Goal: Task Accomplishment & Management: Manage account settings

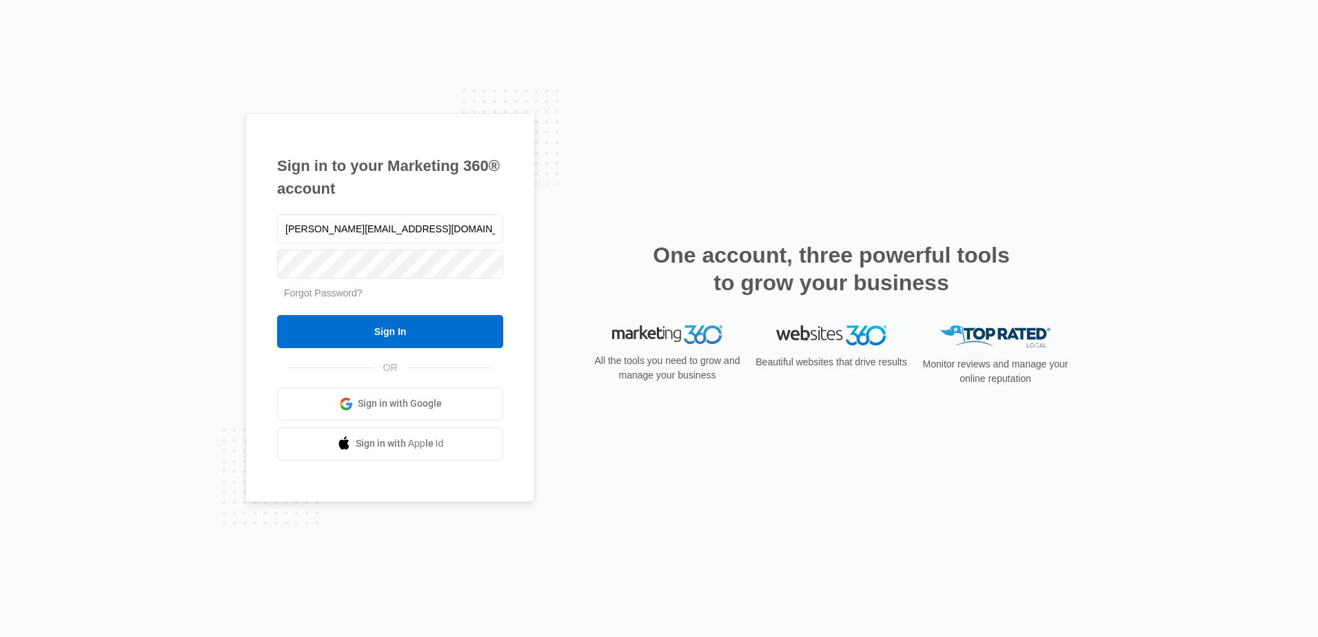
drag, startPoint x: 382, startPoint y: 232, endPoint x: 202, endPoint y: 231, distance: 179.9
click at [203, 235] on div "Sign in to your Marketing 360® account [PERSON_NAME][EMAIL_ADDRESS][DOMAIN_NAME…" at bounding box center [659, 318] width 1318 height 637
type input "[PERSON_NAME][EMAIL_ADDRESS][DOMAIN_NAME]"
click at [277, 315] on input "Sign In" at bounding box center [390, 331] width 226 height 33
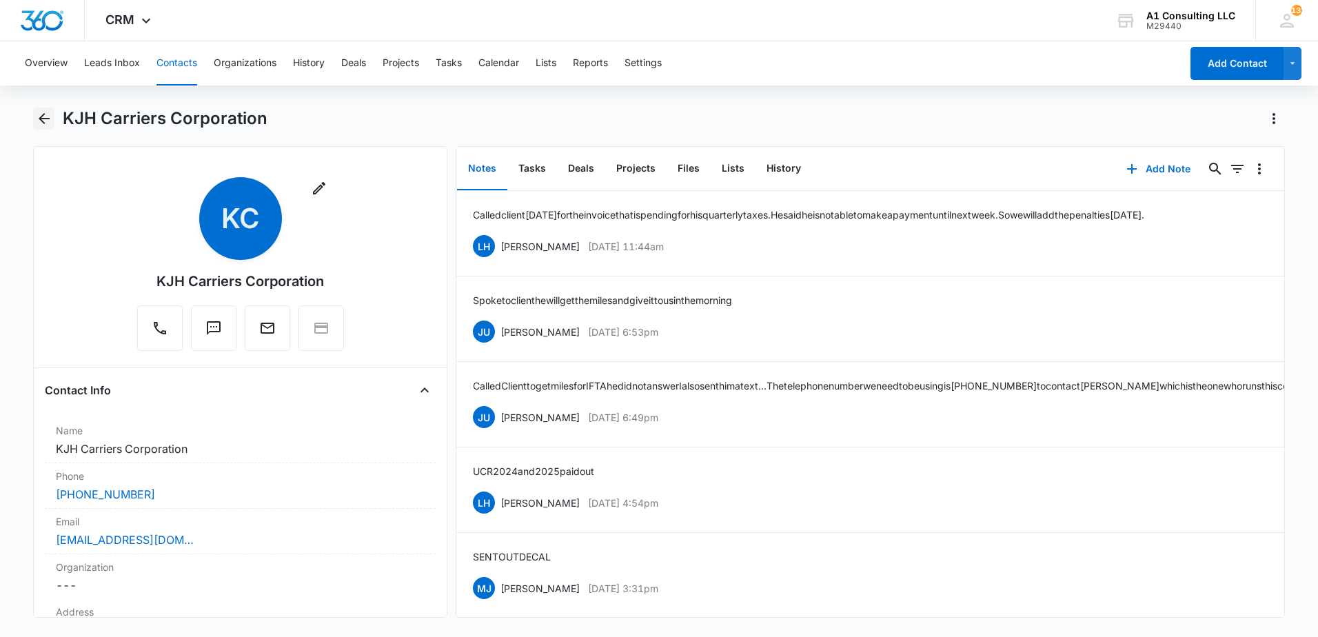
click at [39, 115] on icon "Back" at bounding box center [44, 118] width 17 height 17
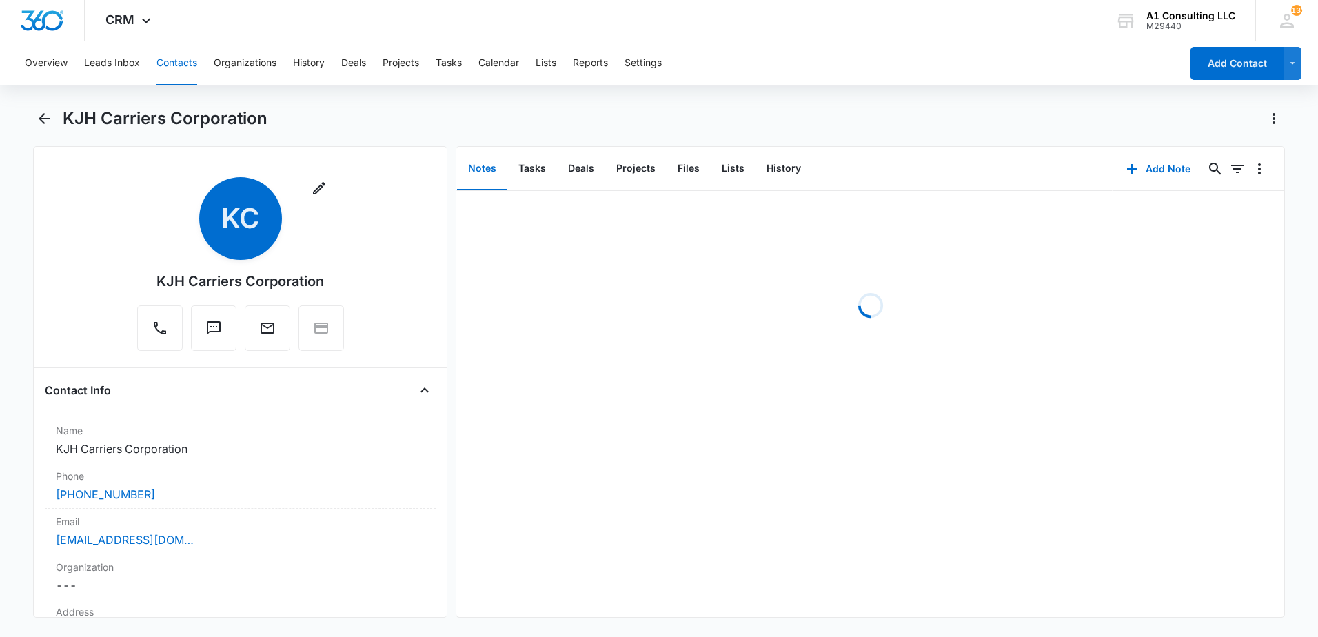
drag, startPoint x: 877, startPoint y: 132, endPoint x: 859, endPoint y: 131, distance: 17.9
click at [868, 131] on div "KJH Carriers Corporation" at bounding box center [659, 127] width 1252 height 39
click at [46, 120] on icon "Back" at bounding box center [44, 118] width 17 height 17
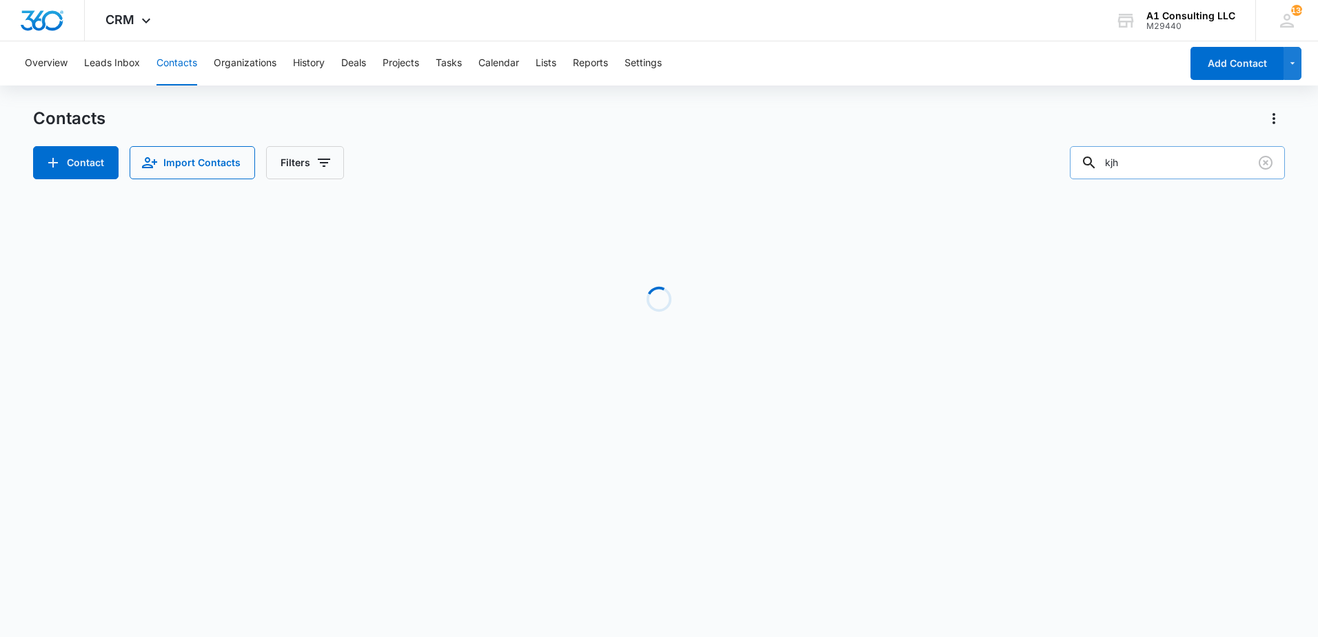
drag, startPoint x: 1142, startPoint y: 162, endPoint x: 1100, endPoint y: 168, distance: 42.4
click at [1100, 168] on div "kjh" at bounding box center [1177, 162] width 215 height 33
type input "[PERSON_NAME]"
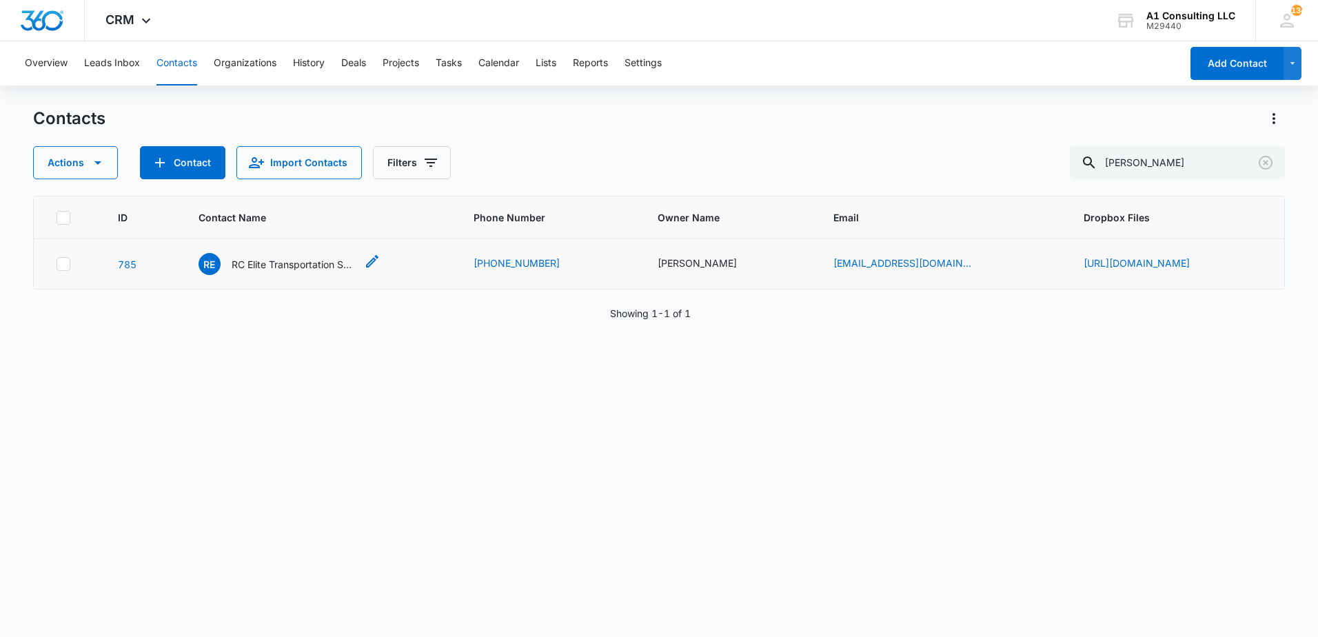
click at [252, 266] on p "RC Elite Transportation Services LLC" at bounding box center [294, 264] width 124 height 14
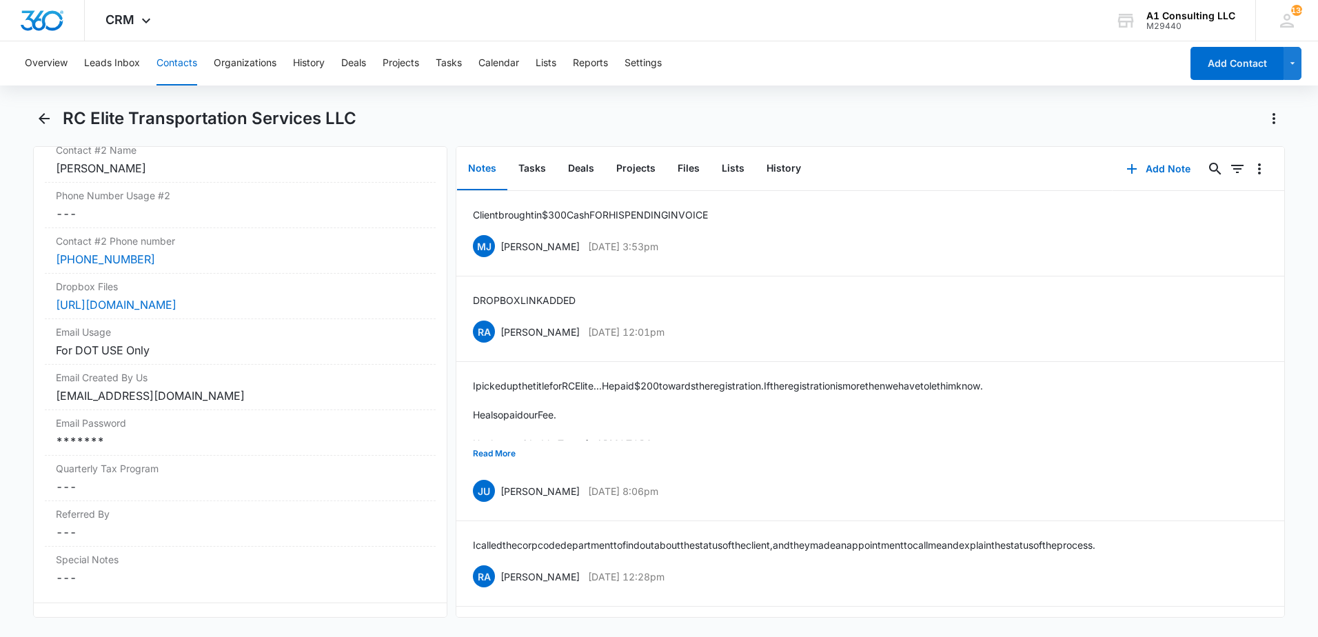
scroll to position [1257, 0]
click at [167, 444] on div "*******" at bounding box center [240, 435] width 369 height 17
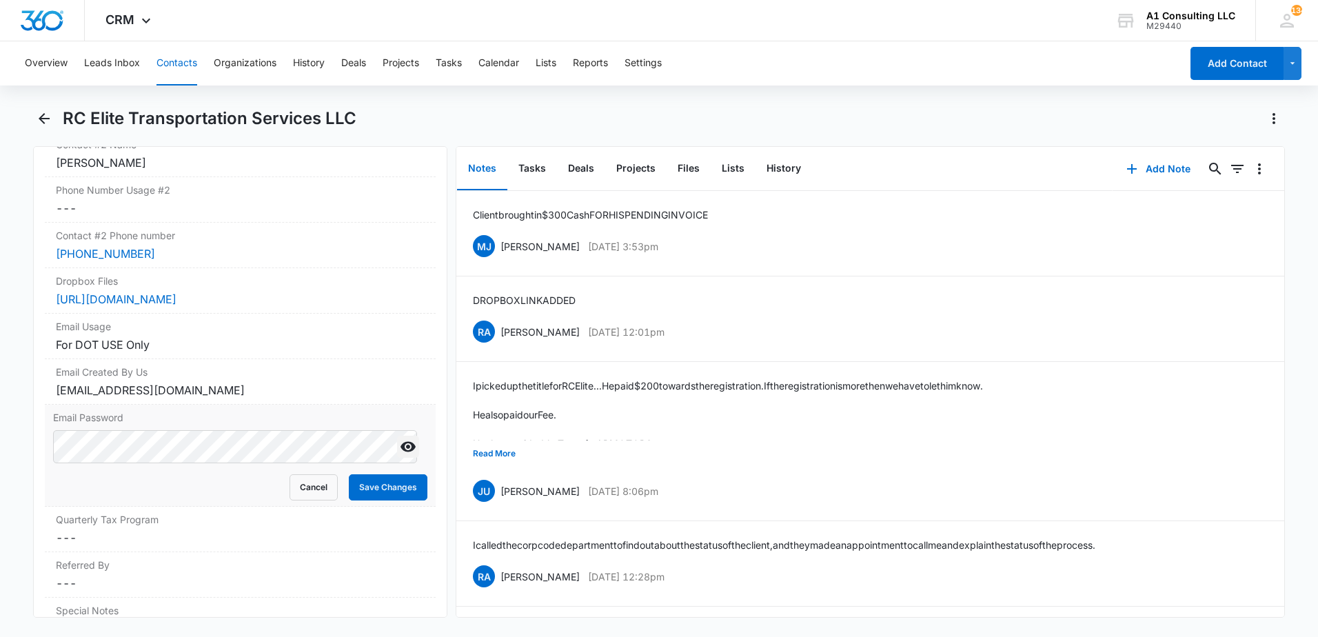
click at [401, 452] on icon "Show" at bounding box center [408, 447] width 15 height 10
click at [12, 467] on main "RC Elite Transportation Services LLC Remove RE RC Elite Transportation Services…" at bounding box center [659, 371] width 1318 height 527
click at [364, 501] on button "Save Changes" at bounding box center [388, 487] width 79 height 26
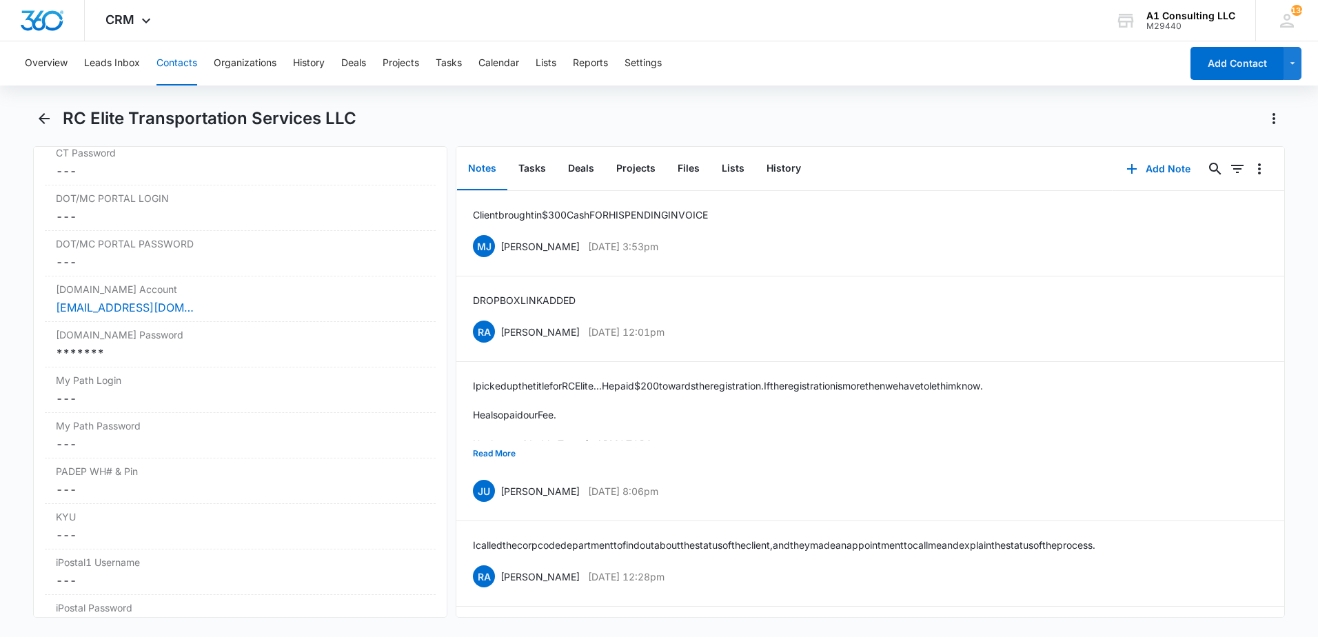
scroll to position [2498, 0]
click at [244, 336] on label "Login.gov Password" at bounding box center [240, 329] width 369 height 14
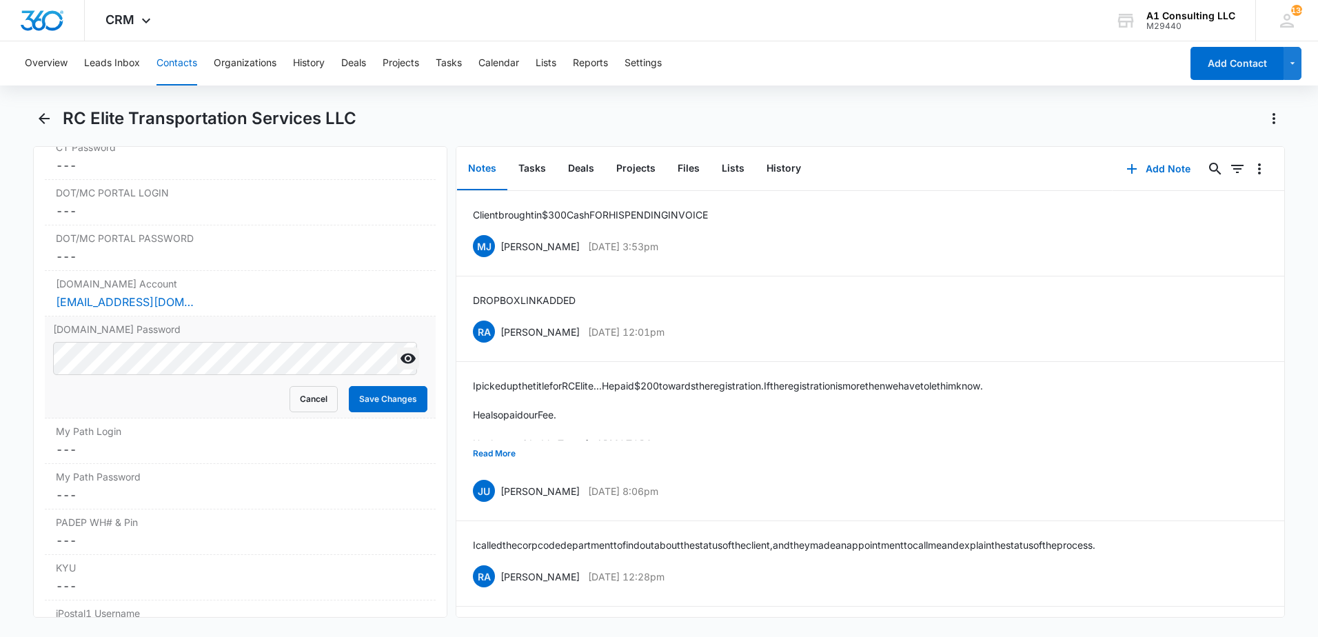
click at [403, 364] on icon "Show" at bounding box center [408, 359] width 15 height 10
click at [48, 386] on div "Login.gov Password Cancel Save Changes" at bounding box center [240, 367] width 391 height 102
click at [367, 412] on button "Save Changes" at bounding box center [388, 399] width 79 height 26
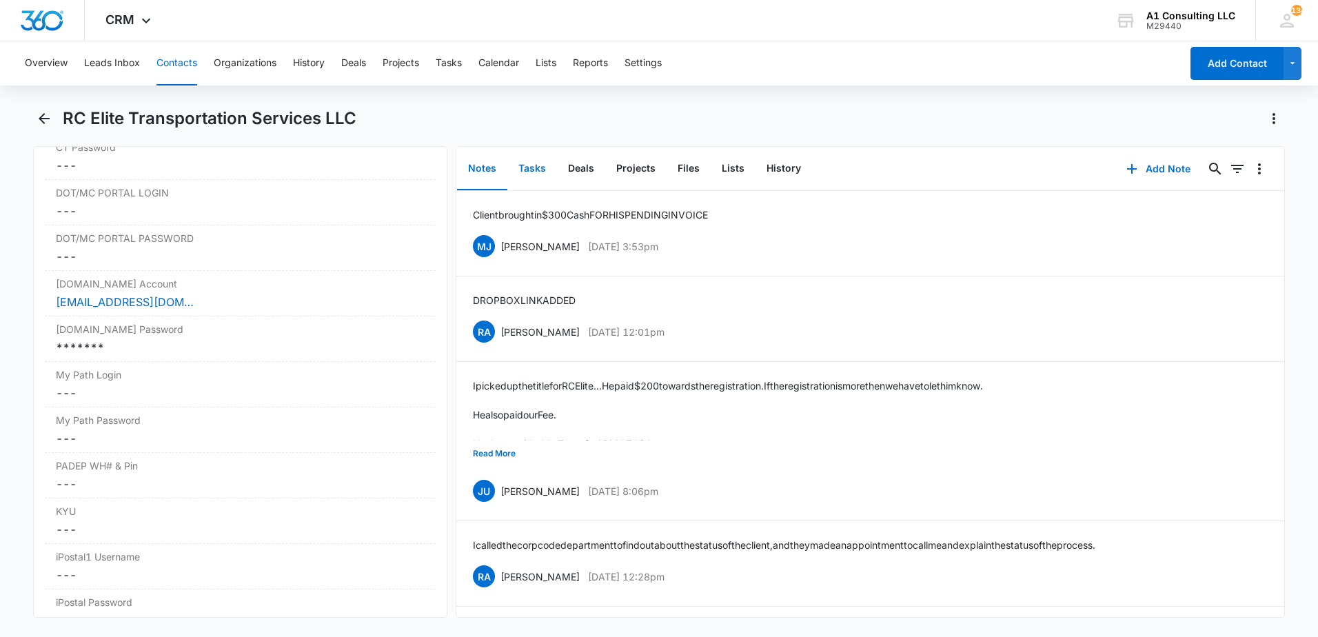
click at [530, 171] on button "Tasks" at bounding box center [532, 169] width 50 height 43
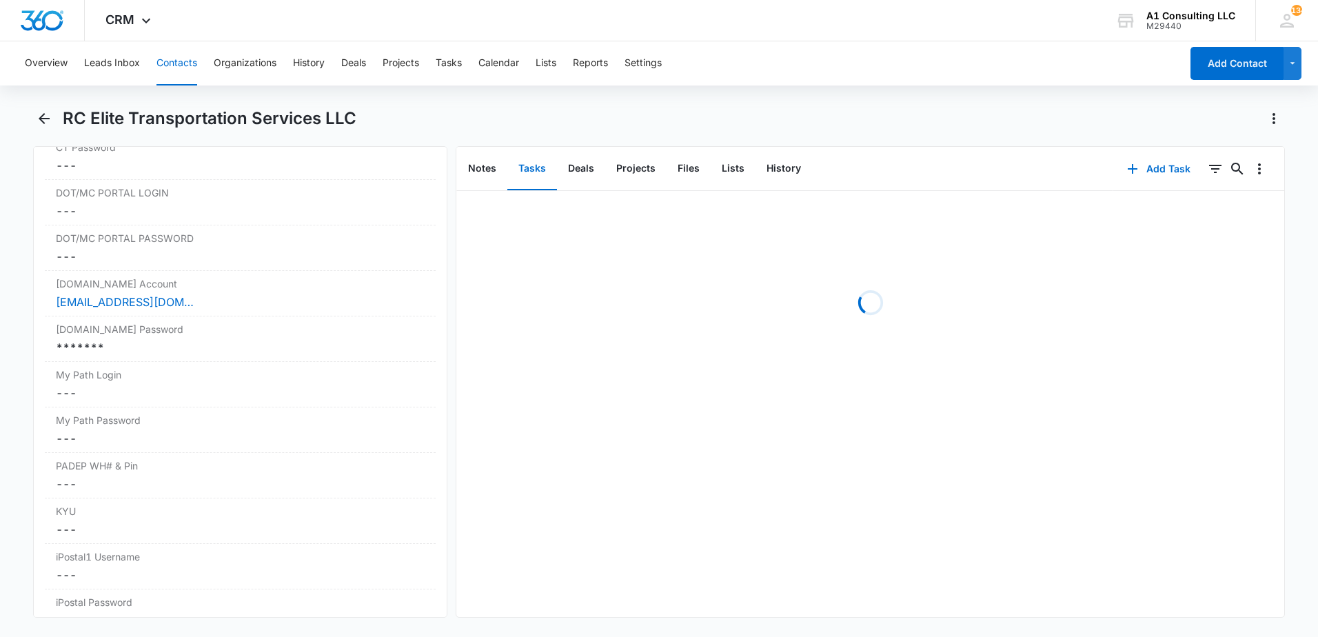
drag, startPoint x: 875, startPoint y: 125, endPoint x: 883, endPoint y: 125, distance: 8.3
click at [883, 125] on div "RC Elite Transportation Services LLC" at bounding box center [674, 119] width 1222 height 22
click at [1208, 172] on icon "Filters" at bounding box center [1215, 169] width 17 height 17
click at [1190, 287] on icon "Show Task status filters" at bounding box center [1198, 285] width 17 height 17
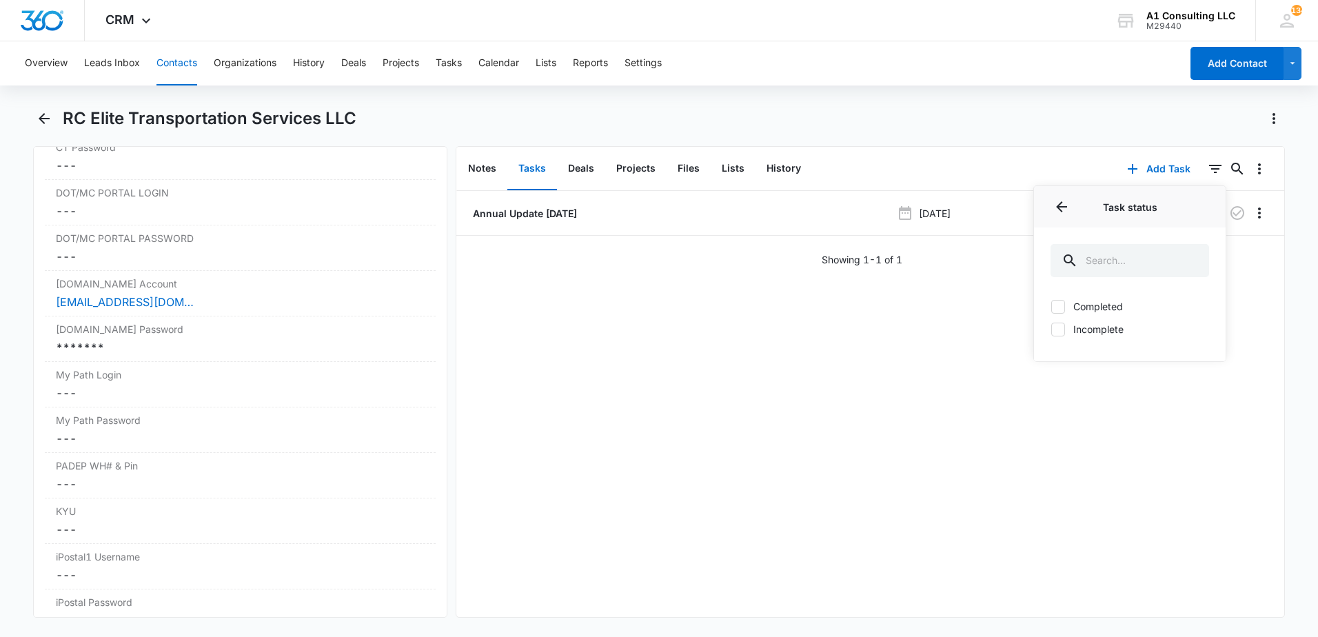
click at [1054, 332] on icon at bounding box center [1058, 329] width 8 height 6
click at [1051, 330] on input "Incomplete" at bounding box center [1051, 329] width 1 height 1
checkbox input "true"
click at [902, 112] on div "RC Elite Transportation Services LLC" at bounding box center [674, 119] width 1222 height 22
click at [527, 213] on p "Annual Update September 2013" at bounding box center [523, 213] width 107 height 14
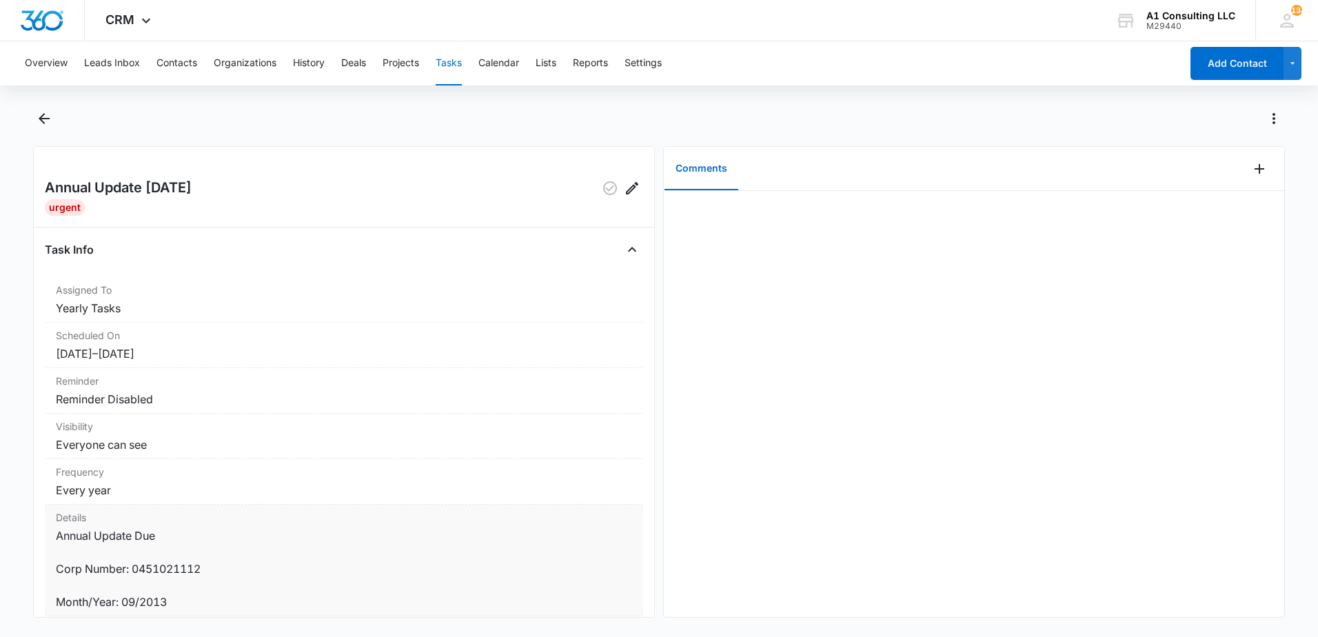
scroll to position [231, 0]
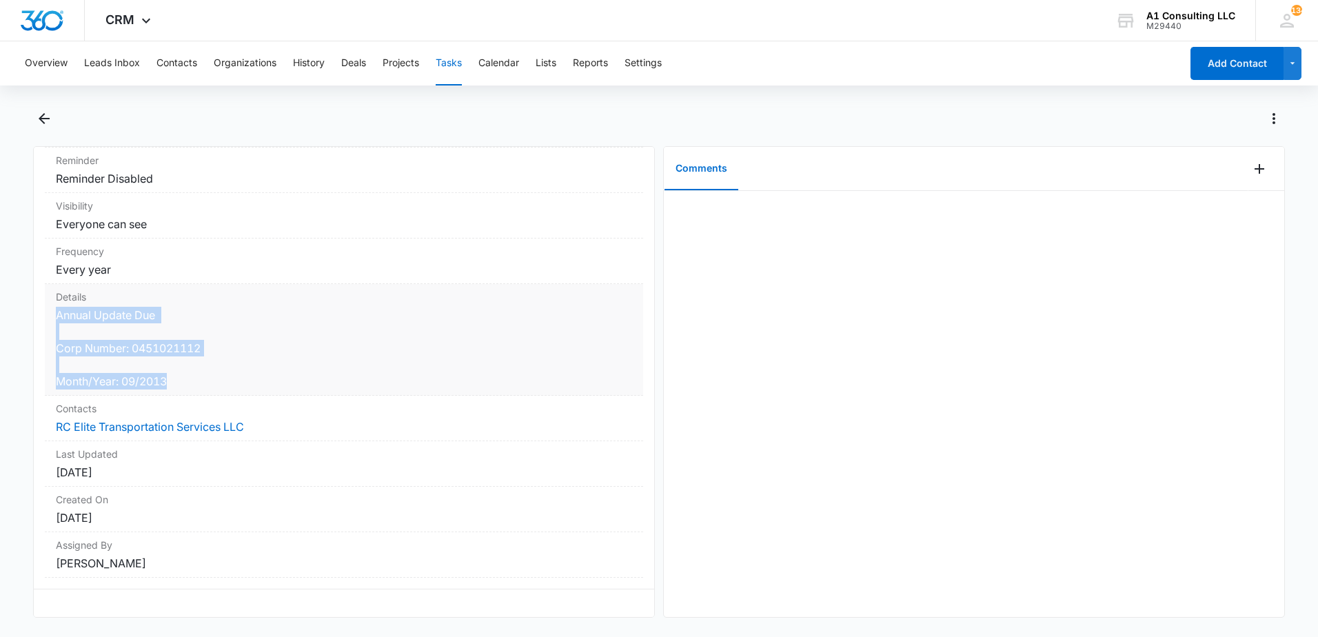
drag, startPoint x: 187, startPoint y: 372, endPoint x: 57, endPoint y: 311, distance: 144.0
click at [57, 311] on dd "Annual Update Due Corp Number: 0451021112 Month/Year: 09/2013" at bounding box center [344, 348] width 576 height 83
drag, startPoint x: 57, startPoint y: 311, endPoint x: 70, endPoint y: 310, distance: 13.1
copy dd "Annual Update Due Corp Number: 0451021112 Month/Year: 09/2013"
click at [44, 123] on icon "Back" at bounding box center [44, 118] width 11 height 11
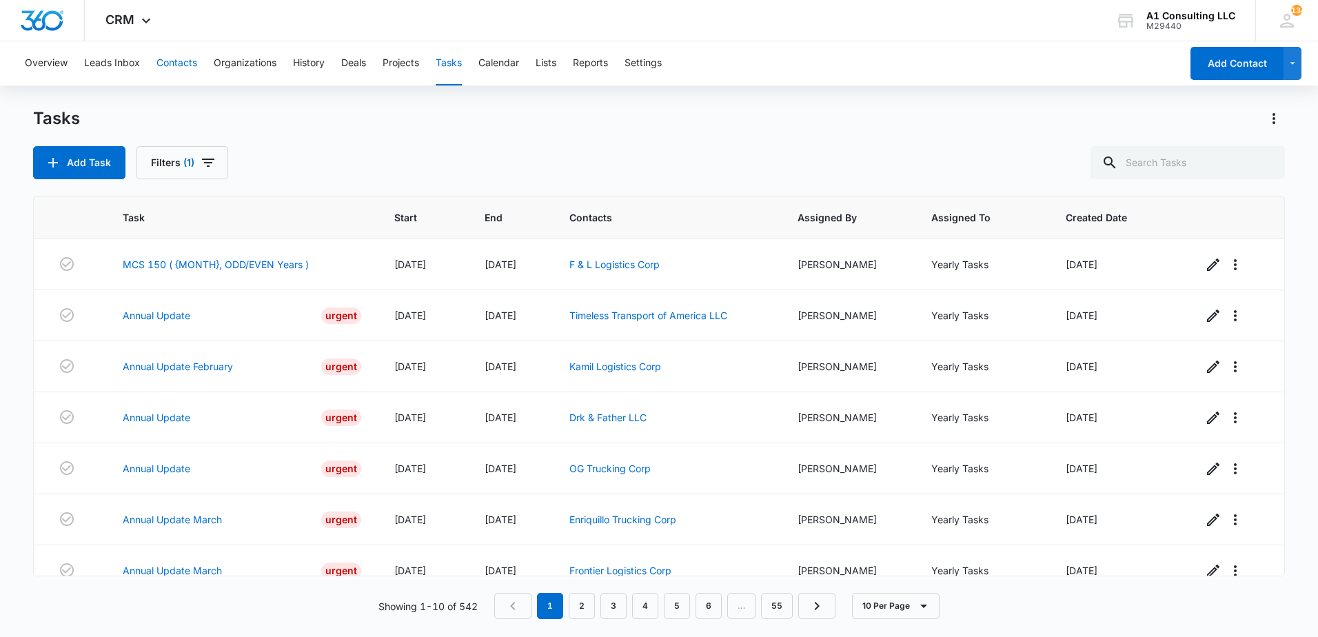
click at [181, 66] on button "Contacts" at bounding box center [177, 63] width 41 height 44
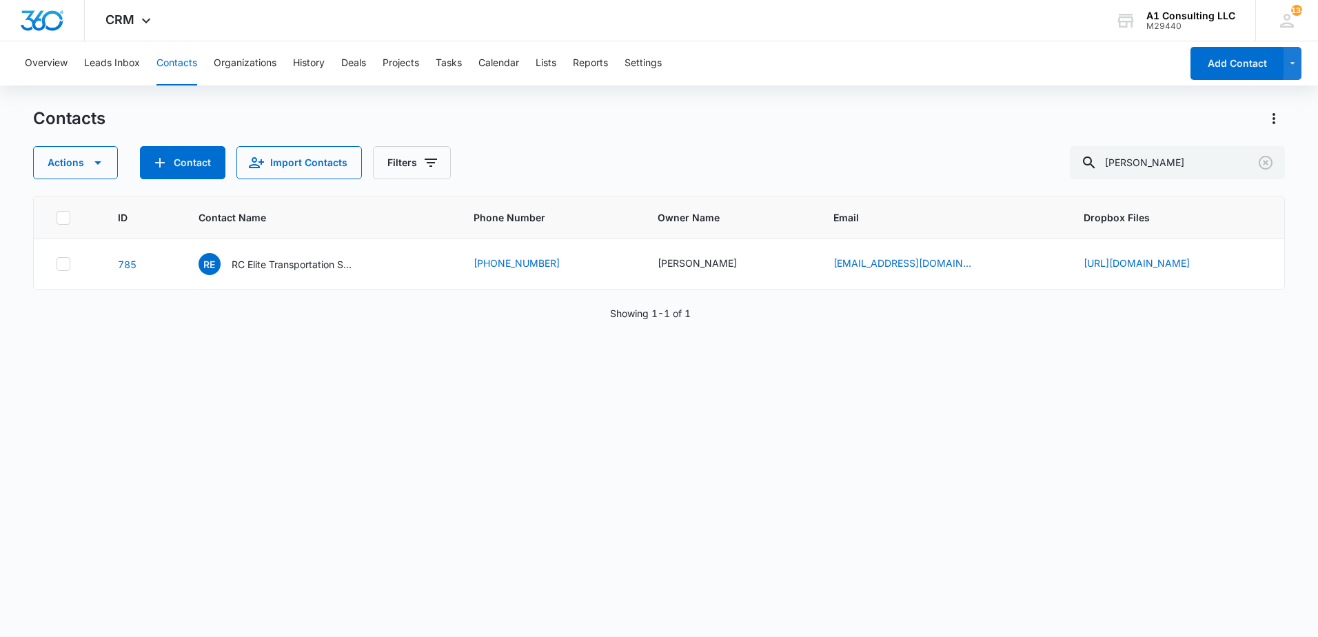
drag, startPoint x: 904, startPoint y: 182, endPoint x: 796, endPoint y: 169, distance: 109.0
click at [903, 182] on div "Contacts Actions Contact Import Contacts Filters collazo ID Contact Name Phone …" at bounding box center [659, 372] width 1252 height 528
click at [1267, 161] on icon "Clear" at bounding box center [1266, 162] width 17 height 17
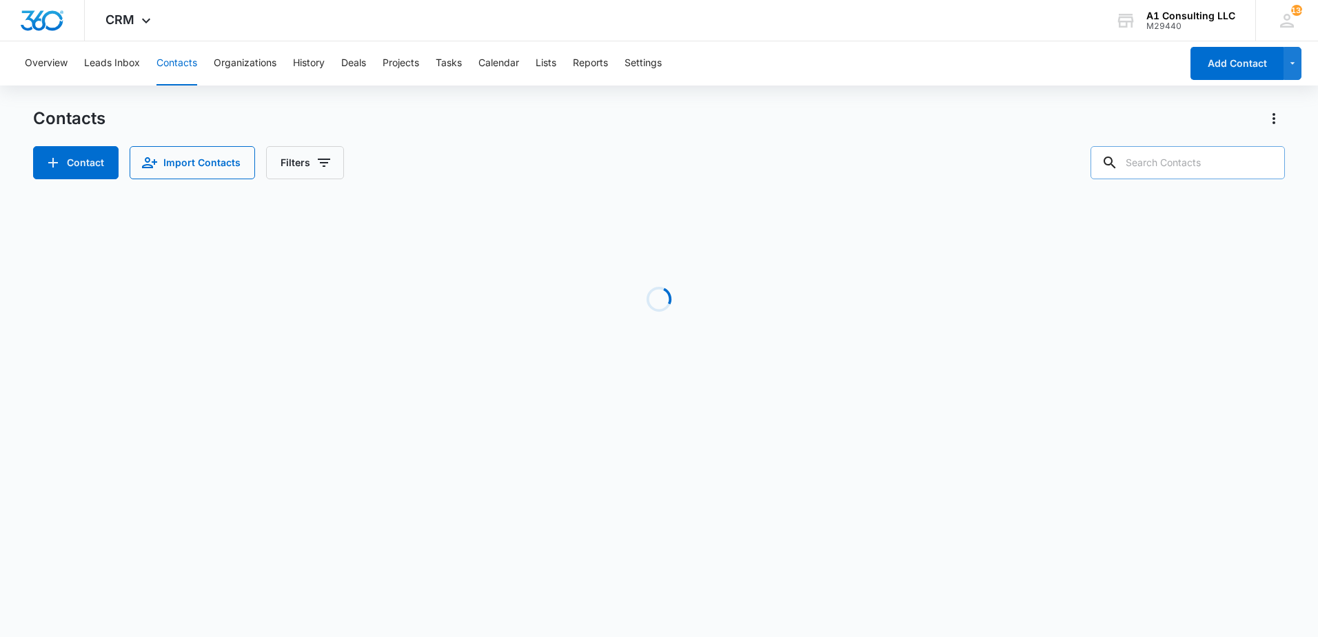
drag, startPoint x: 945, startPoint y: 117, endPoint x: 924, endPoint y: 121, distance: 21.1
click at [940, 118] on div "Contacts" at bounding box center [659, 119] width 1252 height 22
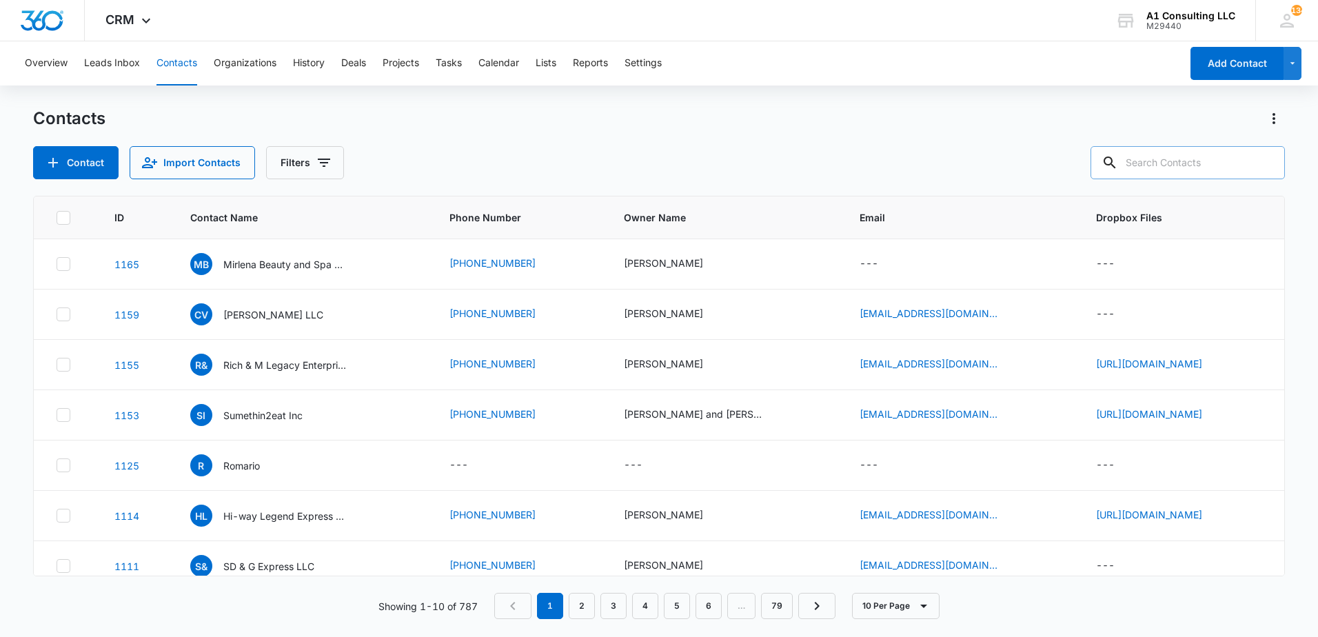
click at [1145, 161] on input "text" at bounding box center [1188, 162] width 194 height 33
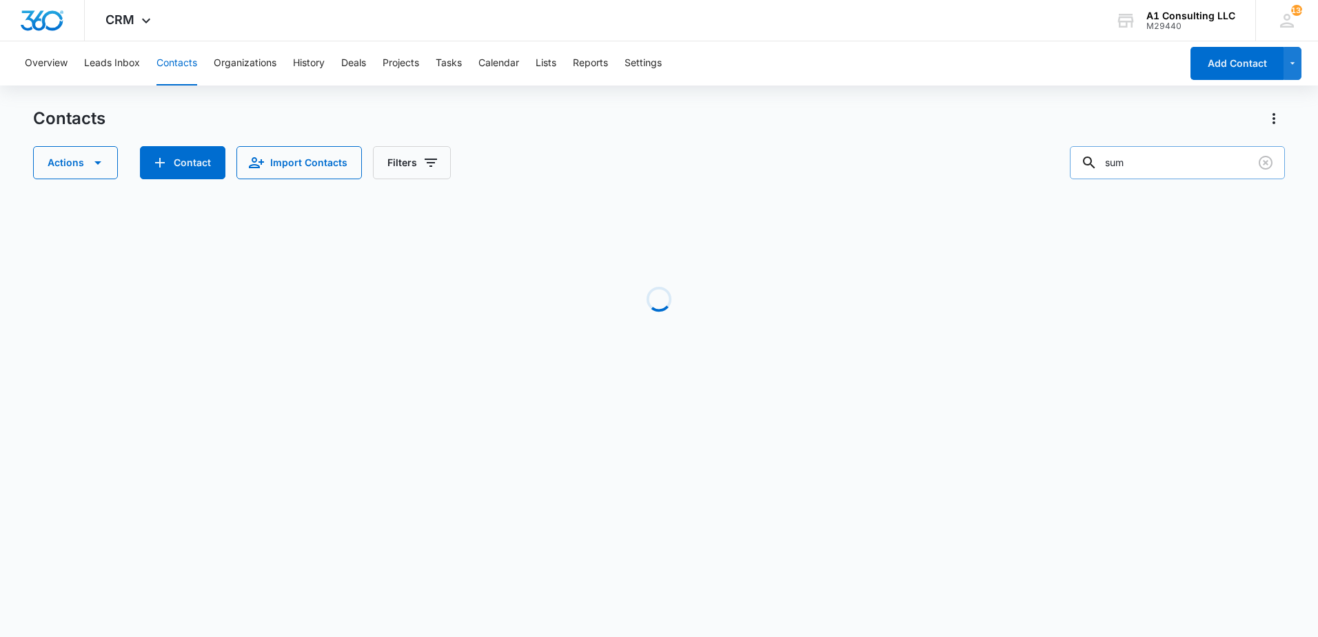
type input "sum"
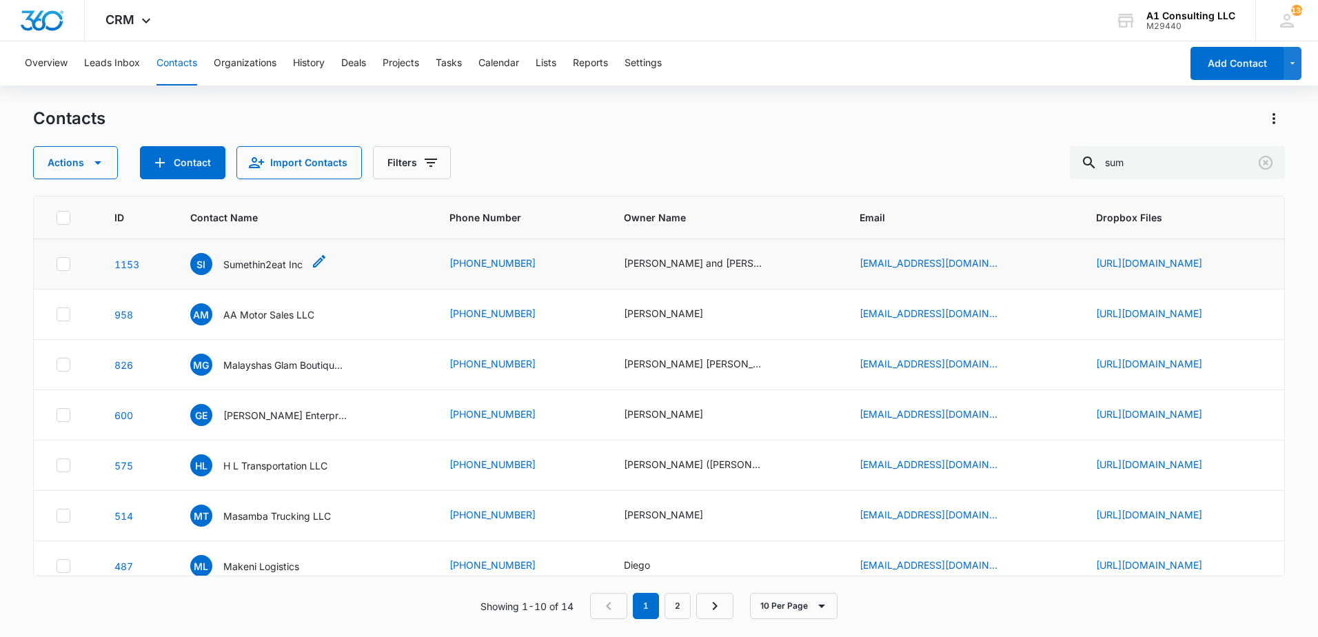
click at [225, 270] on p "Sumethin2eat Inc" at bounding box center [262, 264] width 79 height 14
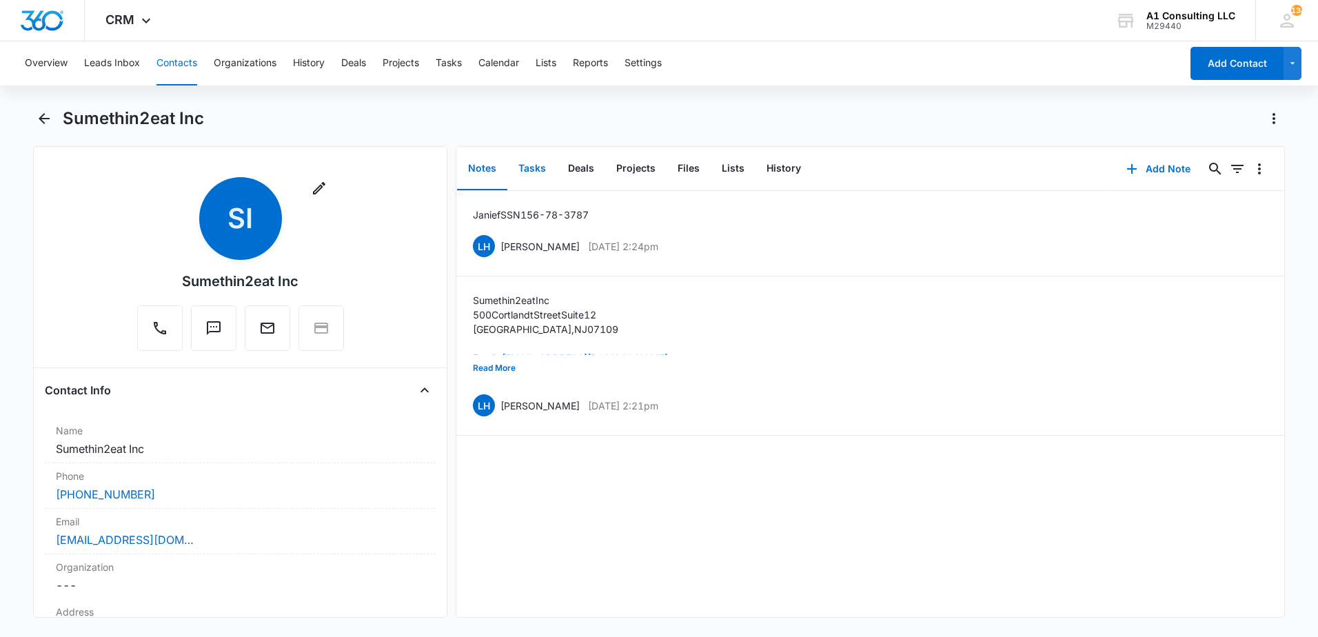
click at [534, 168] on button "Tasks" at bounding box center [532, 169] width 50 height 43
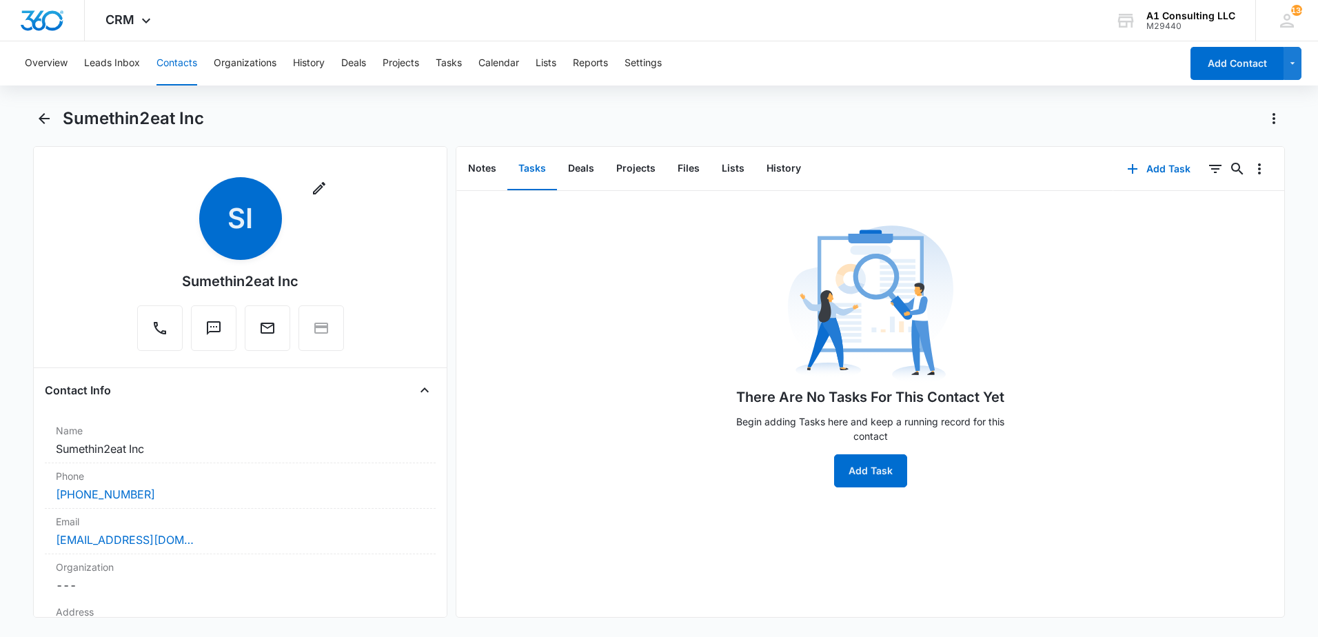
click at [978, 98] on div "Overview Leads Inbox Contacts Organizations History Deals Projects Tasks Calend…" at bounding box center [659, 337] width 1318 height 593
click at [506, 130] on div "Sumethin2eat Inc" at bounding box center [659, 127] width 1252 height 39
click at [41, 119] on icon "Back" at bounding box center [44, 118] width 11 height 11
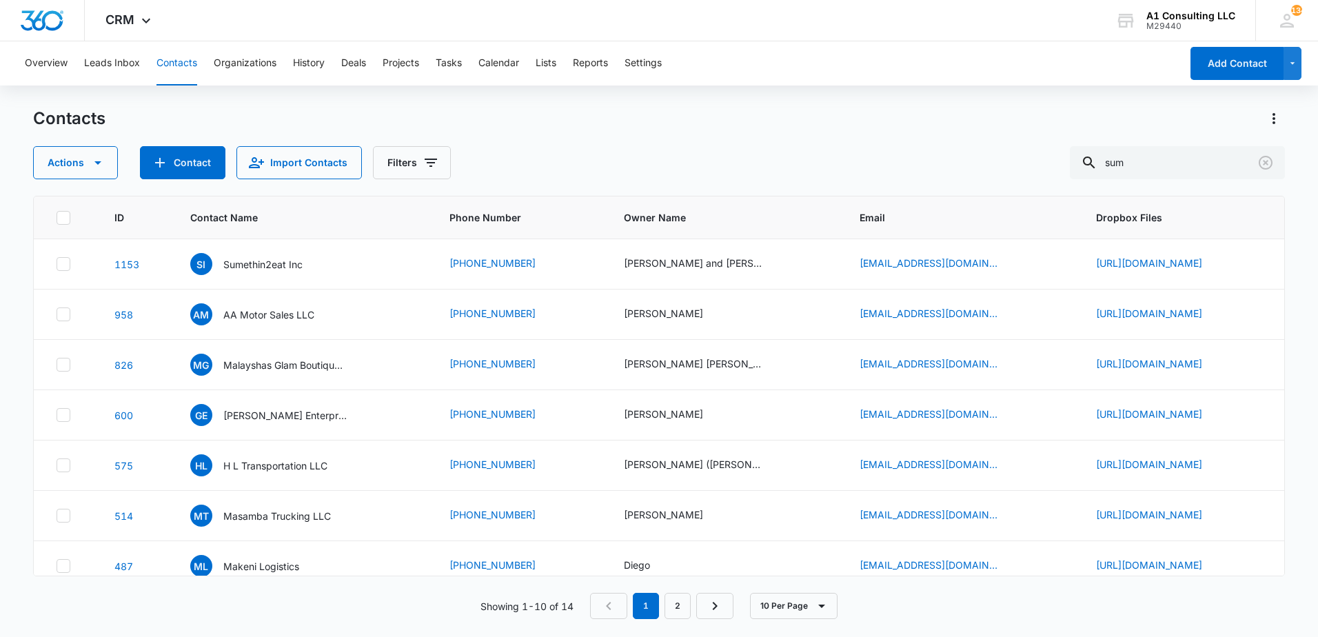
click at [714, 119] on div "Contacts" at bounding box center [659, 119] width 1252 height 22
drag, startPoint x: 1160, startPoint y: 164, endPoint x: 1076, endPoint y: 183, distance: 86.8
click at [1077, 181] on div "Contacts Actions Contact Import Contacts Filters sum ID Contact Name Phone Numb…" at bounding box center [659, 372] width 1252 height 528
type input "C F Servicios"
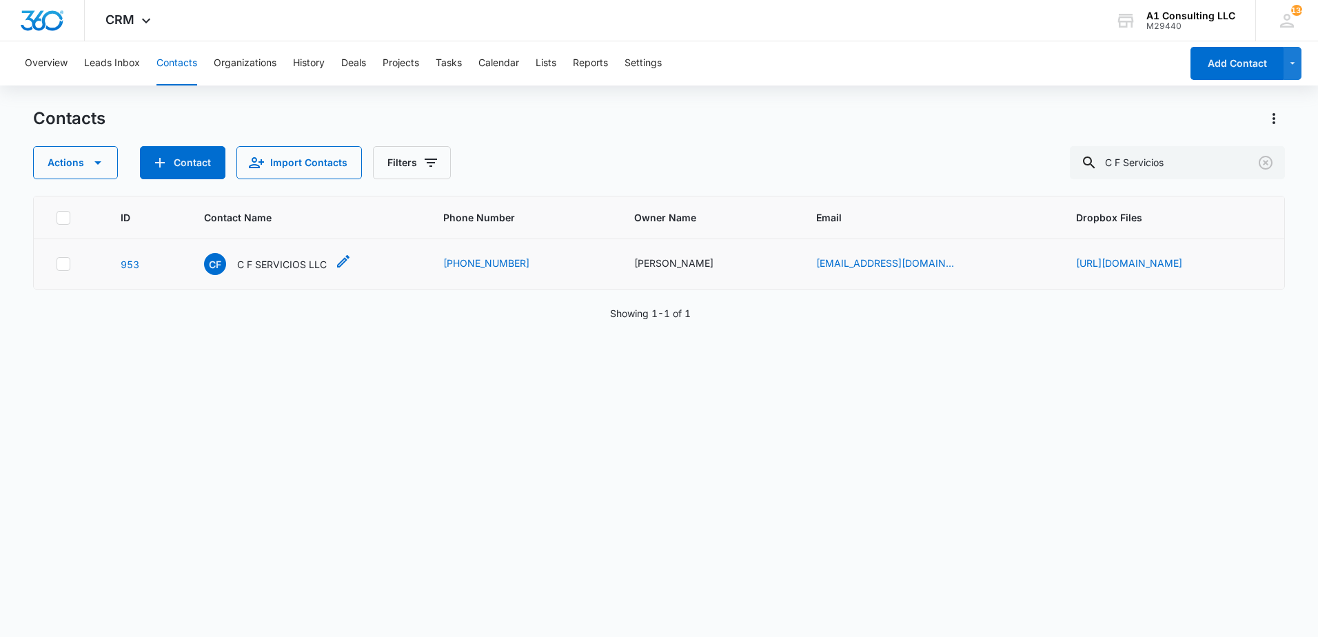
click at [237, 269] on p "C F SERVICIOS LLC" at bounding box center [282, 264] width 90 height 14
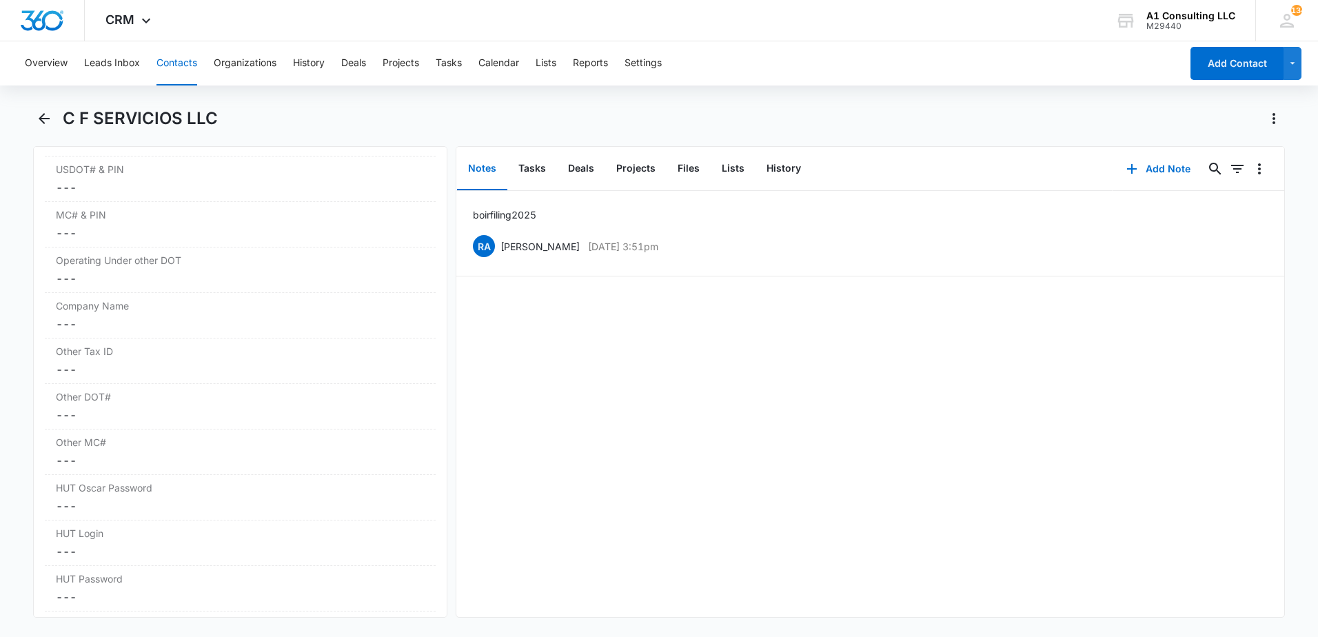
scroll to position [1934, 0]
click at [534, 170] on button "Tasks" at bounding box center [532, 169] width 50 height 43
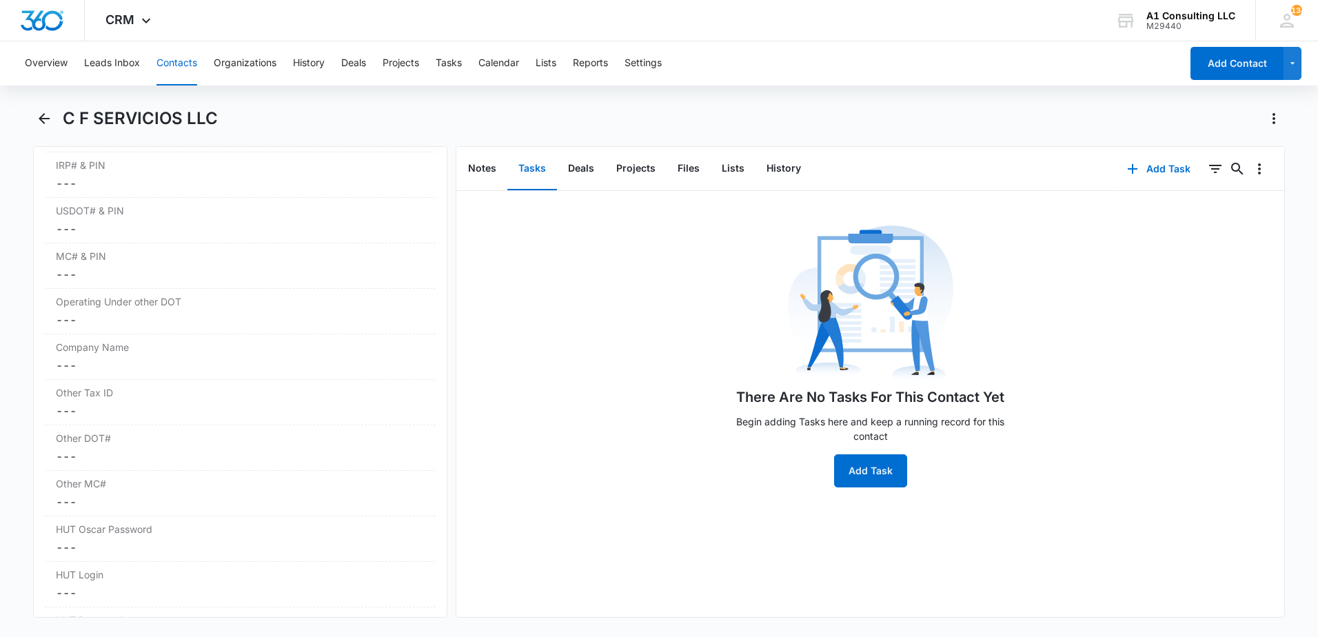
drag, startPoint x: 814, startPoint y: 128, endPoint x: 852, endPoint y: 132, distance: 38.1
click at [816, 128] on div "C F SERVICIOS LLC" at bounding box center [674, 119] width 1222 height 22
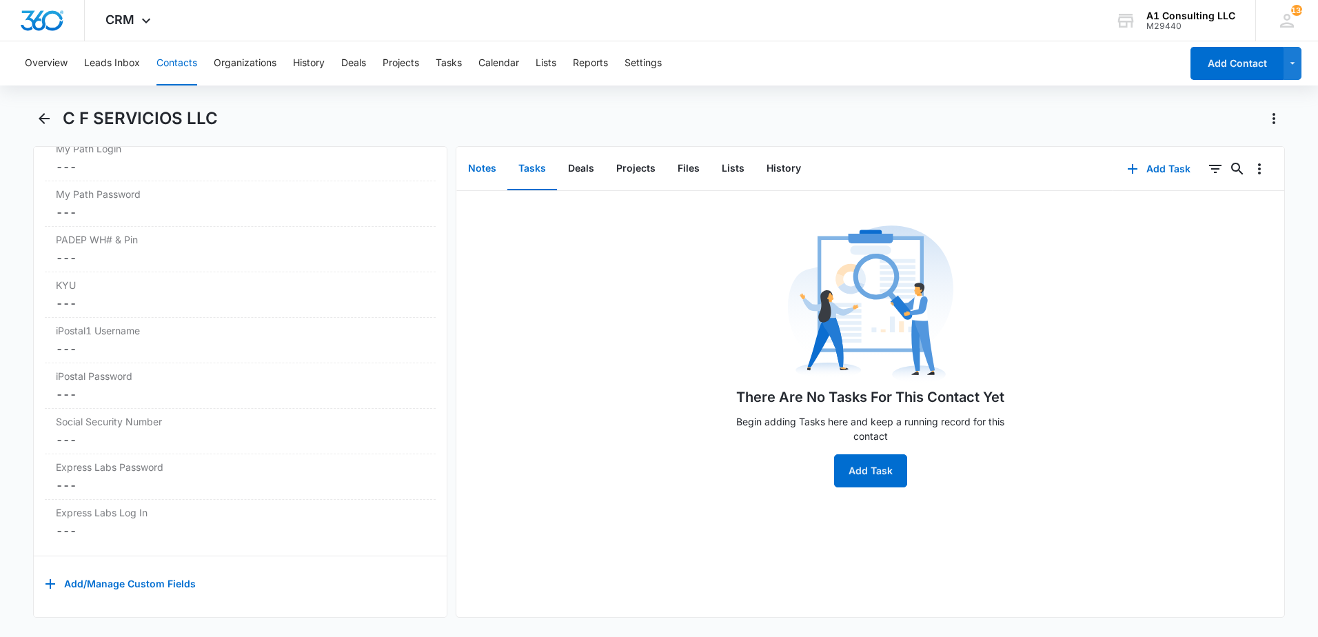
click at [492, 172] on button "Notes" at bounding box center [482, 169] width 50 height 43
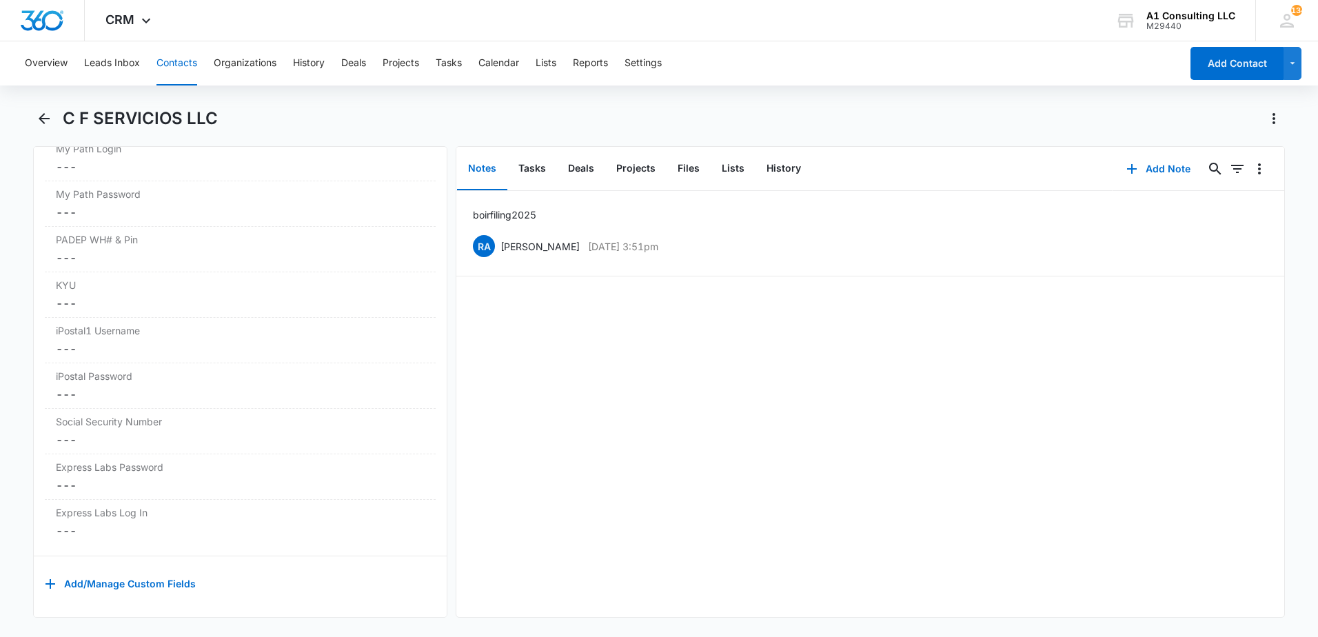
drag, startPoint x: 498, startPoint y: 128, endPoint x: 399, endPoint y: 117, distance: 99.8
click at [498, 126] on div "C F SERVICIOS LLC" at bounding box center [674, 119] width 1222 height 22
click at [43, 119] on icon "Back" at bounding box center [44, 118] width 11 height 11
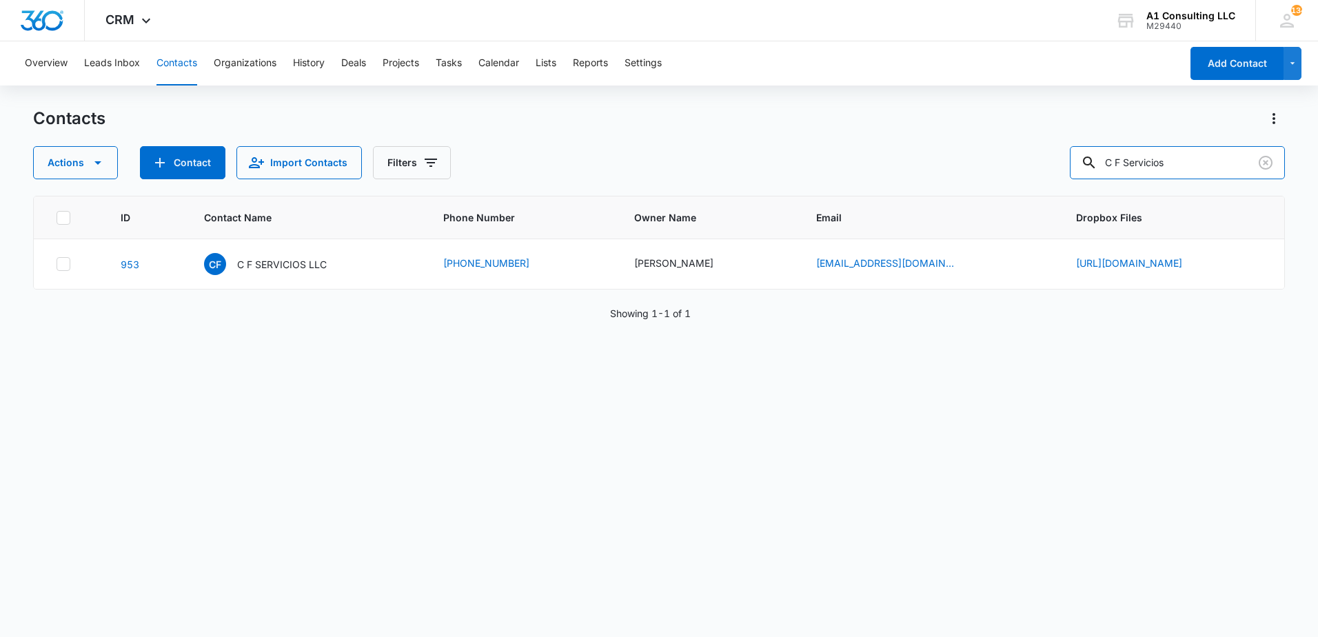
drag, startPoint x: 1190, startPoint y: 159, endPoint x: 1027, endPoint y: 179, distance: 164.7
click at [1042, 176] on div "Actions Contact Import Contacts Filters C F Servicios" at bounding box center [659, 162] width 1252 height 33
type input "mg 29 logistics"
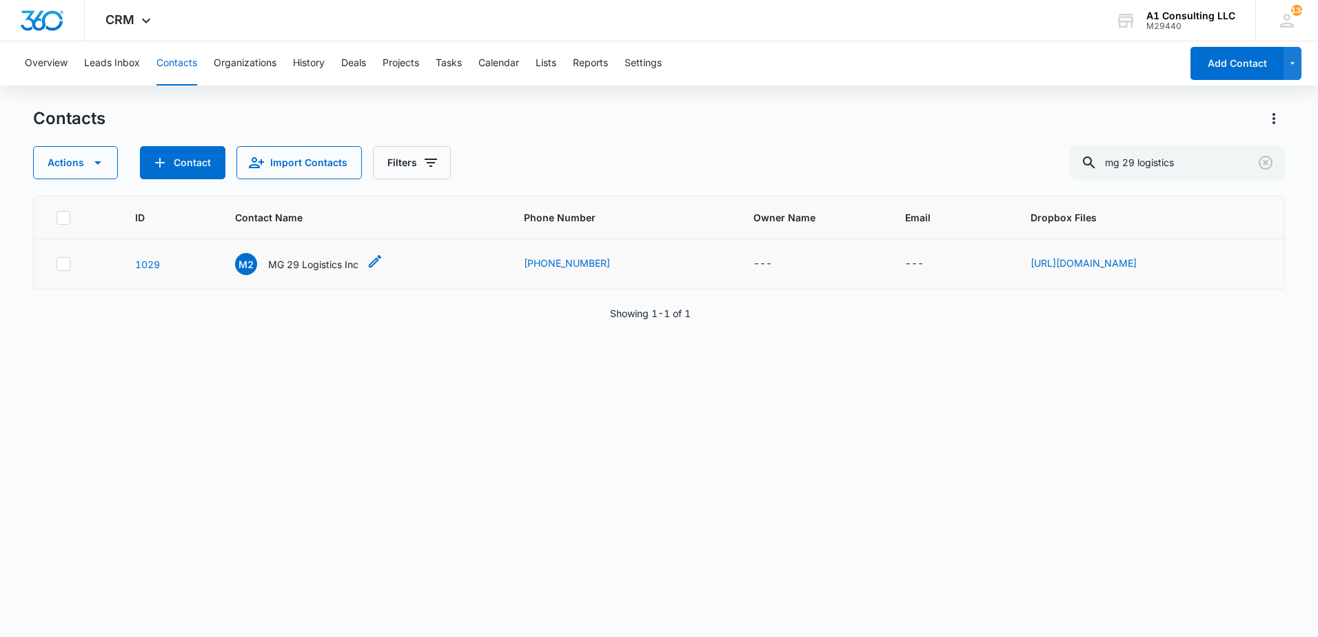
click at [268, 269] on p "MG 29 Logistics Inc" at bounding box center [313, 264] width 90 height 14
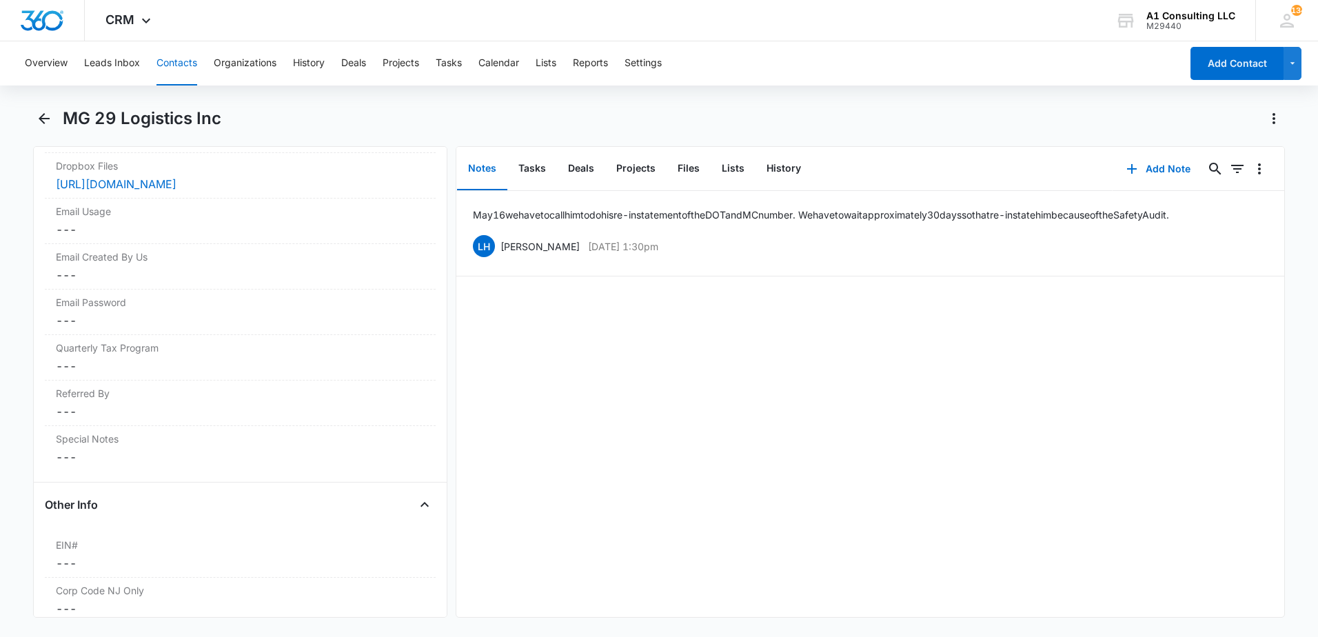
scroll to position [1826, 0]
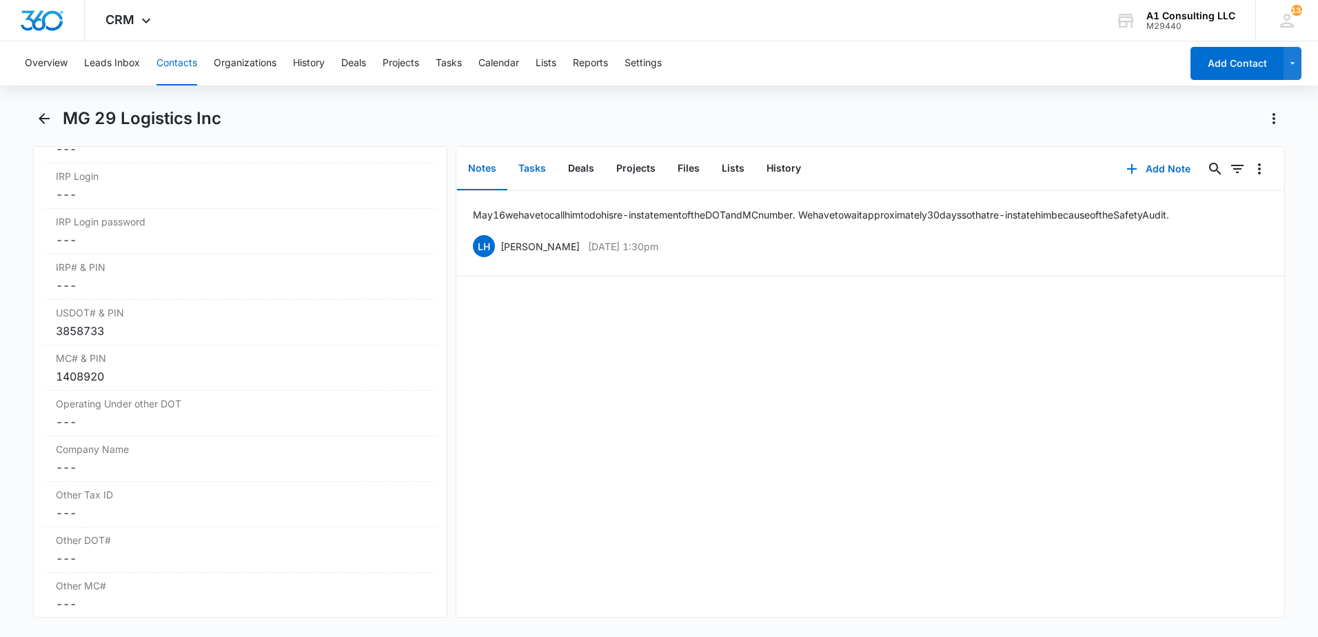
click at [534, 154] on button "Tasks" at bounding box center [532, 169] width 50 height 43
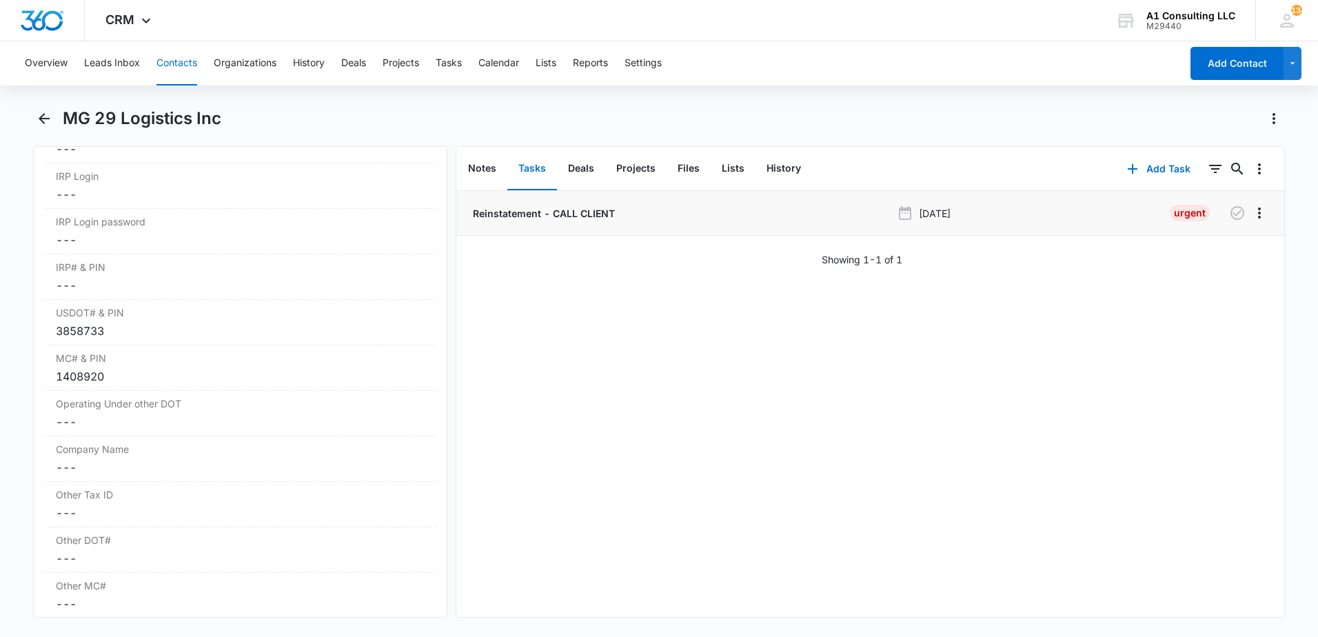
click at [538, 211] on p "Reinstatement - CALL CLIENT" at bounding box center [542, 213] width 145 height 14
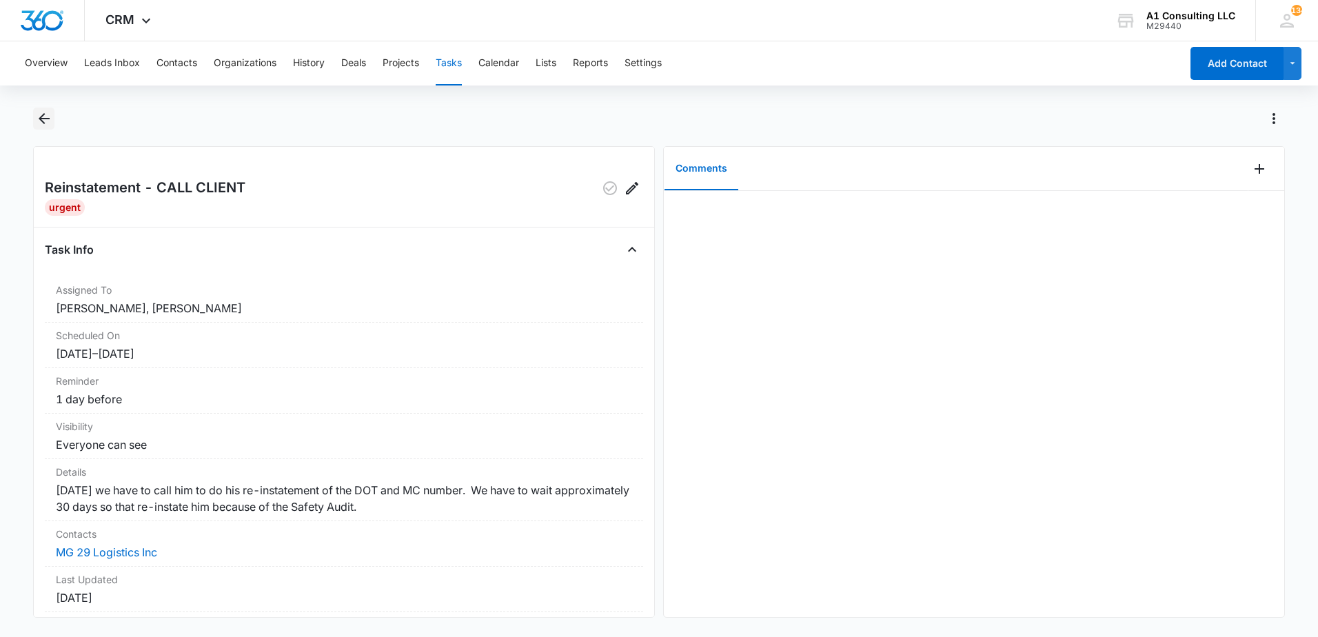
click at [43, 118] on icon "Back" at bounding box center [44, 118] width 11 height 11
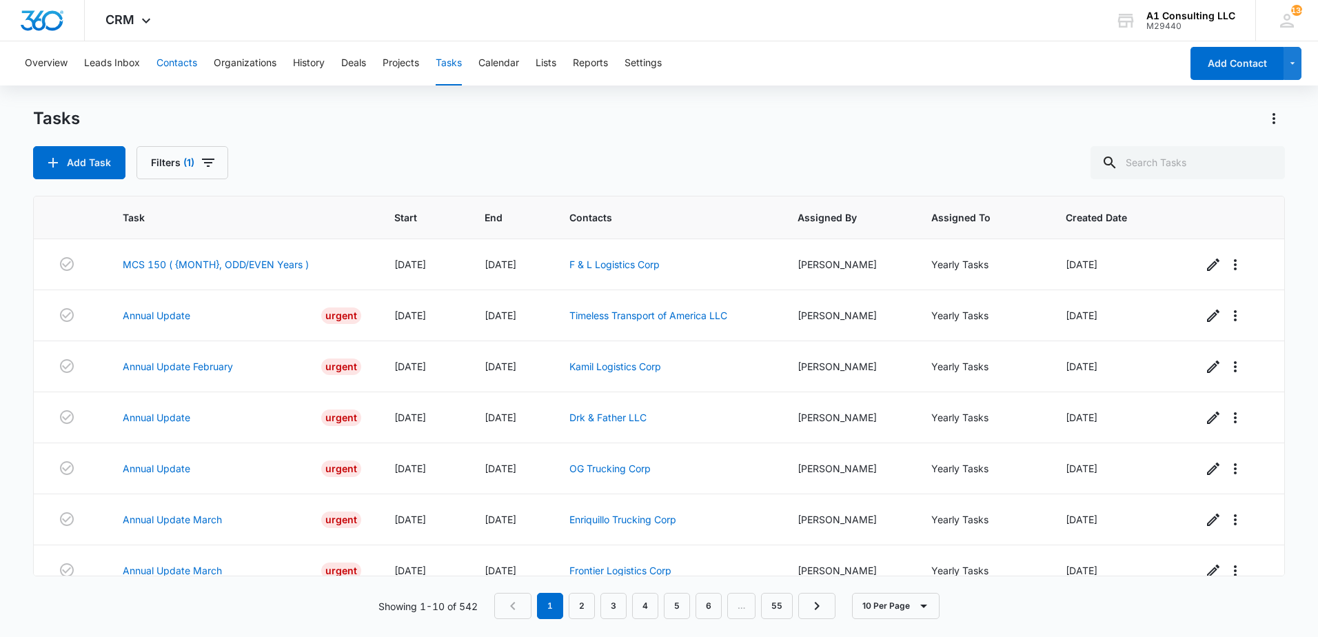
click at [185, 61] on button "Contacts" at bounding box center [177, 63] width 41 height 44
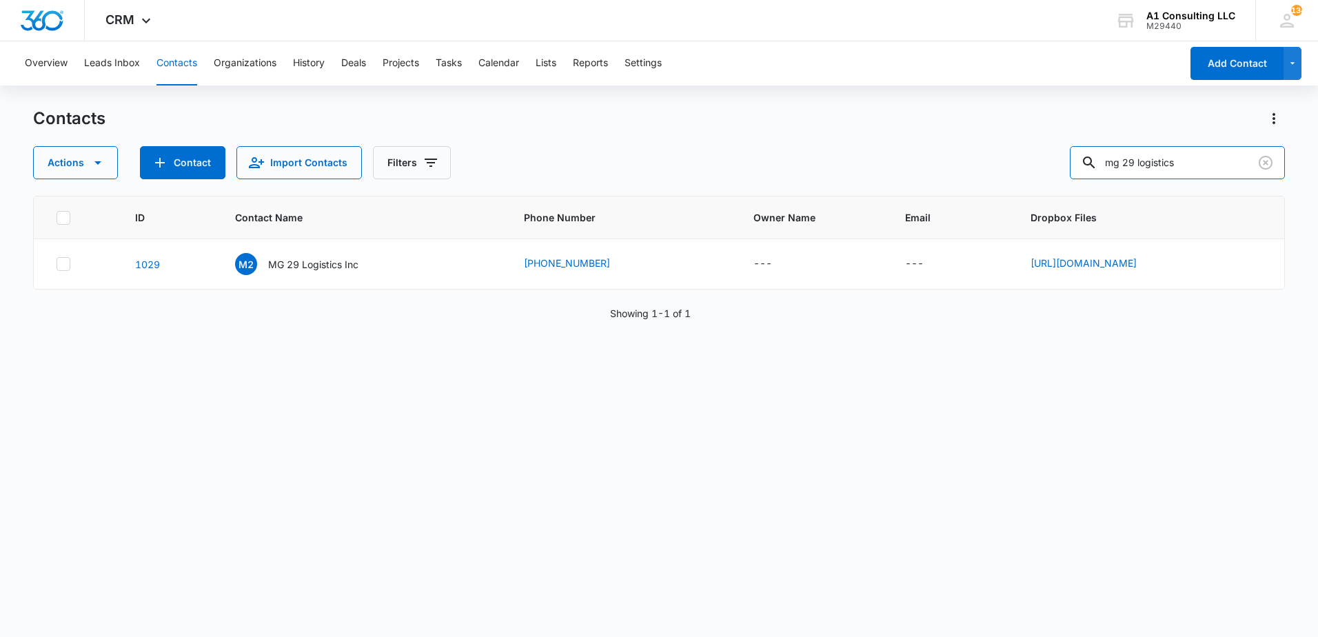
drag, startPoint x: 1104, startPoint y: 159, endPoint x: 918, endPoint y: 185, distance: 188.6
click at [918, 185] on div "Contacts Actions Contact Import Contacts Filters mg 29 logistics ID Contact Nam…" at bounding box center [659, 372] width 1252 height 528
type input "q"
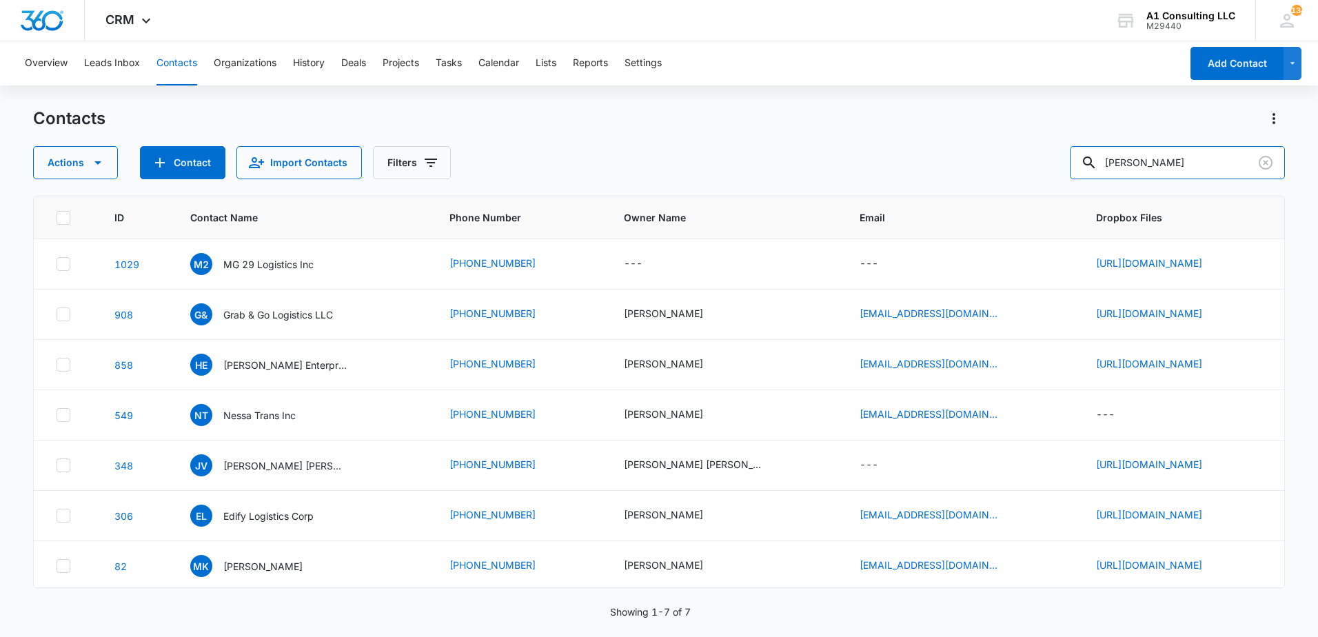
drag, startPoint x: 1162, startPoint y: 168, endPoint x: 1056, endPoint y: 185, distance: 107.6
click at [1059, 185] on div "Contacts Actions Contact Import Contacts Filters harris ID Contact Name Phone N…" at bounding box center [659, 372] width 1252 height 528
type input "auto export"
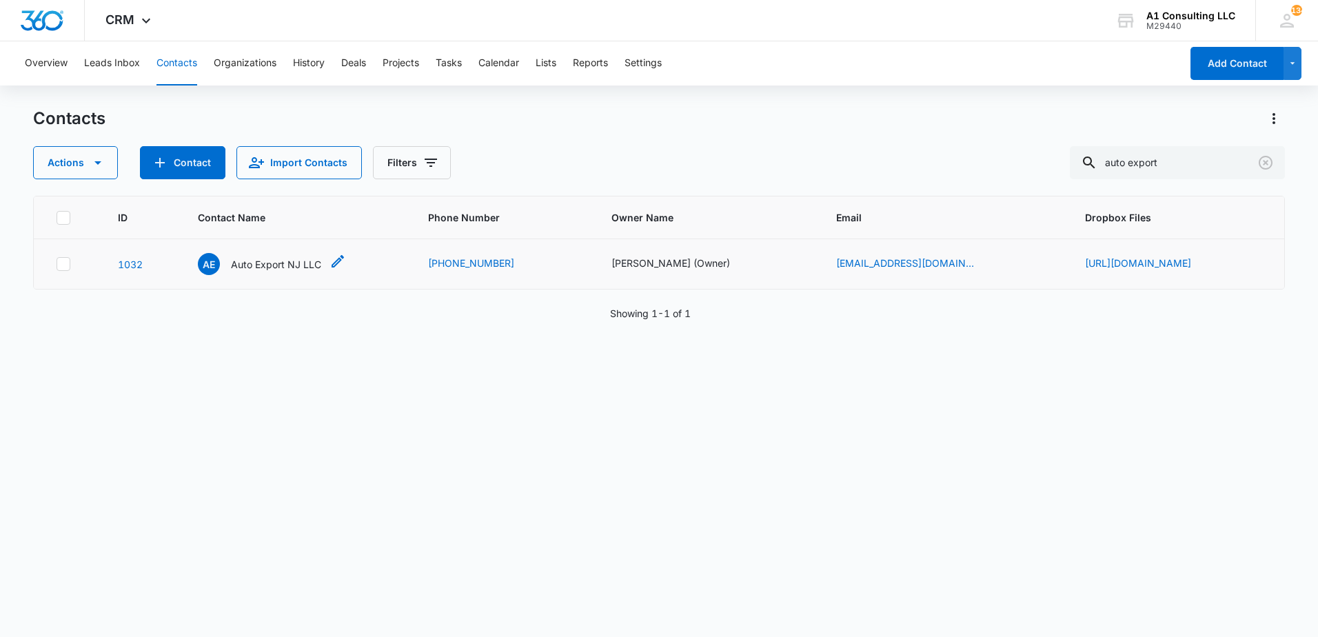
click at [233, 270] on p "Auto Export NJ LLC" at bounding box center [276, 264] width 90 height 14
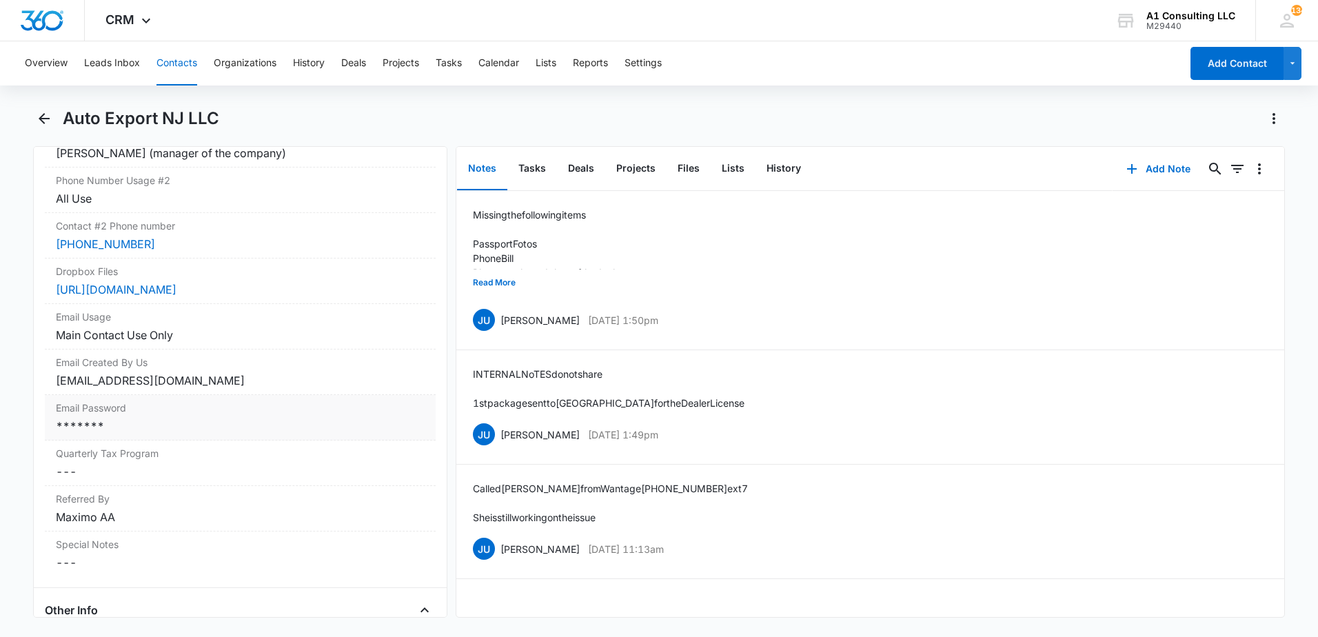
scroll to position [1288, 0]
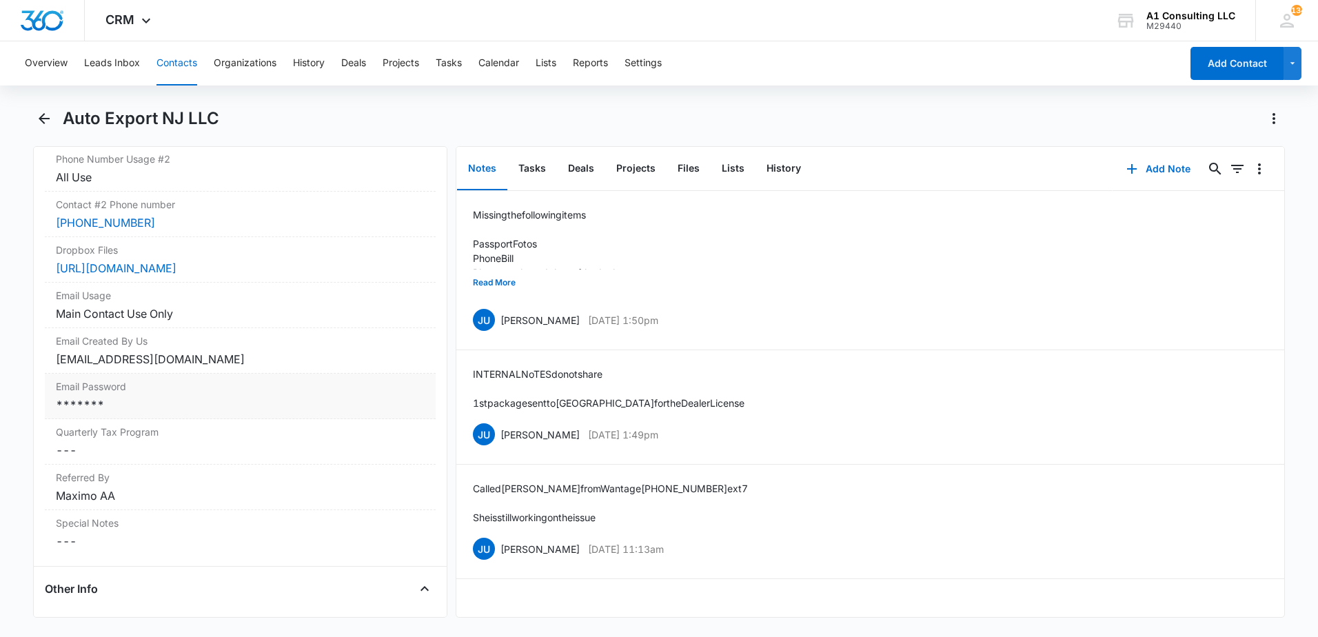
click at [233, 413] on div "*******" at bounding box center [240, 404] width 369 height 17
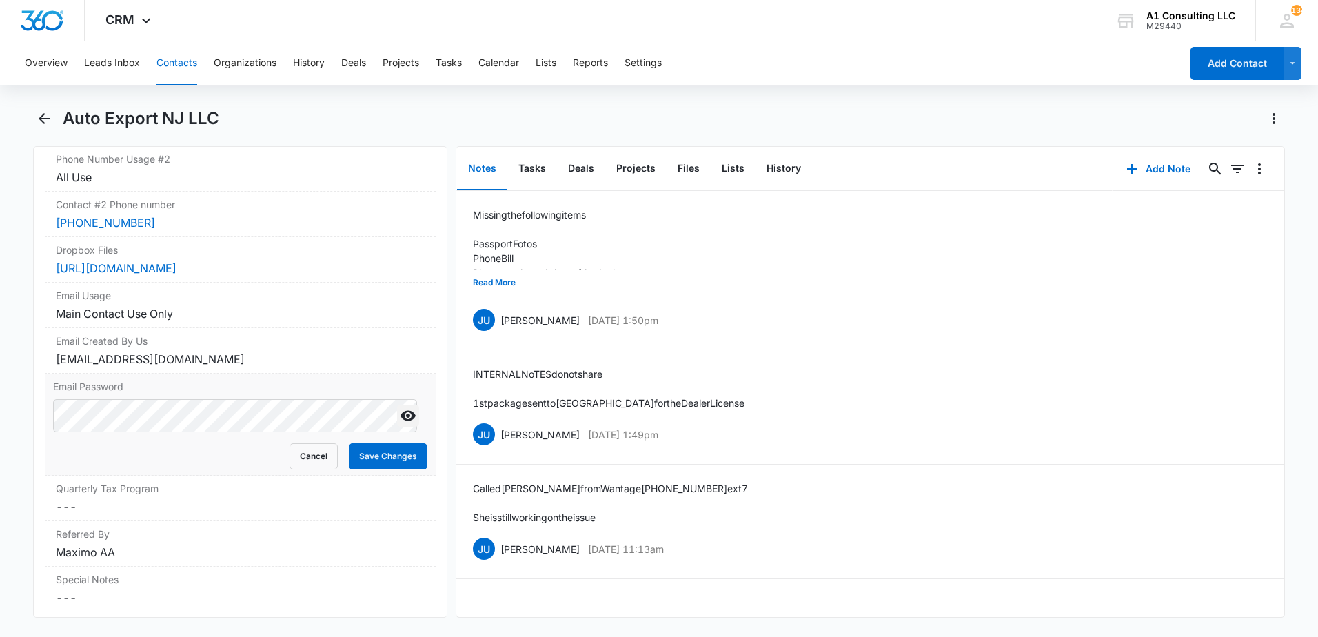
click at [400, 424] on icon "Show" at bounding box center [408, 415] width 17 height 17
click at [6, 436] on main "Auto Export NJ LLC Remove AE Auto Export NJ LLC Contact Info Name Cancel Save C…" at bounding box center [659, 371] width 1318 height 527
click at [390, 470] on button "Save Changes" at bounding box center [388, 456] width 79 height 26
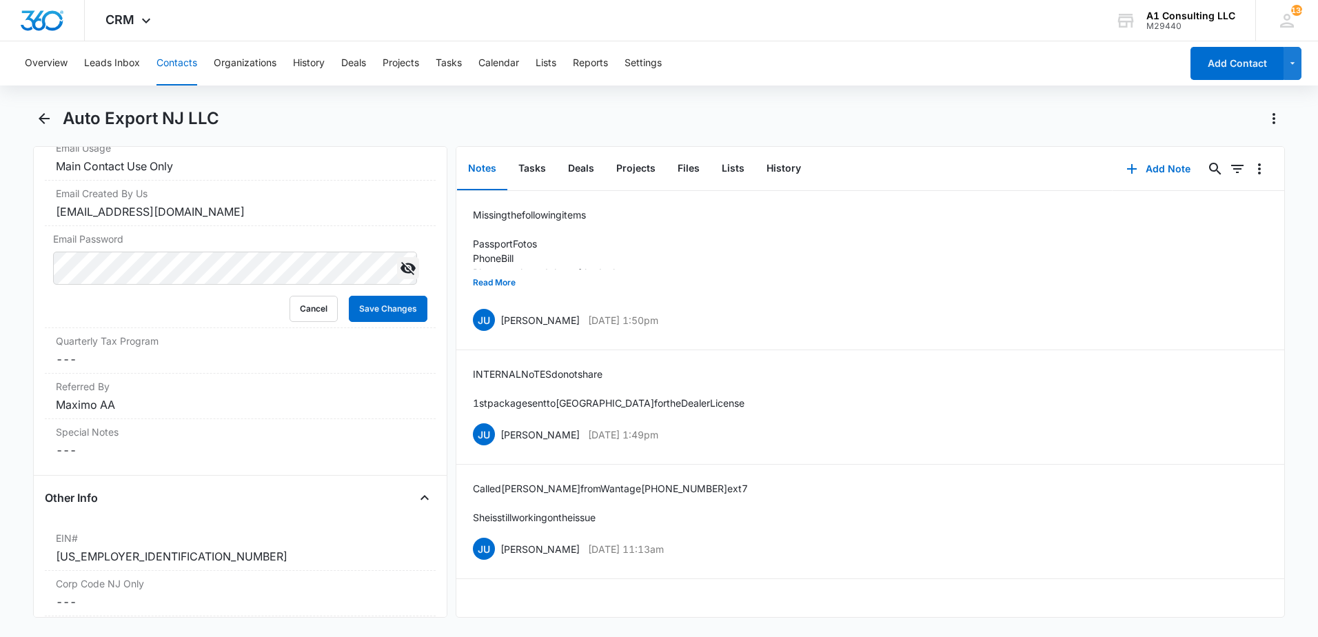
scroll to position [1457, 0]
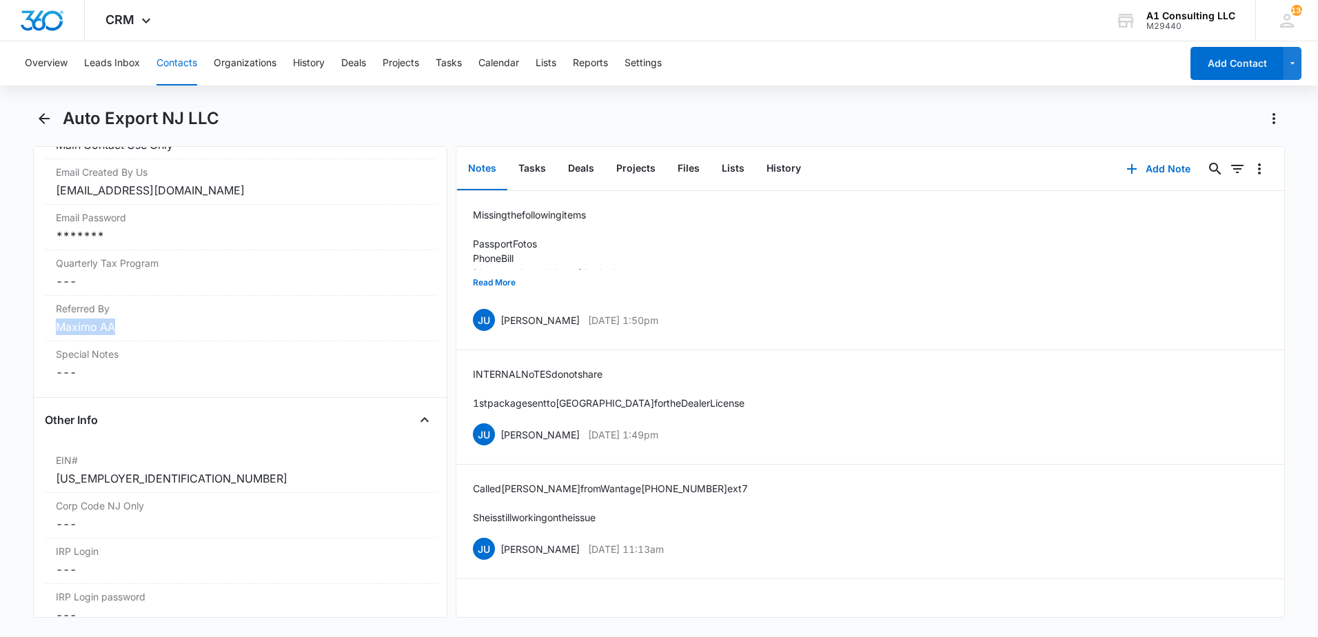
drag, startPoint x: 155, startPoint y: 347, endPoint x: 27, endPoint y: 356, distance: 128.5
click at [27, 356] on main "Auto Export NJ LLC Remove AE Auto Export NJ LLC Contact Info Name Cancel Save C…" at bounding box center [659, 371] width 1318 height 527
drag, startPoint x: 27, startPoint y: 356, endPoint x: 85, endPoint y: 345, distance: 59.0
copy div "Maximo AA"
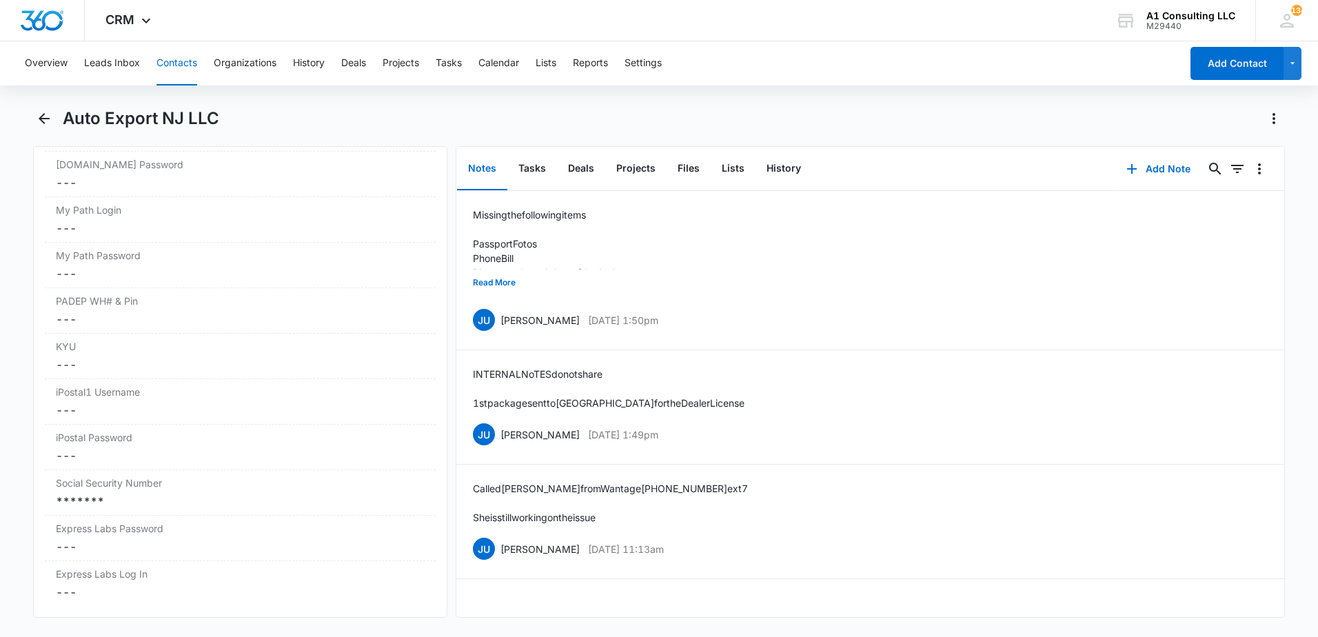
scroll to position [2751, 0]
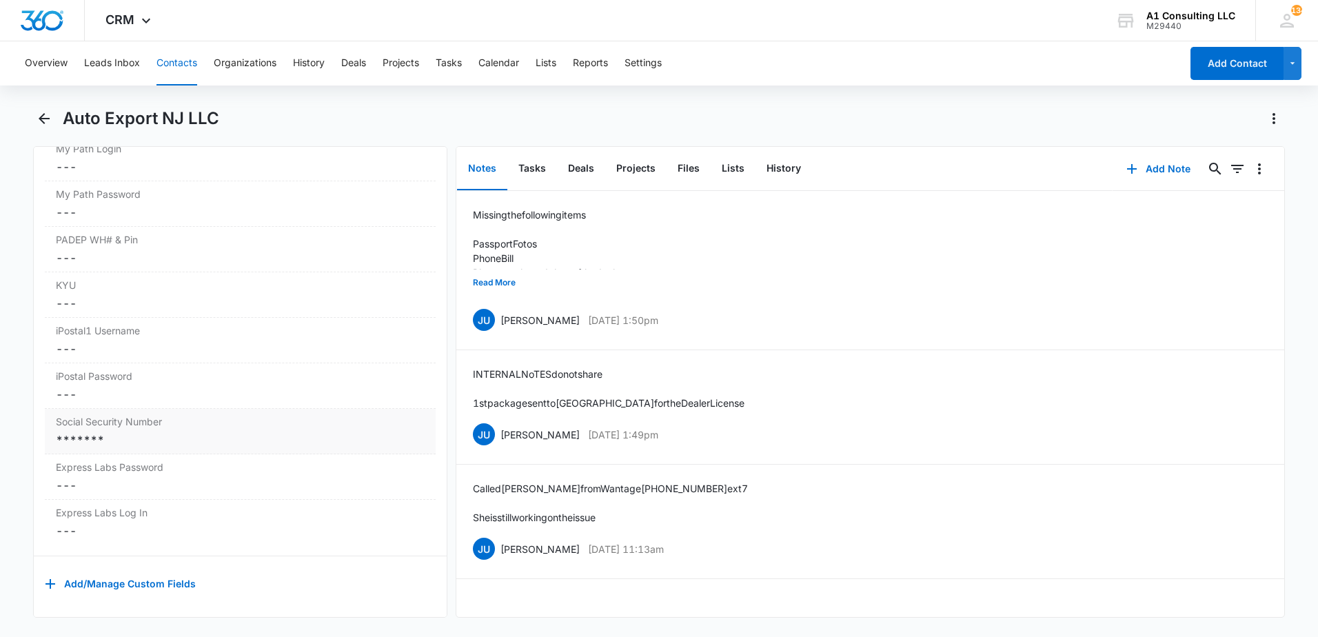
click at [247, 432] on div "*******" at bounding box center [240, 440] width 369 height 17
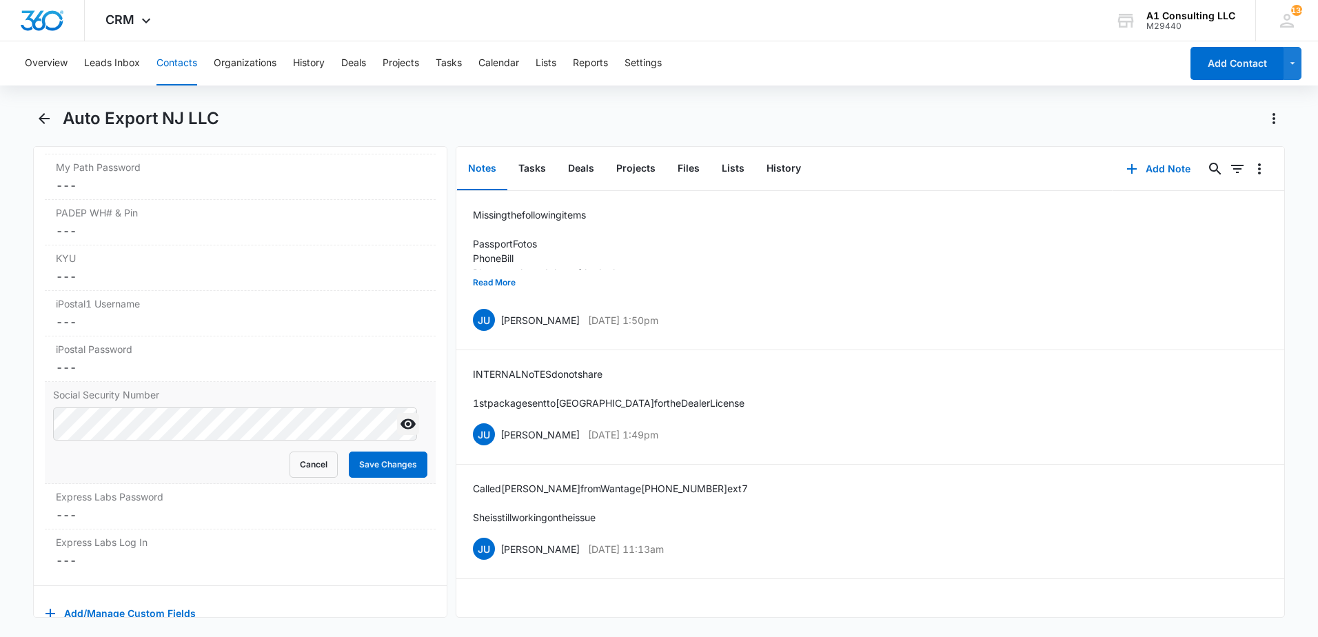
click at [400, 432] on icon "Show" at bounding box center [408, 424] width 17 height 17
click at [0, 441] on html "CRM Apps Websites Forms CRM Email Social Payments POS Content Ads Intelligence …" at bounding box center [659, 318] width 1318 height 637
click at [390, 478] on button "Save Changes" at bounding box center [388, 465] width 79 height 26
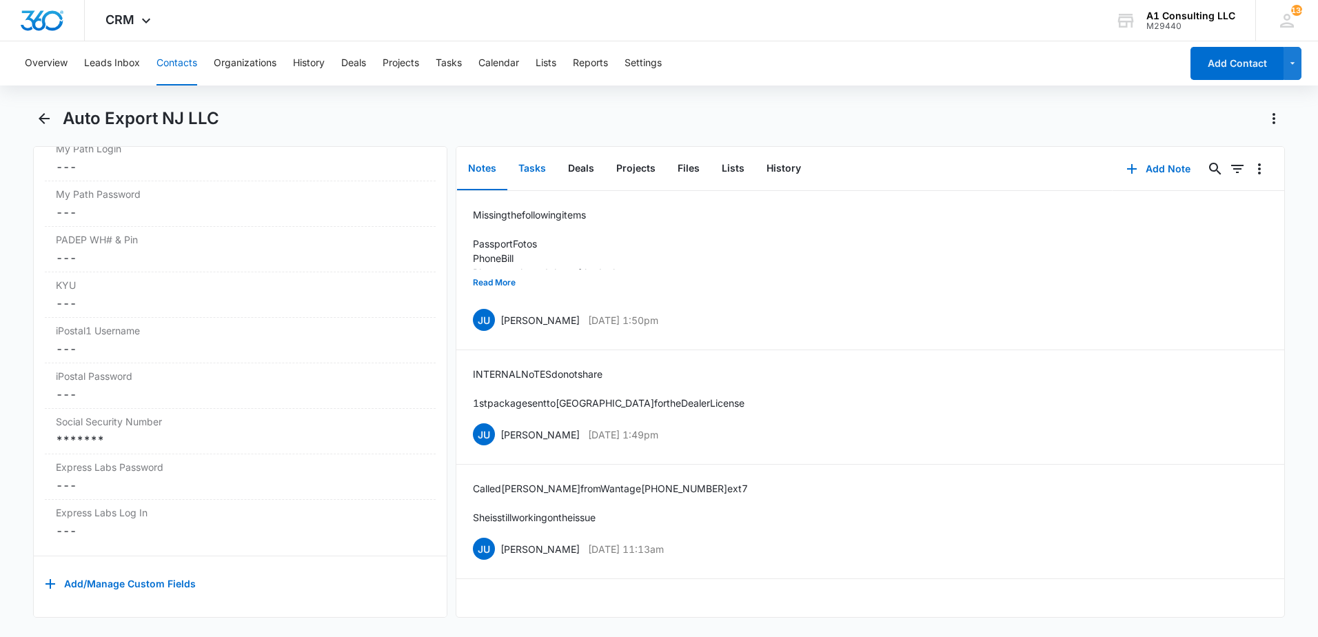
click at [537, 170] on button "Tasks" at bounding box center [532, 169] width 50 height 43
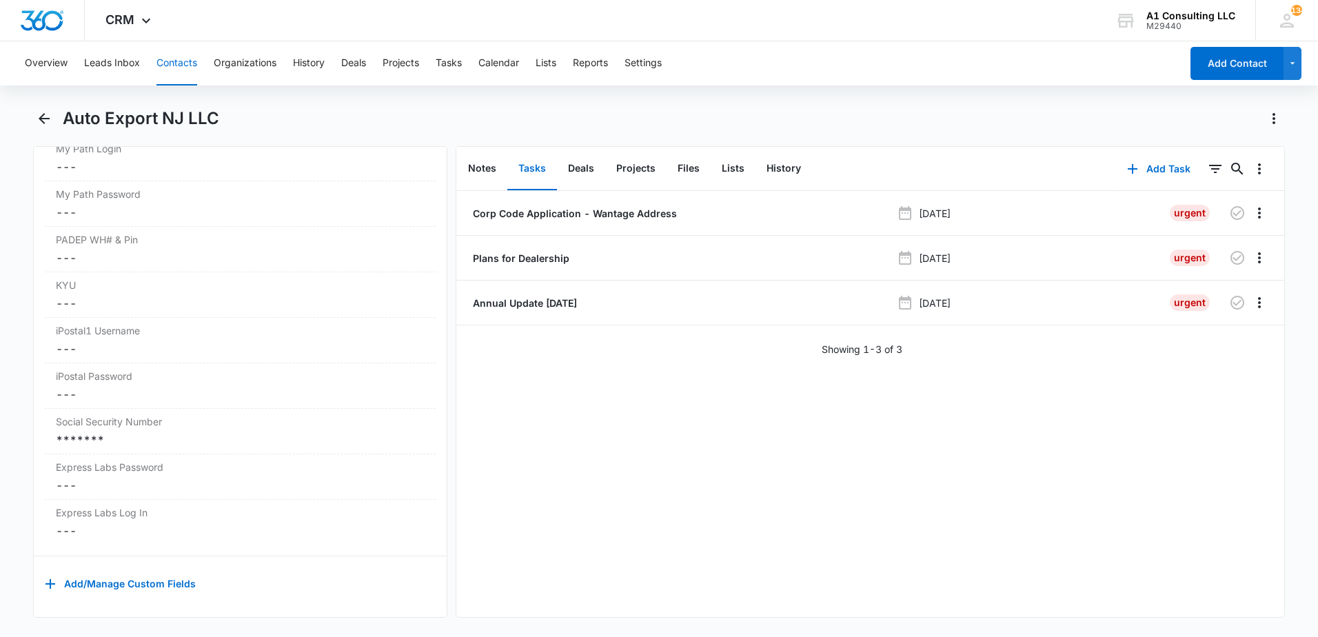
click at [816, 130] on div "Auto Export NJ LLC" at bounding box center [659, 127] width 1252 height 39
click at [547, 302] on p "Annual Update May 2025" at bounding box center [523, 303] width 107 height 14
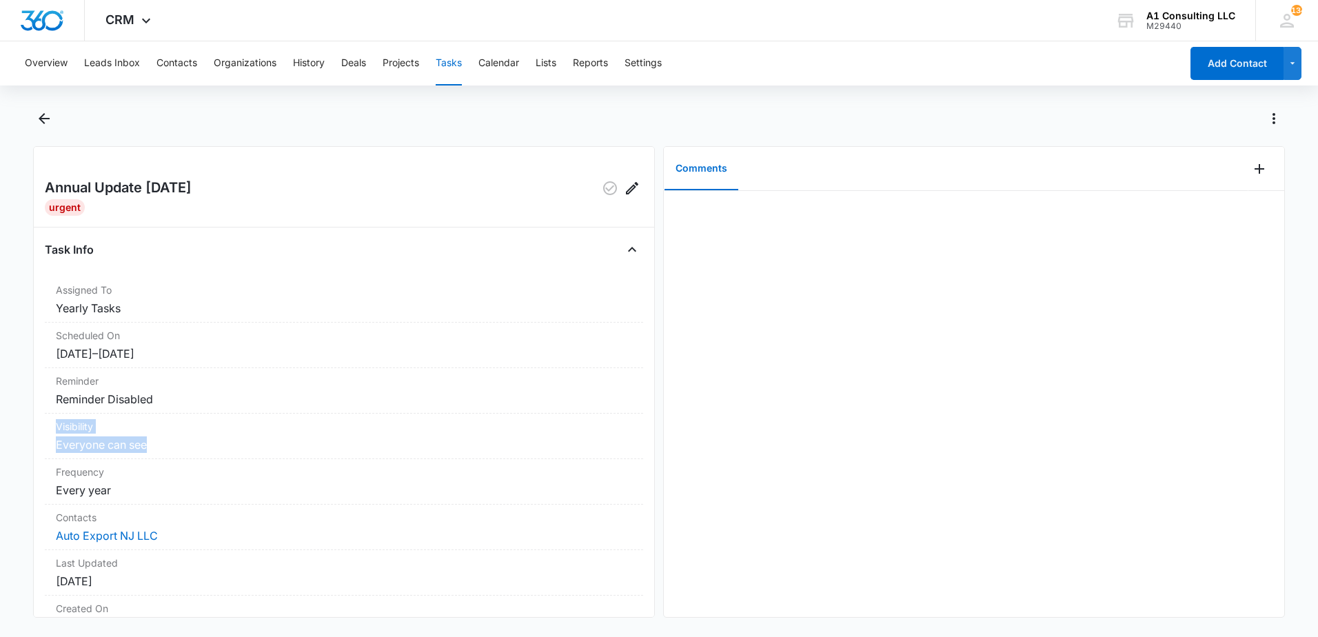
drag, startPoint x: 643, startPoint y: 409, endPoint x: 648, endPoint y: 441, distance: 32.9
click at [648, 441] on div "Annual Update May 2025 Urgent Task Info Assigned To Yearly Tasks Scheduled On 5…" at bounding box center [344, 382] width 622 height 472
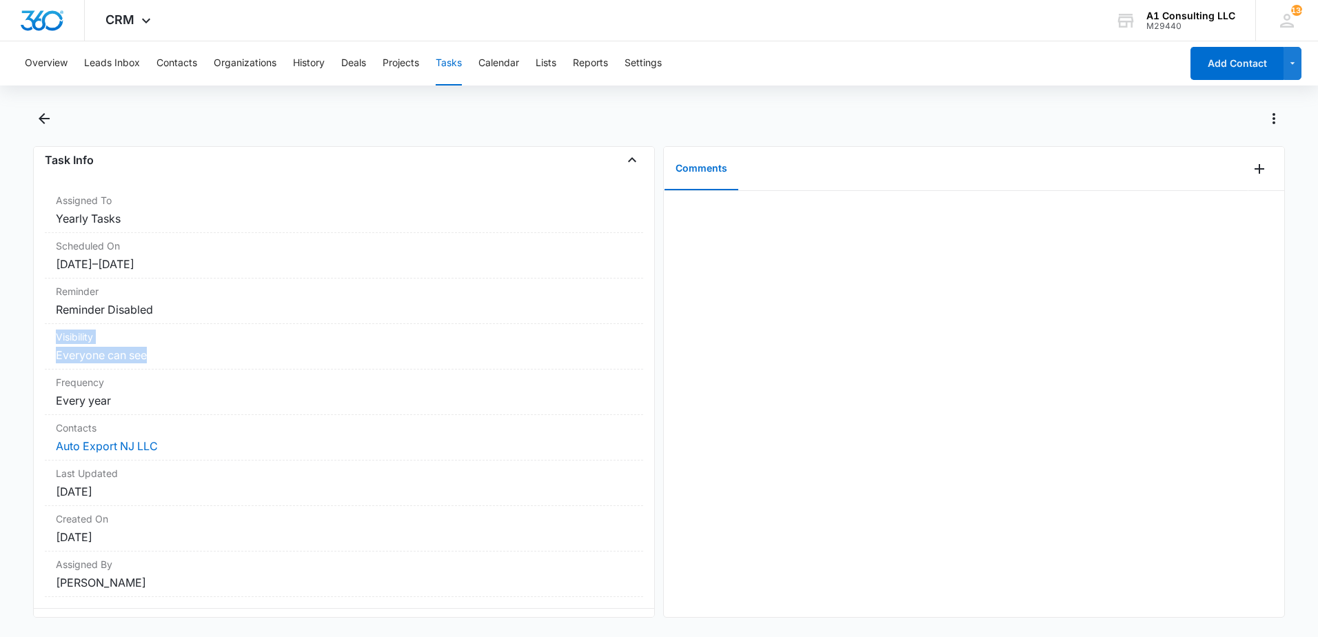
scroll to position [119, 0]
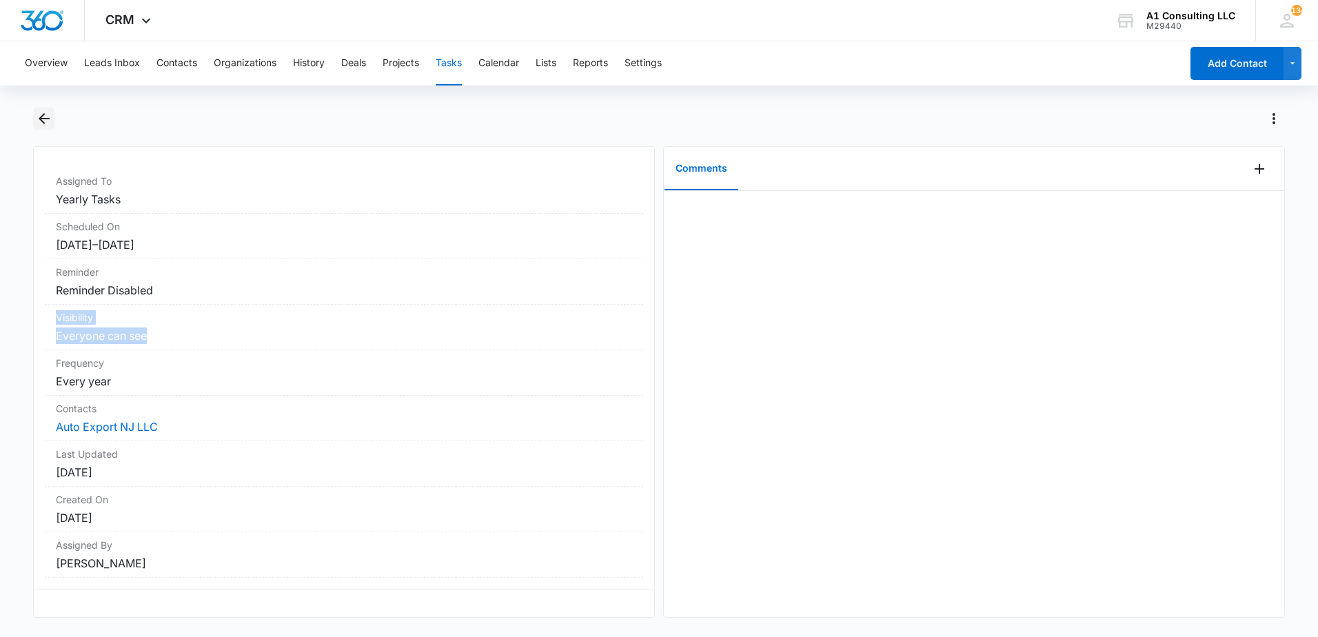
click at [48, 119] on icon "Back" at bounding box center [44, 118] width 11 height 11
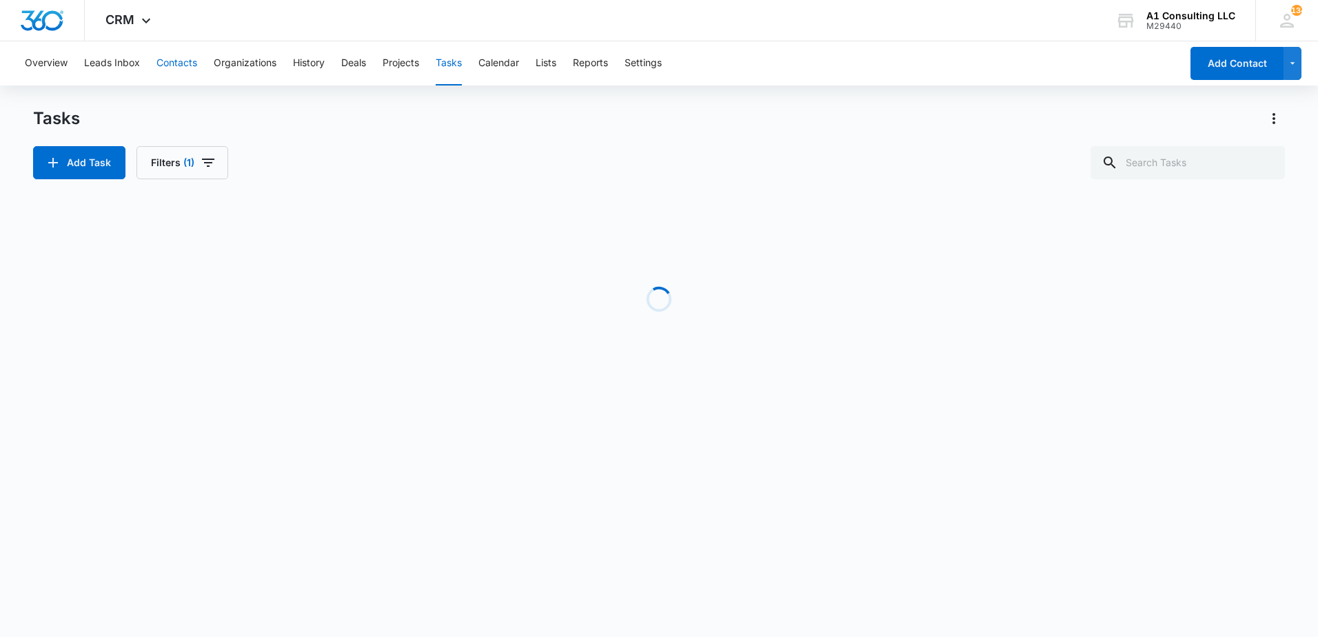
click at [183, 54] on button "Contacts" at bounding box center [177, 63] width 41 height 44
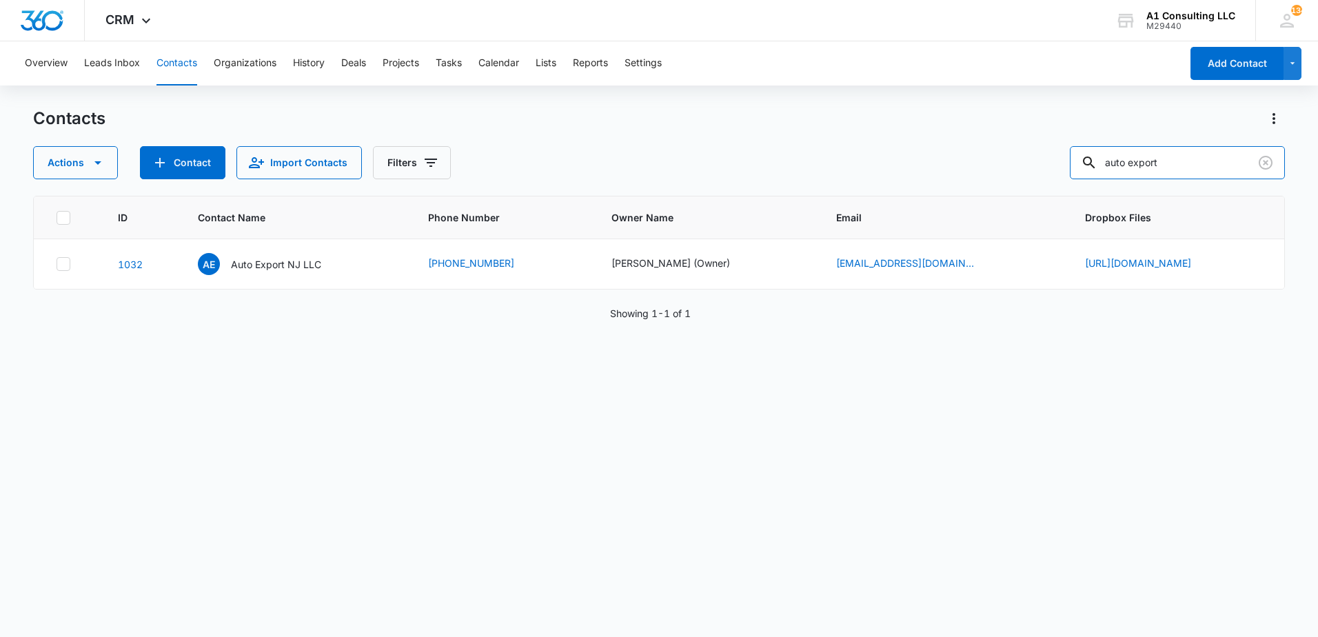
drag, startPoint x: 1163, startPoint y: 156, endPoint x: 1014, endPoint y: 176, distance: 150.3
click at [1014, 176] on div "Actions Contact Import Contacts Filters auto export" at bounding box center [659, 162] width 1252 height 33
type input "enny"
click at [229, 262] on p "Enny Trucking LLC" at bounding box center [271, 264] width 85 height 14
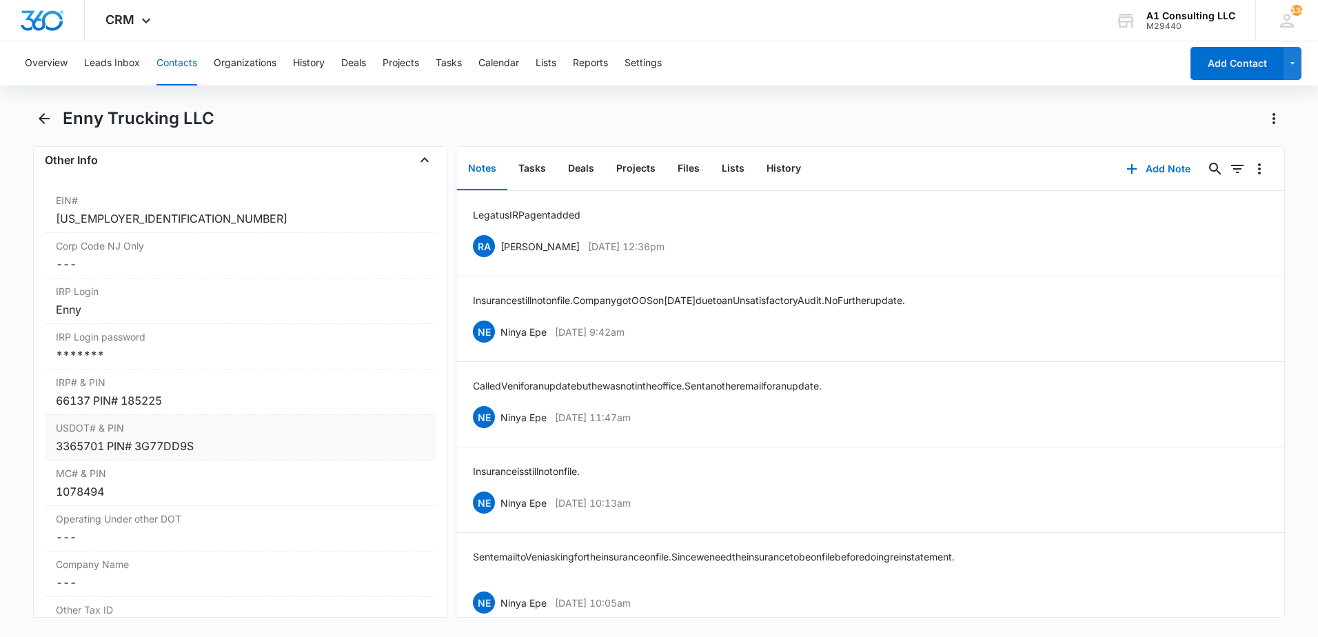
scroll to position [1689, 0]
click at [218, 358] on div "*******" at bounding box center [240, 349] width 369 height 17
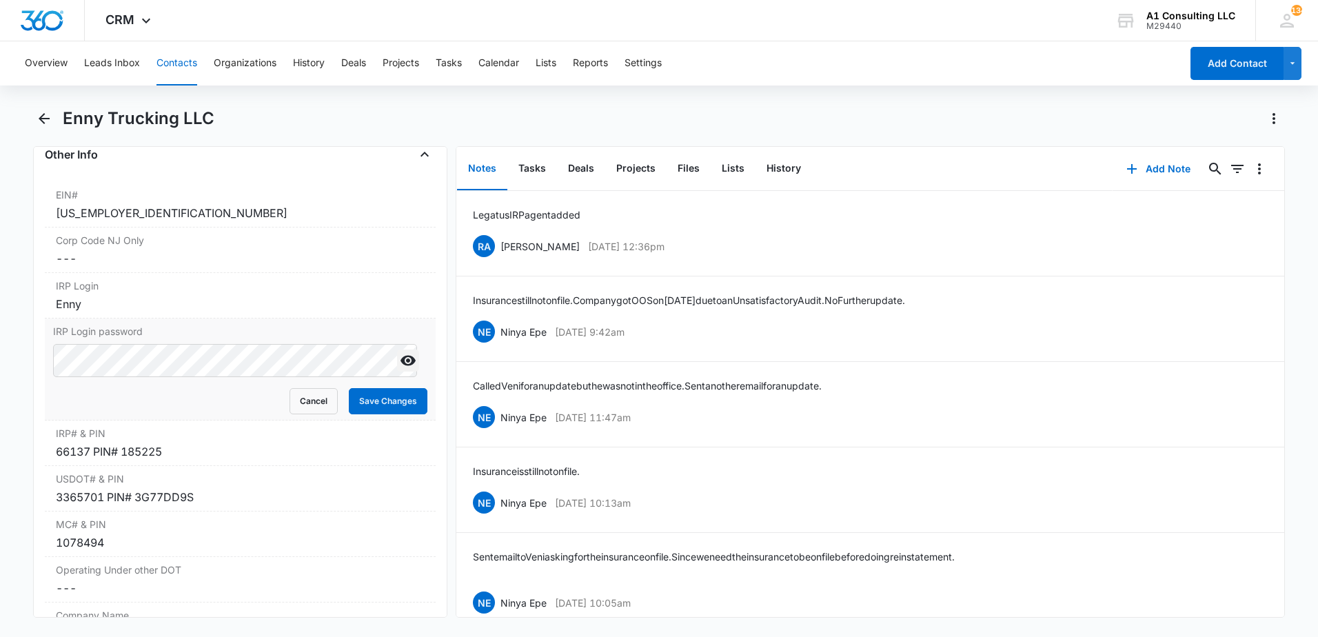
click at [403, 366] on icon "Show" at bounding box center [408, 361] width 15 height 10
click at [37, 385] on div "Remove ET Enny Trucking LLC Contact Info Name Cancel Save Changes Enny Trucking…" at bounding box center [240, 382] width 414 height 472
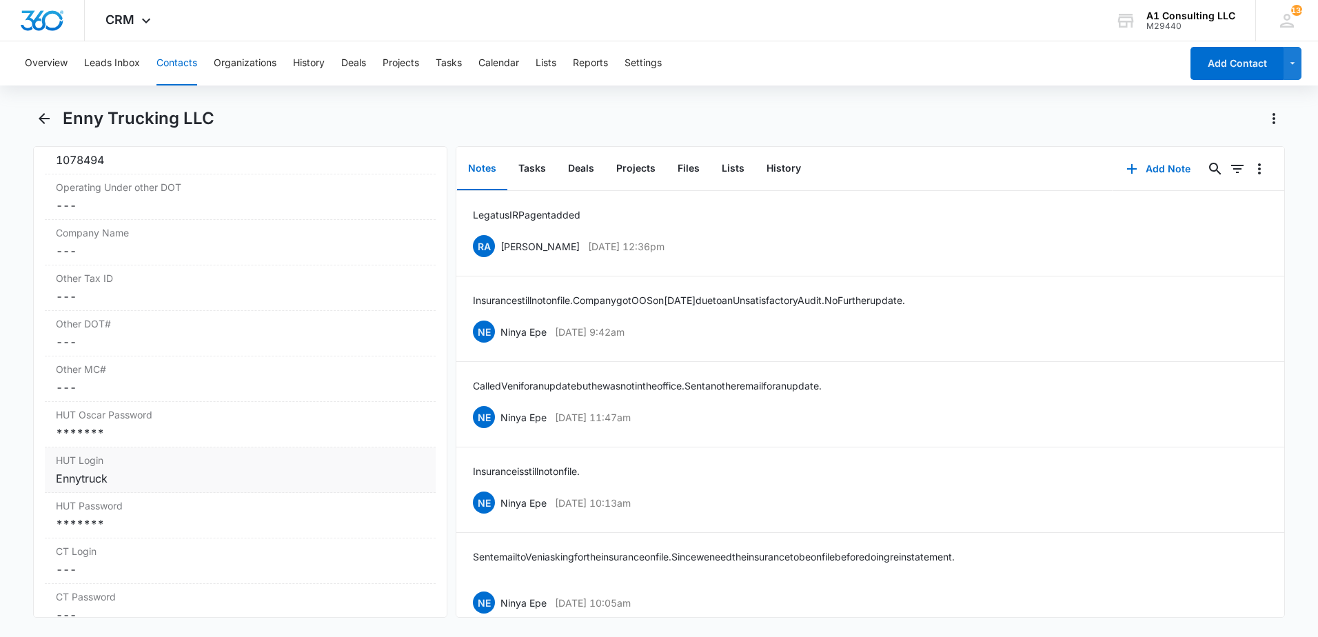
scroll to position [2082, 0]
click at [158, 431] on div "*******" at bounding box center [240, 422] width 369 height 17
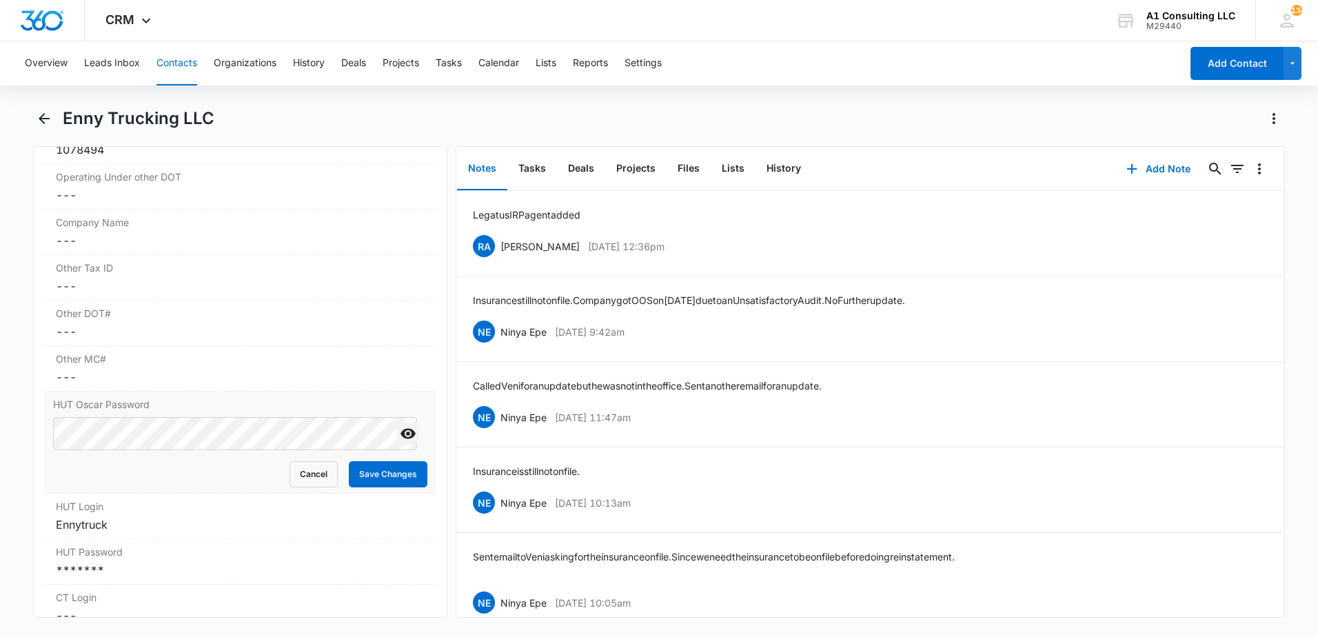
click at [400, 442] on icon "Show" at bounding box center [408, 433] width 17 height 17
click at [2, 455] on main "Enny Trucking LLC Remove ET Enny Trucking LLC Contact Info Name Cancel Save Cha…" at bounding box center [659, 371] width 1318 height 527
click at [248, 559] on label "HUT Password" at bounding box center [240, 552] width 369 height 14
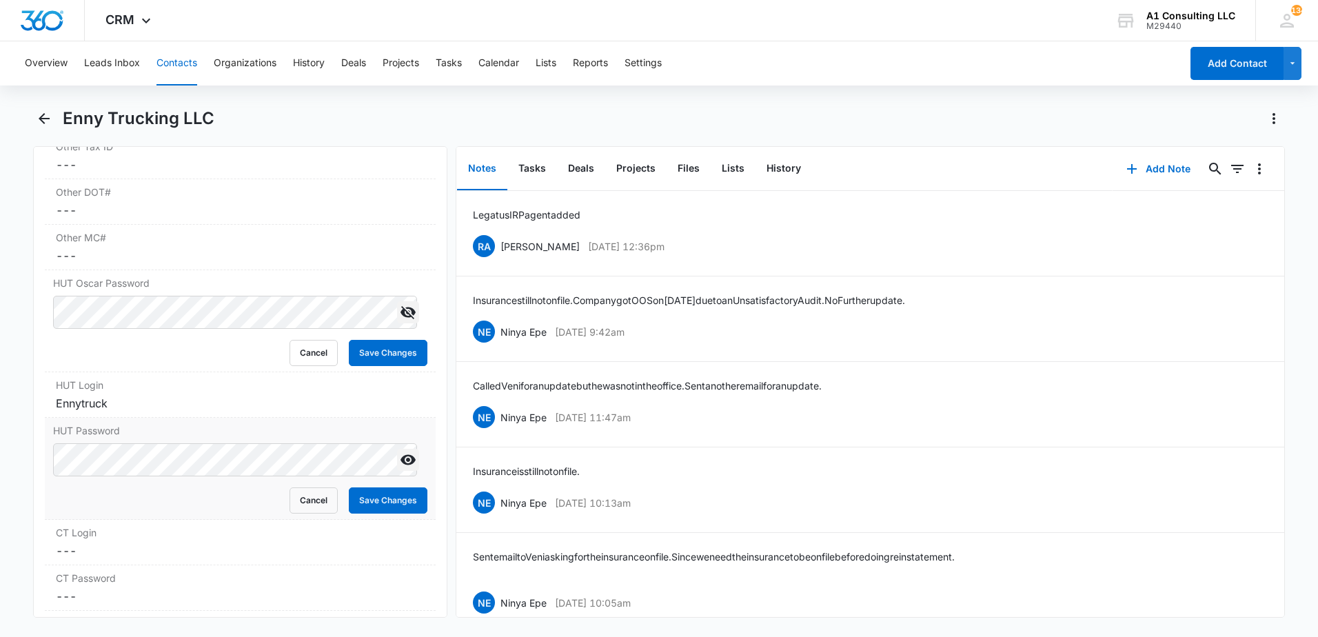
click at [401, 465] on icon "Show" at bounding box center [408, 460] width 15 height 10
click at [20, 488] on main "Enny Trucking LLC Remove ET Enny Trucking LLC Contact Info Name Cancel Save Cha…" at bounding box center [659, 371] width 1318 height 527
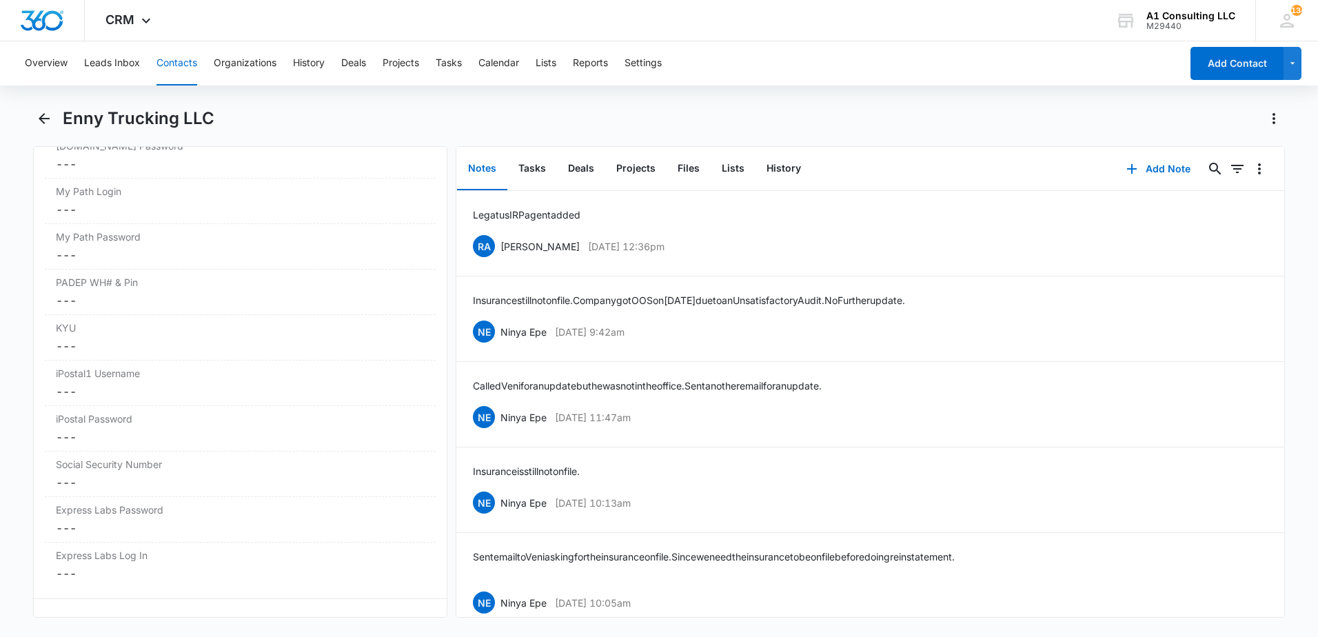
scroll to position [2887, 0]
drag, startPoint x: 531, startPoint y: 168, endPoint x: 561, endPoint y: 157, distance: 32.5
click at [531, 168] on button "Tasks" at bounding box center [532, 169] width 50 height 43
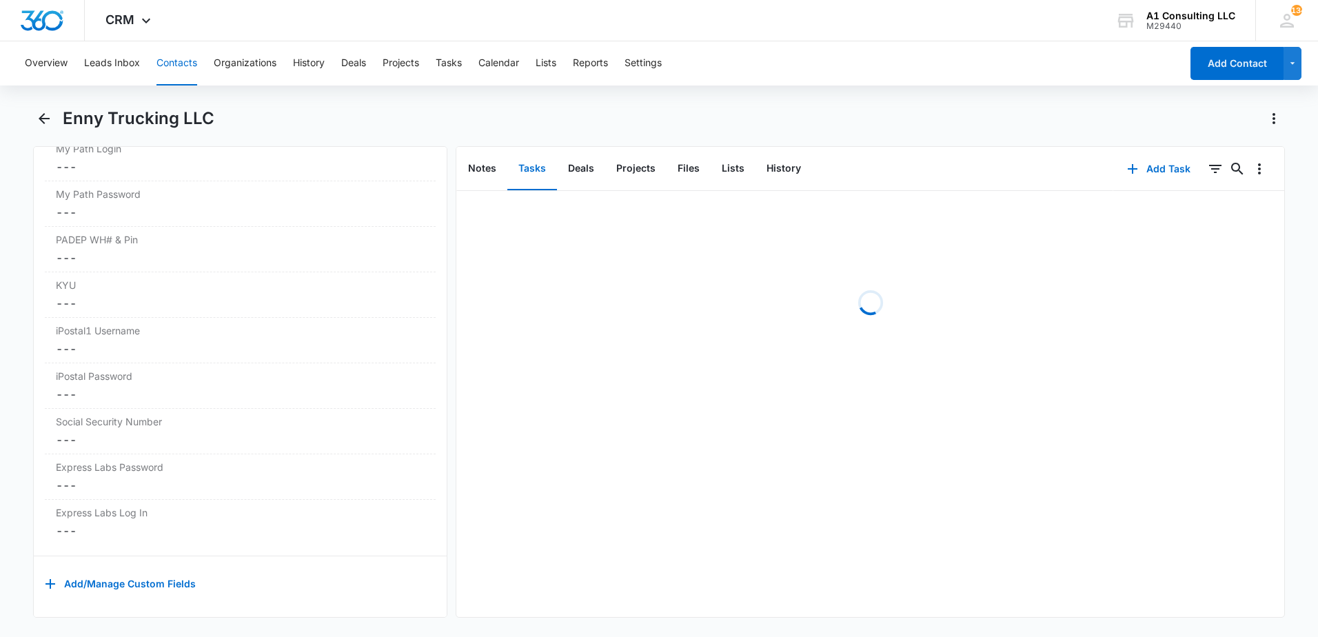
drag, startPoint x: 834, startPoint y: 126, endPoint x: 1013, endPoint y: 164, distance: 182.5
click at [841, 126] on div "Enny Trucking LLC" at bounding box center [674, 119] width 1222 height 22
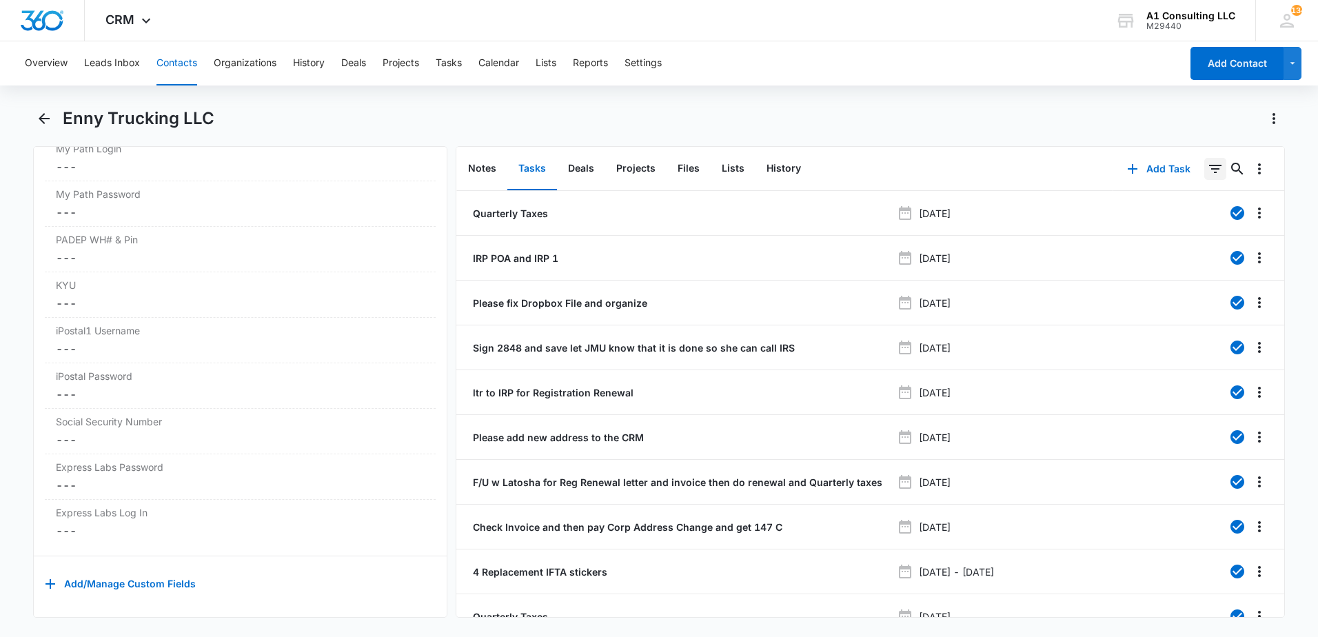
click at [1209, 168] on icon "Filters" at bounding box center [1215, 169] width 12 height 8
click at [1197, 285] on icon "Show Task status filters" at bounding box center [1198, 285] width 3 height 7
click at [1052, 332] on icon at bounding box center [1058, 329] width 12 height 12
click at [1051, 330] on input "Incomplete" at bounding box center [1051, 329] width 1 height 1
checkbox input "true"
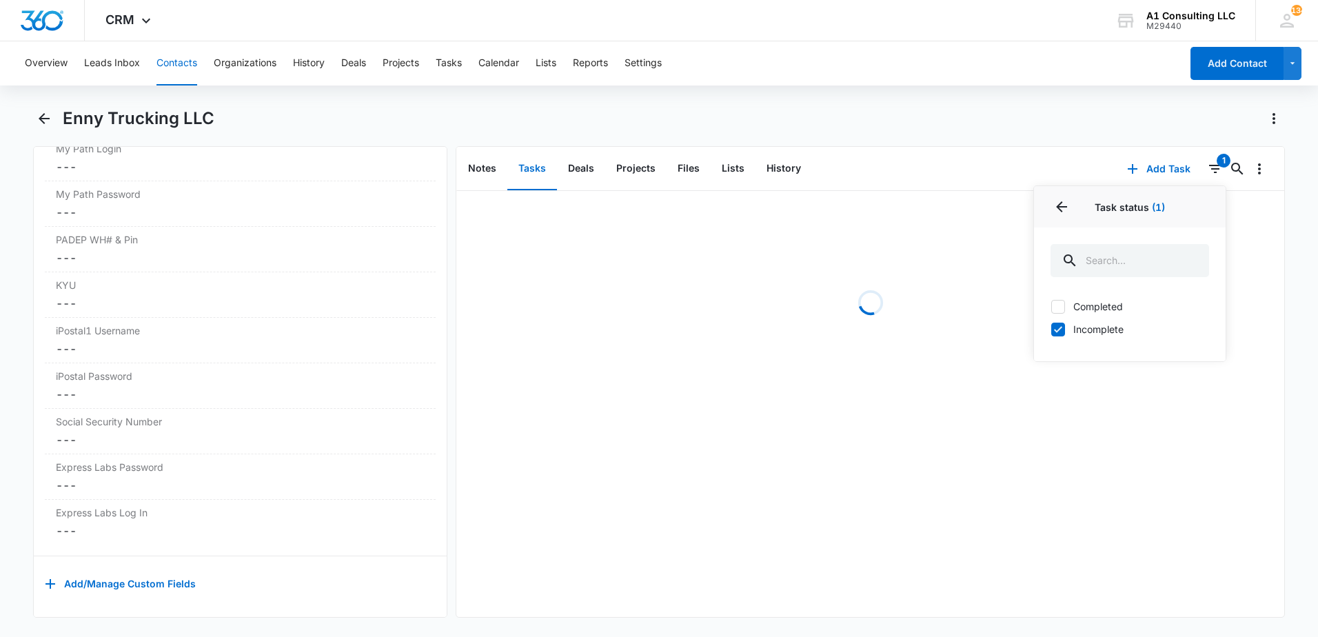
drag, startPoint x: 927, startPoint y: 70, endPoint x: 949, endPoint y: 83, distance: 26.3
click at [927, 70] on div "Overview Leads Inbox Contacts Organizations History Deals Projects Tasks Calend…" at bounding box center [599, 63] width 1164 height 44
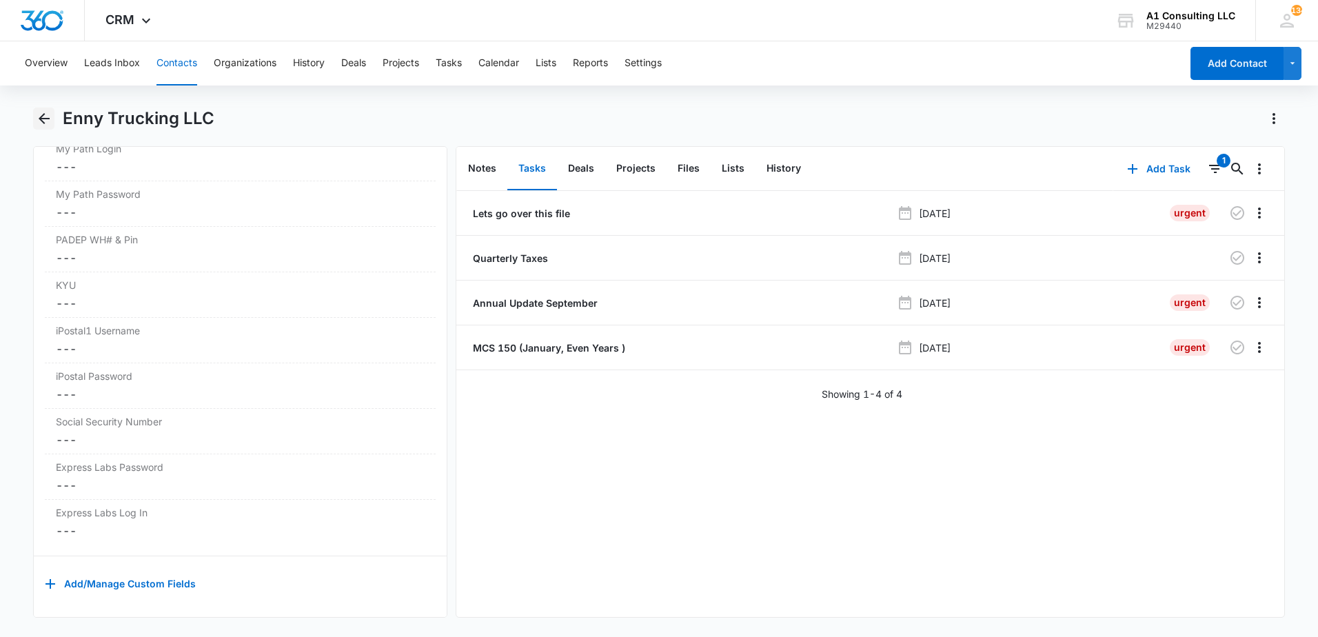
click at [42, 121] on icon "Back" at bounding box center [44, 118] width 11 height 11
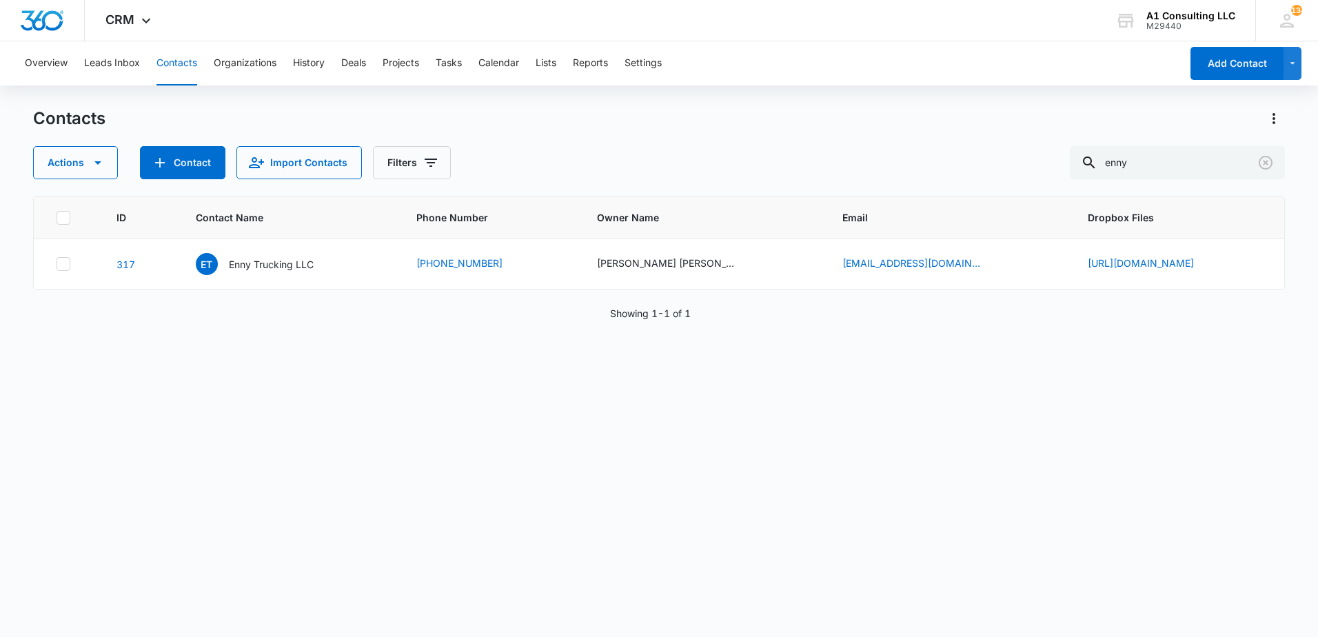
drag, startPoint x: 754, startPoint y: 132, endPoint x: 922, endPoint y: 152, distance: 169.4
click at [783, 132] on div "Contacts Actions Contact Import Contacts Filters enny" at bounding box center [659, 144] width 1252 height 72
click at [1265, 165] on icon "Clear" at bounding box center [1266, 162] width 17 height 17
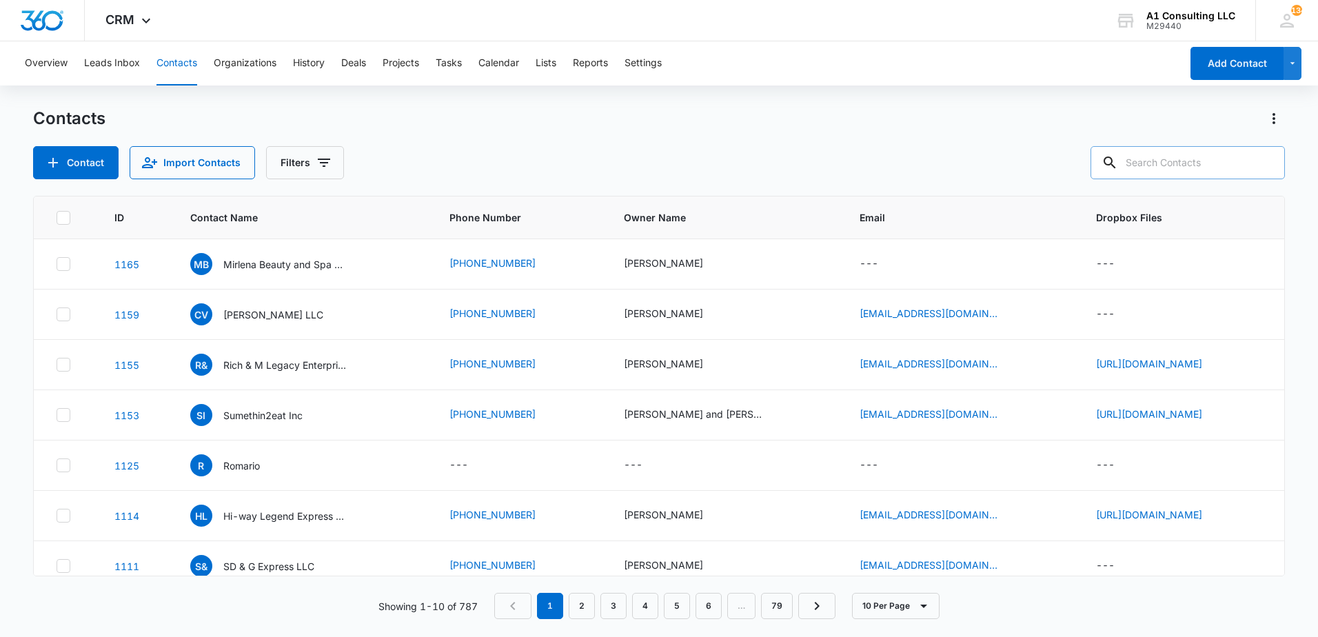
drag, startPoint x: 1007, startPoint y: 102, endPoint x: 892, endPoint y: 117, distance: 115.4
click at [990, 99] on div "Overview Leads Inbox Contacts Organizations History Deals Projects Tasks Calend…" at bounding box center [659, 338] width 1318 height 594
drag, startPoint x: 1173, startPoint y: 168, endPoint x: 1123, endPoint y: 155, distance: 51.2
click at [1171, 168] on input "text" at bounding box center [1188, 162] width 194 height 33
type input "superior"
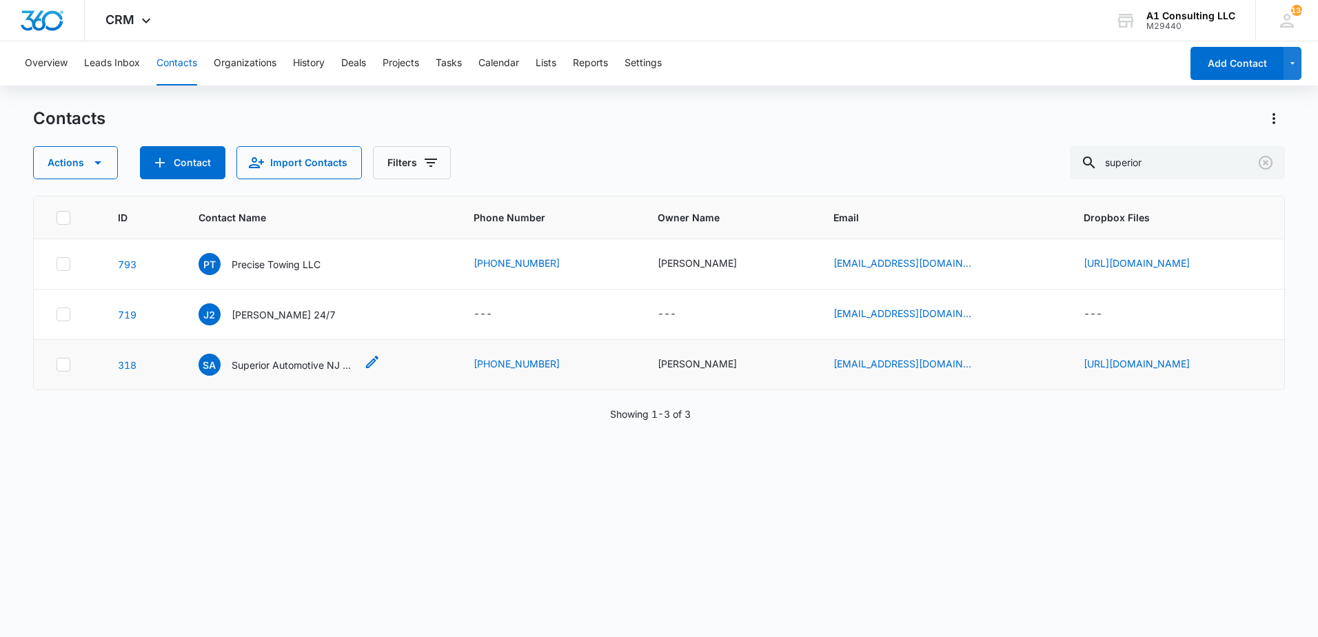
click at [254, 372] on p "Superior Automotive NJ LLC" at bounding box center [294, 365] width 124 height 14
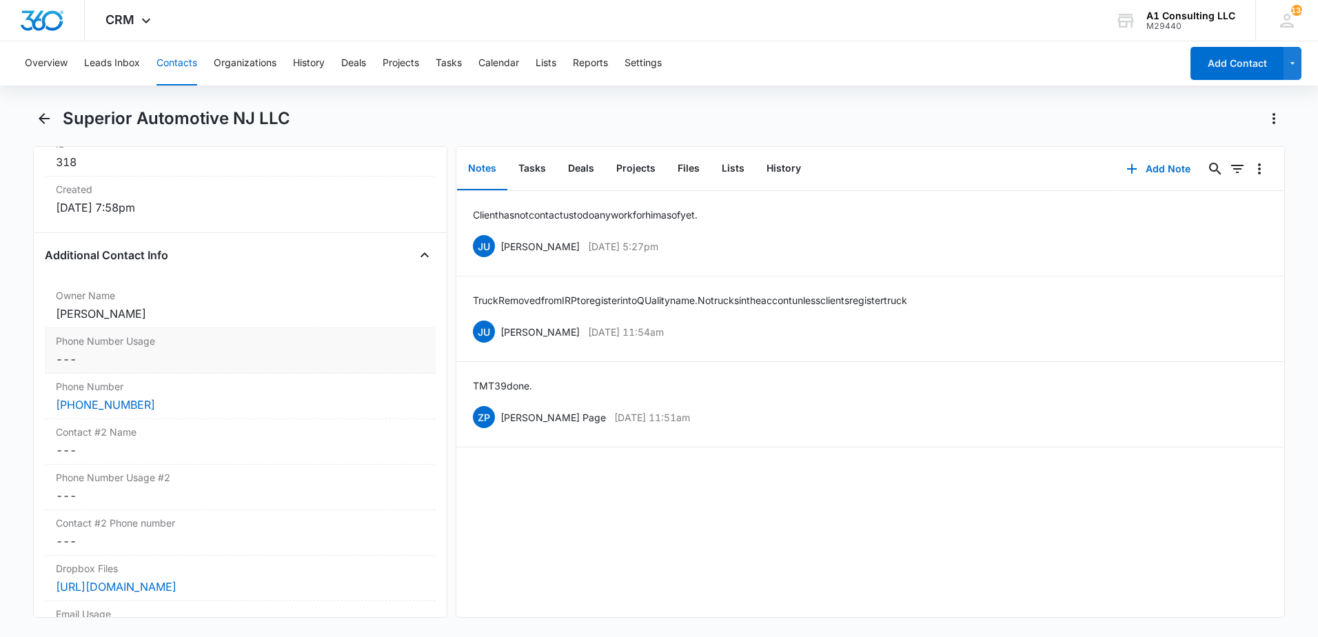
scroll to position [942, 0]
click at [219, 402] on div "(347) 322-3935" at bounding box center [240, 399] width 369 height 17
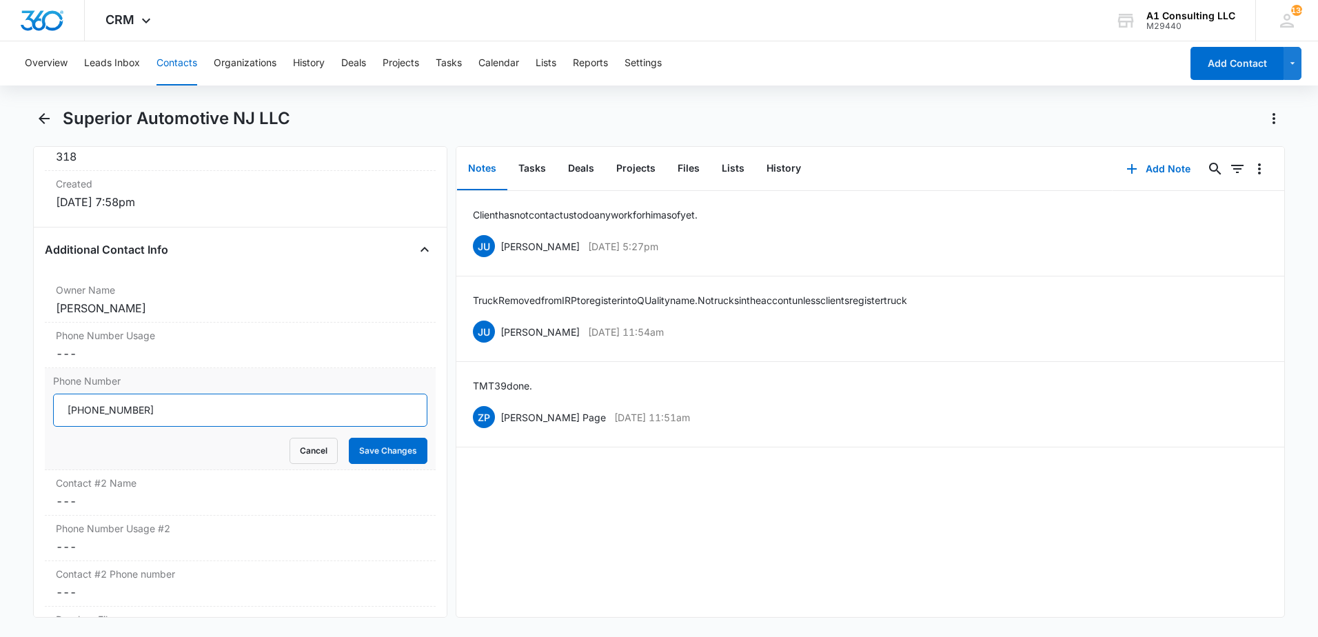
drag, startPoint x: 183, startPoint y: 411, endPoint x: 89, endPoint y: 414, distance: 93.8
click at [53, 431] on form "Cancel Save Changes" at bounding box center [240, 429] width 374 height 70
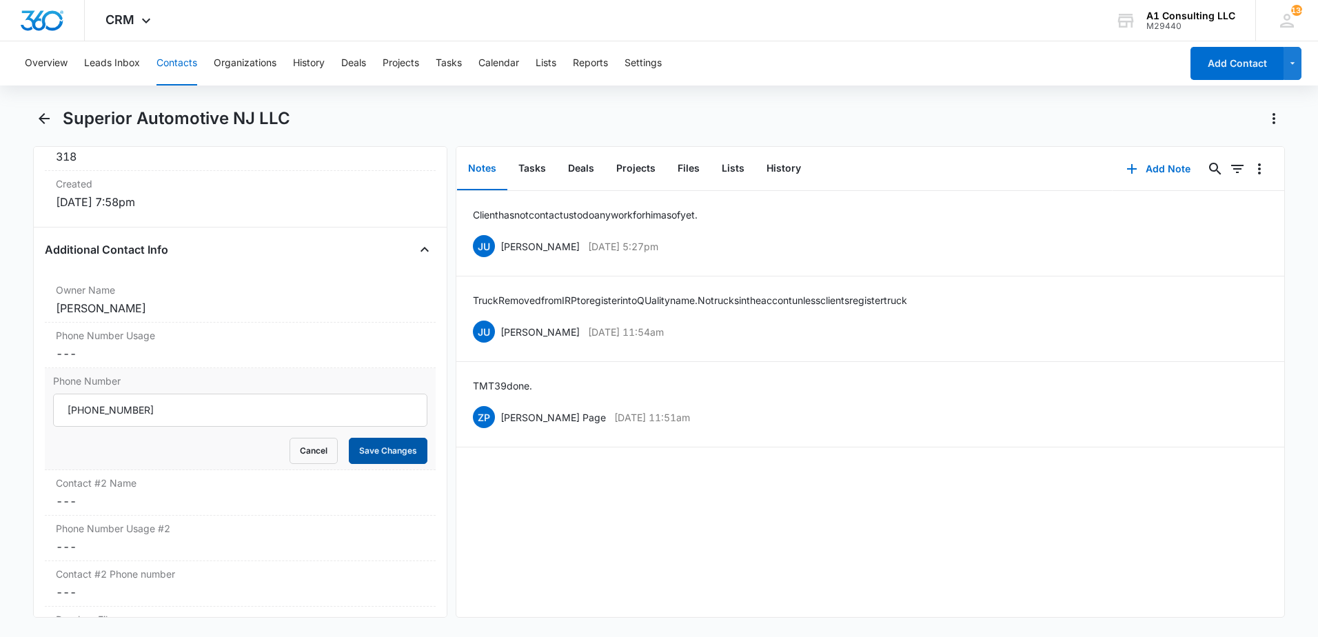
click at [404, 447] on button "Save Changes" at bounding box center [388, 451] width 79 height 26
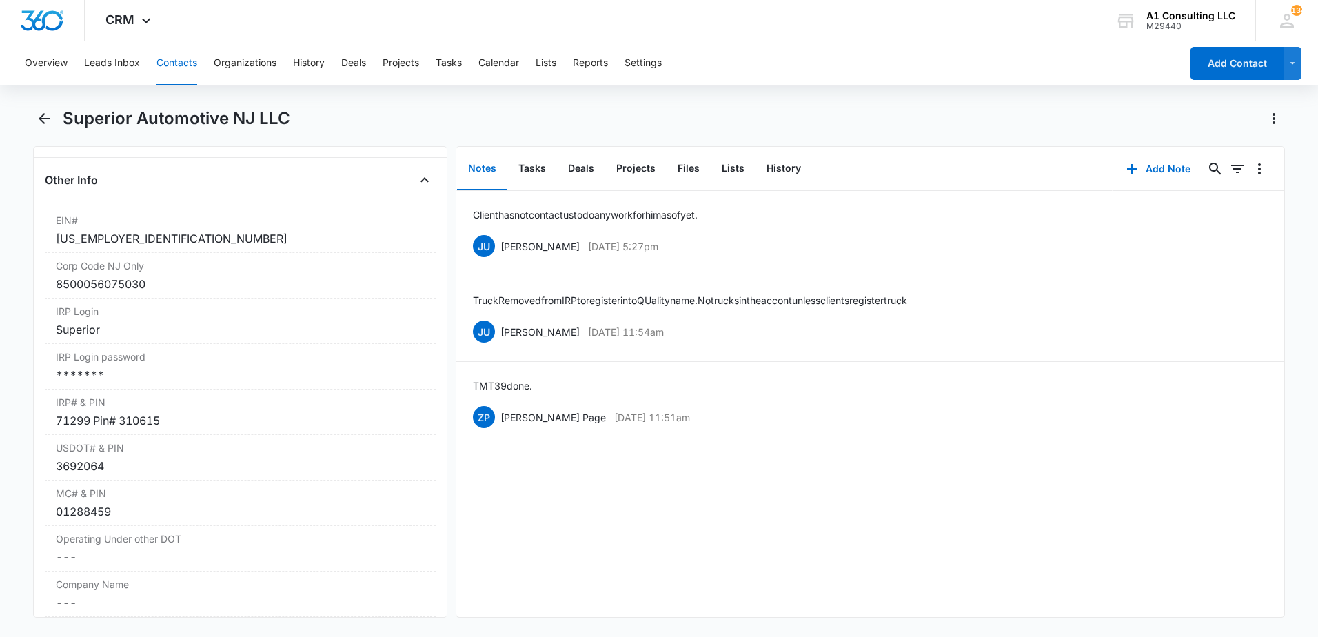
scroll to position [1678, 0]
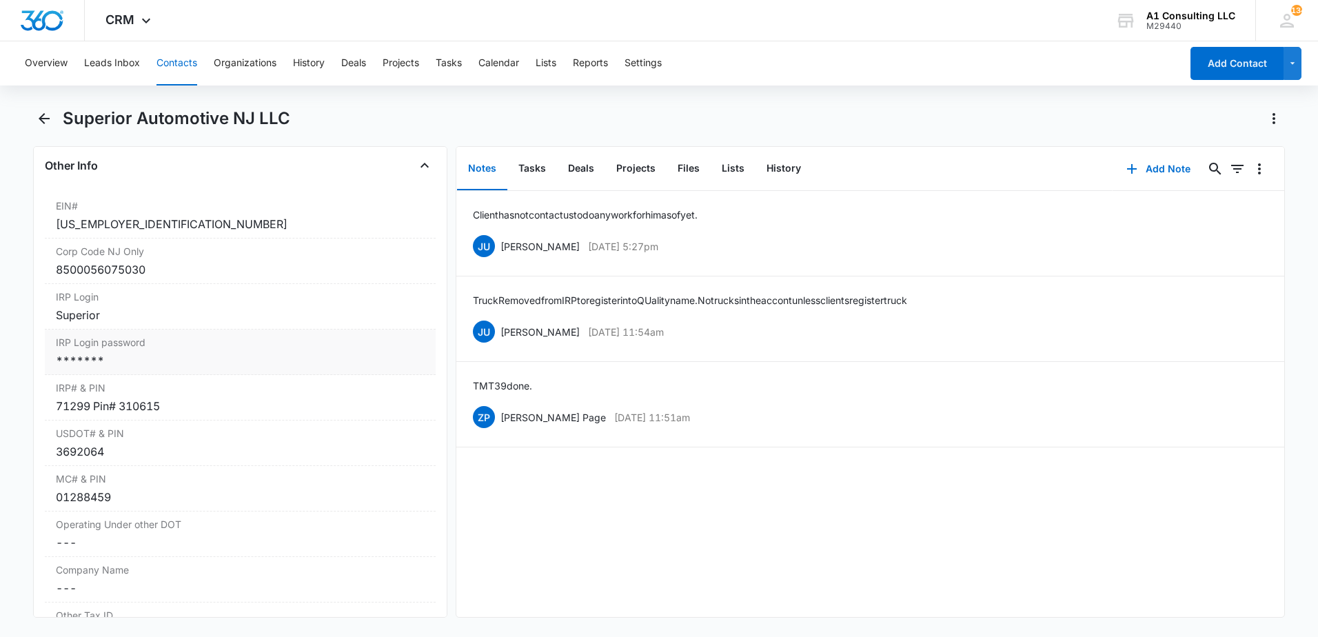
click at [157, 369] on div "*******" at bounding box center [240, 360] width 369 height 17
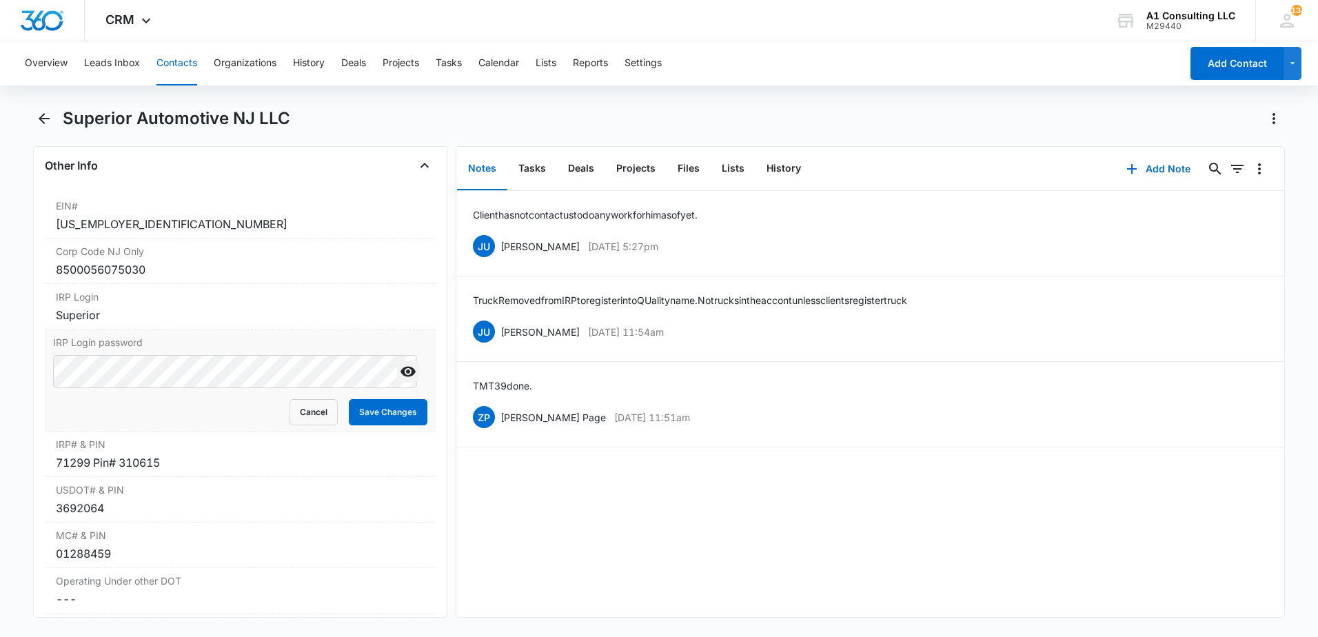
click at [401, 377] on icon "Show" at bounding box center [408, 372] width 15 height 10
click at [8, 397] on main "Superior Automotive NJ LLC Remove SA Superior Automotive NJ LLC Contact Info Na…" at bounding box center [659, 371] width 1318 height 527
click at [412, 425] on button "Save Changes" at bounding box center [388, 412] width 79 height 26
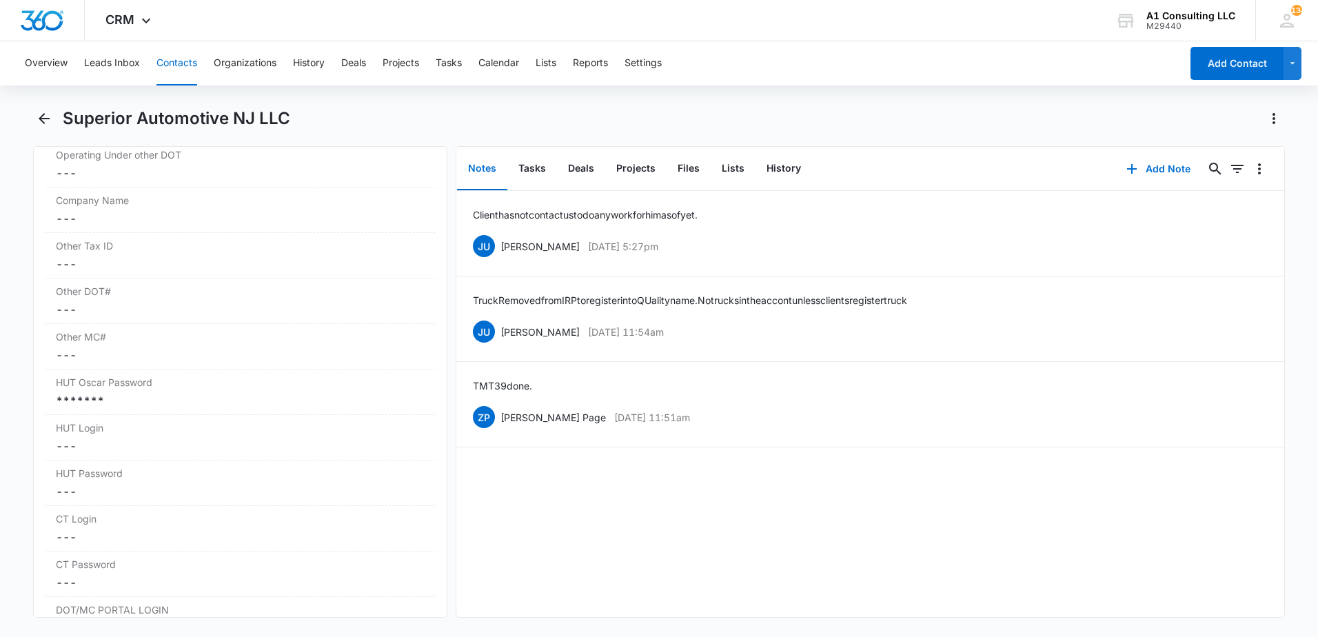
scroll to position [2094, 0]
click at [207, 363] on div "*******" at bounding box center [240, 354] width 369 height 17
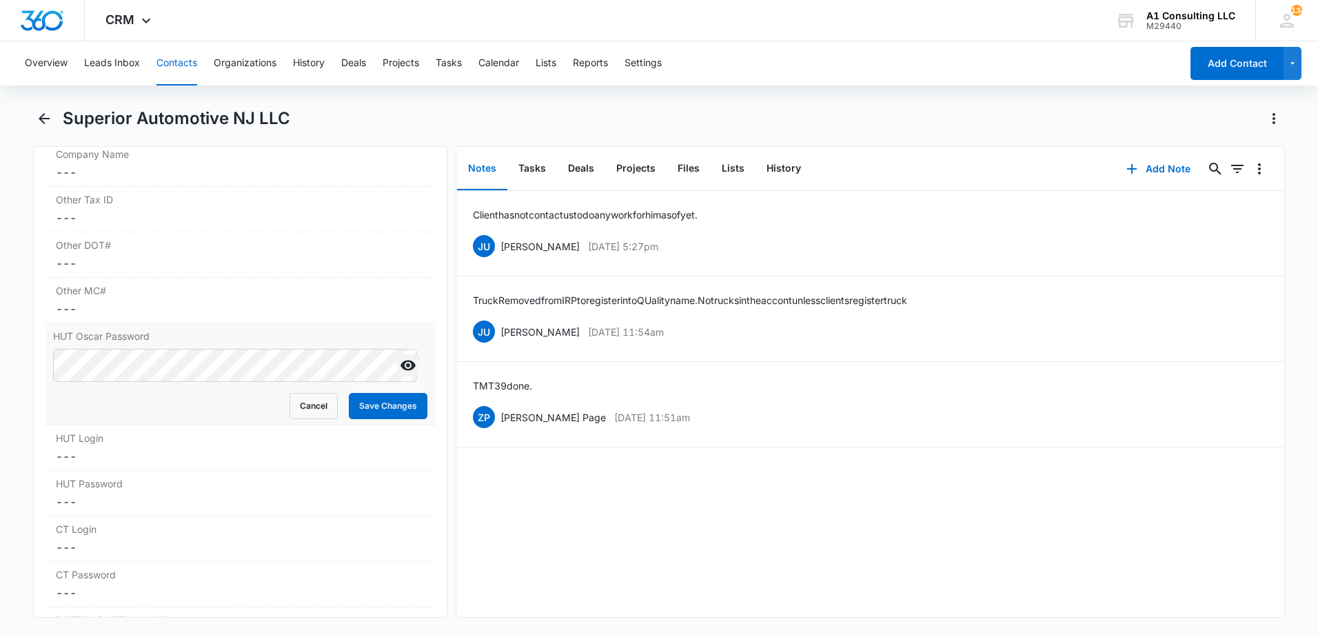
click at [401, 371] on icon "Show" at bounding box center [408, 366] width 15 height 10
click at [0, 394] on html "CRM Apps Websites Forms CRM Email Social Payments POS Content Ads Intelligence …" at bounding box center [659, 318] width 1318 height 637
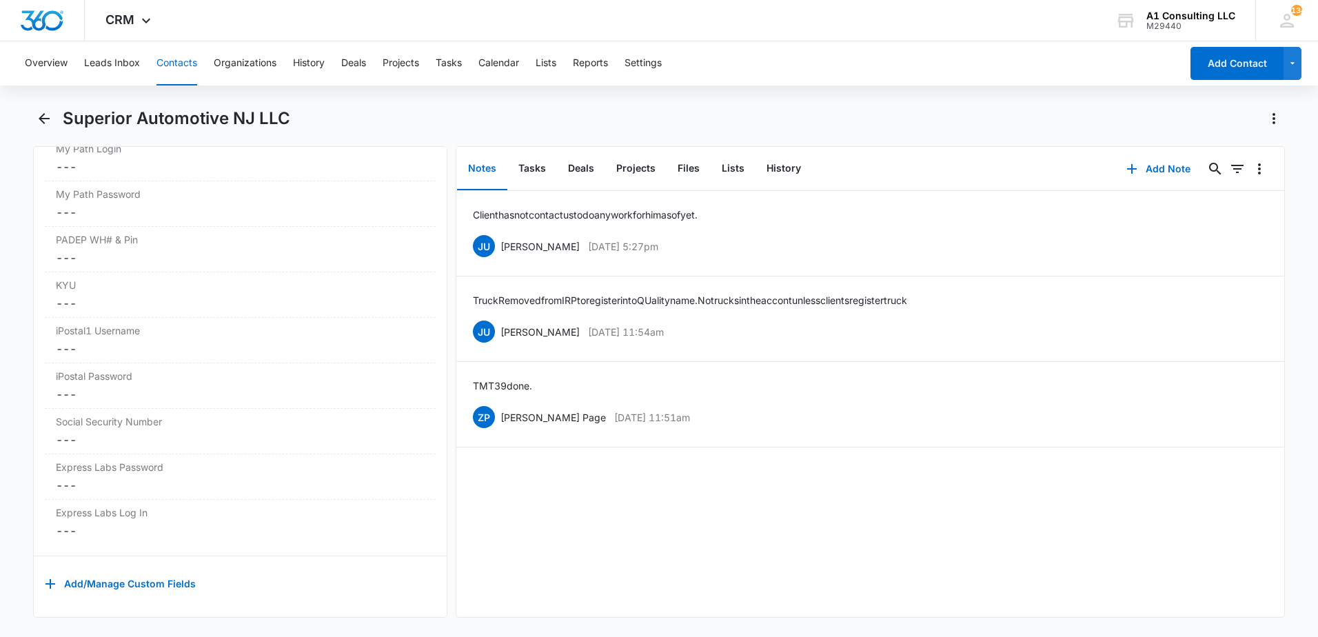
scroll to position [2774, 0]
drag, startPoint x: 522, startPoint y: 170, endPoint x: 529, endPoint y: 169, distance: 7.0
click at [523, 170] on button "Tasks" at bounding box center [532, 169] width 50 height 43
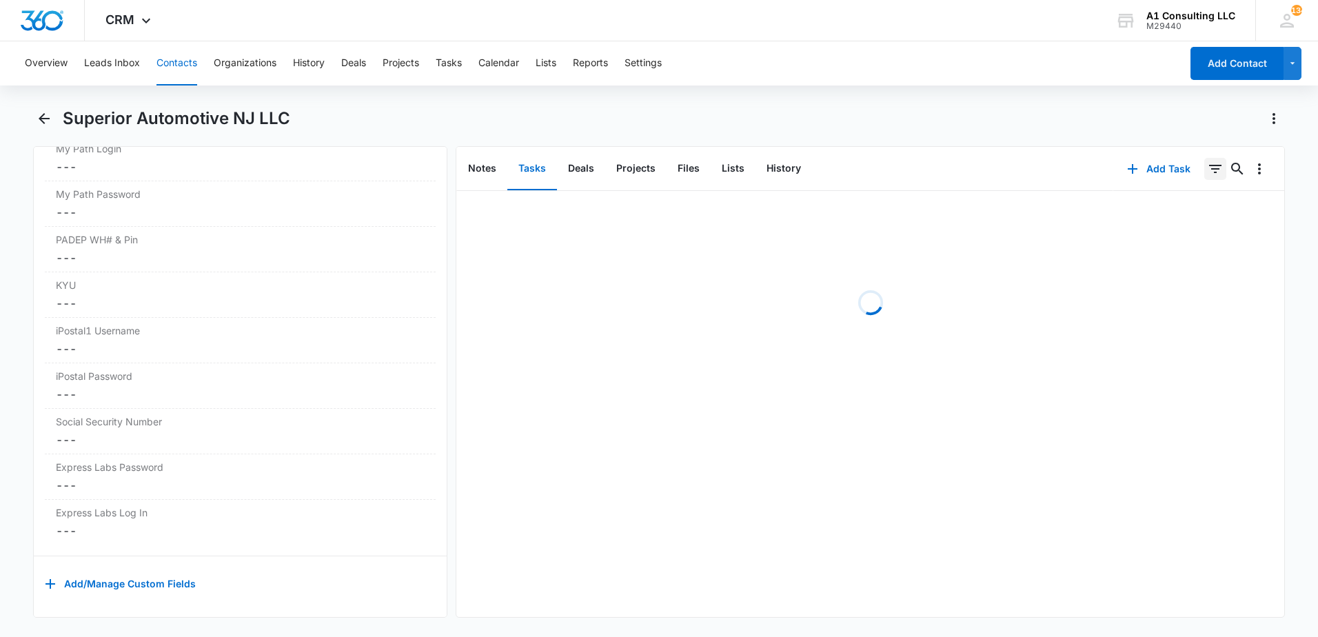
click at [1209, 165] on icon "Filters" at bounding box center [1215, 169] width 12 height 8
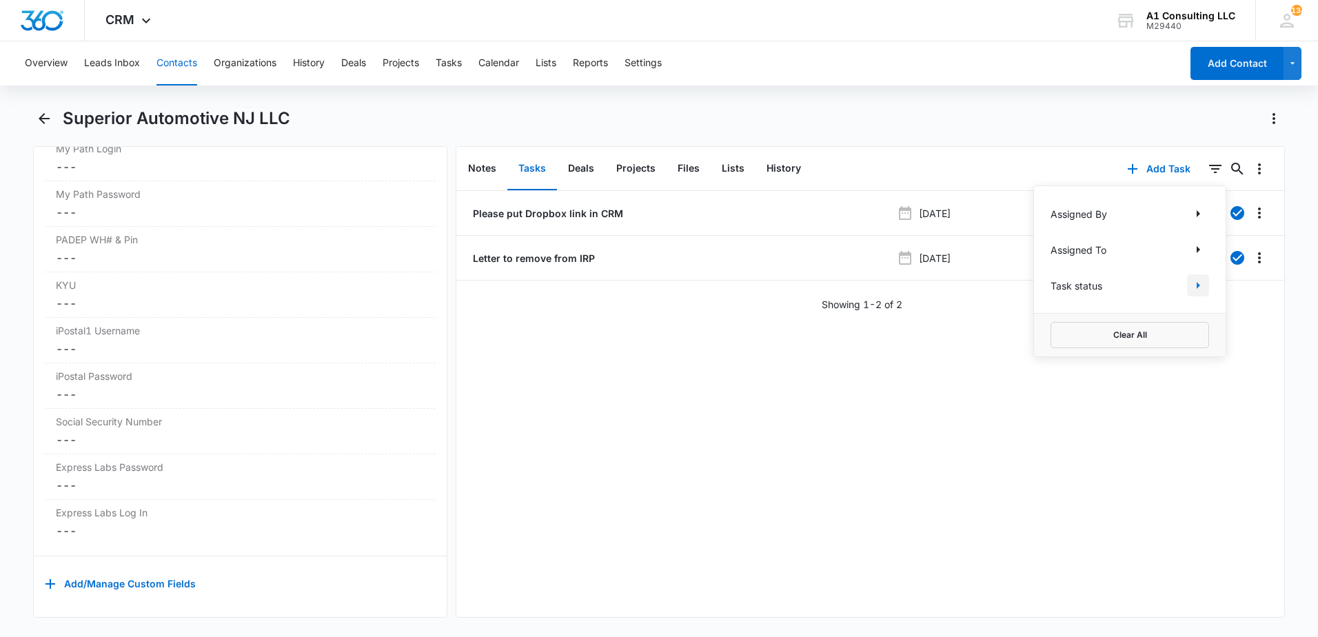
click at [1190, 279] on icon "Show Task status filters" at bounding box center [1198, 285] width 17 height 17
click at [1052, 332] on icon at bounding box center [1058, 329] width 12 height 12
click at [1051, 330] on input "Incomplete" at bounding box center [1051, 329] width 1 height 1
checkbox input "true"
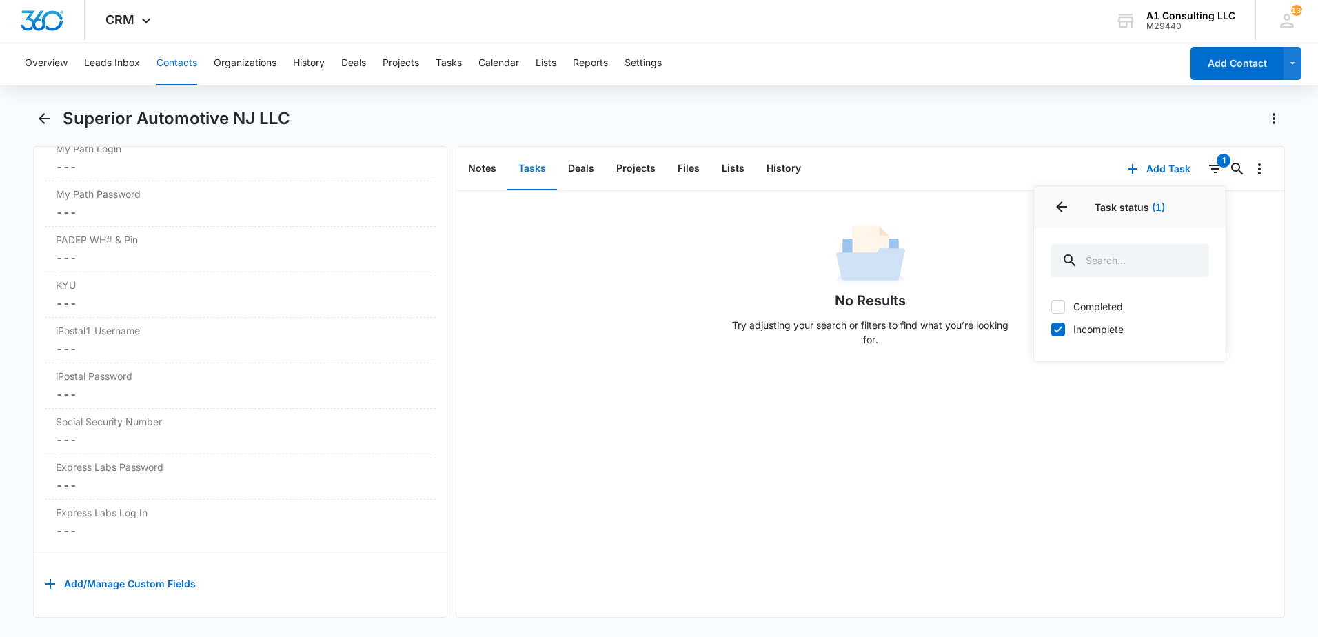
click at [760, 121] on div "Superior Automotive NJ LLC" at bounding box center [674, 119] width 1222 height 22
drag, startPoint x: 538, startPoint y: 132, endPoint x: 525, endPoint y: 132, distance: 13.1
click at [538, 131] on div "Superior Automotive NJ LLC" at bounding box center [659, 127] width 1252 height 39
click at [46, 122] on icon "Back" at bounding box center [44, 118] width 17 height 17
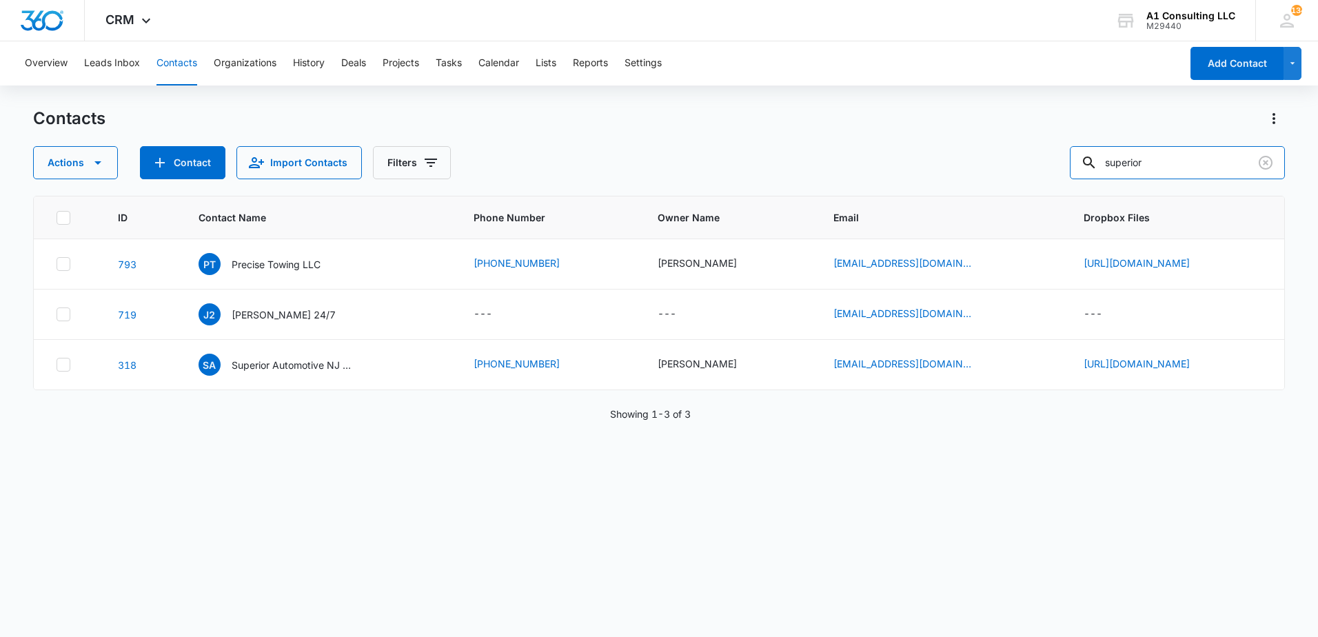
drag, startPoint x: 1180, startPoint y: 160, endPoint x: 982, endPoint y: 179, distance: 198.8
click at [982, 179] on div "Contacts Actions Contact Import Contacts Filters superior ID Contact Name Phone…" at bounding box center [659, 372] width 1252 height 528
type input "amur"
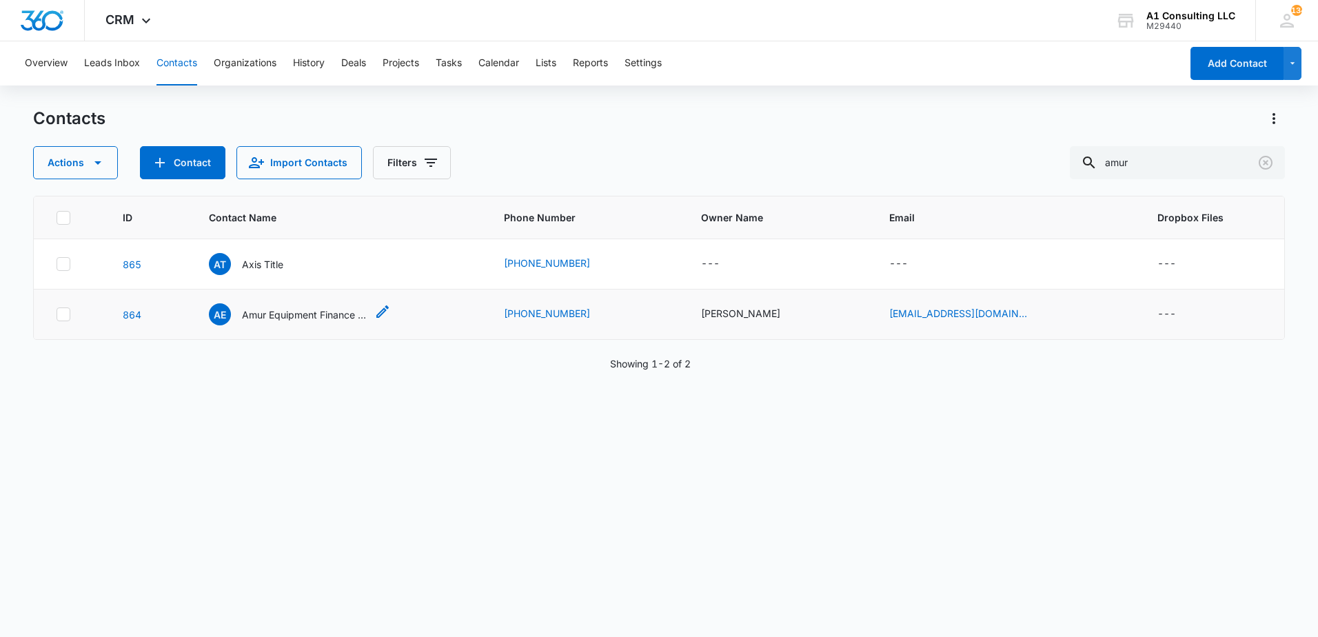
click at [304, 313] on p "Amur Equipment Finance Inc." at bounding box center [304, 314] width 124 height 14
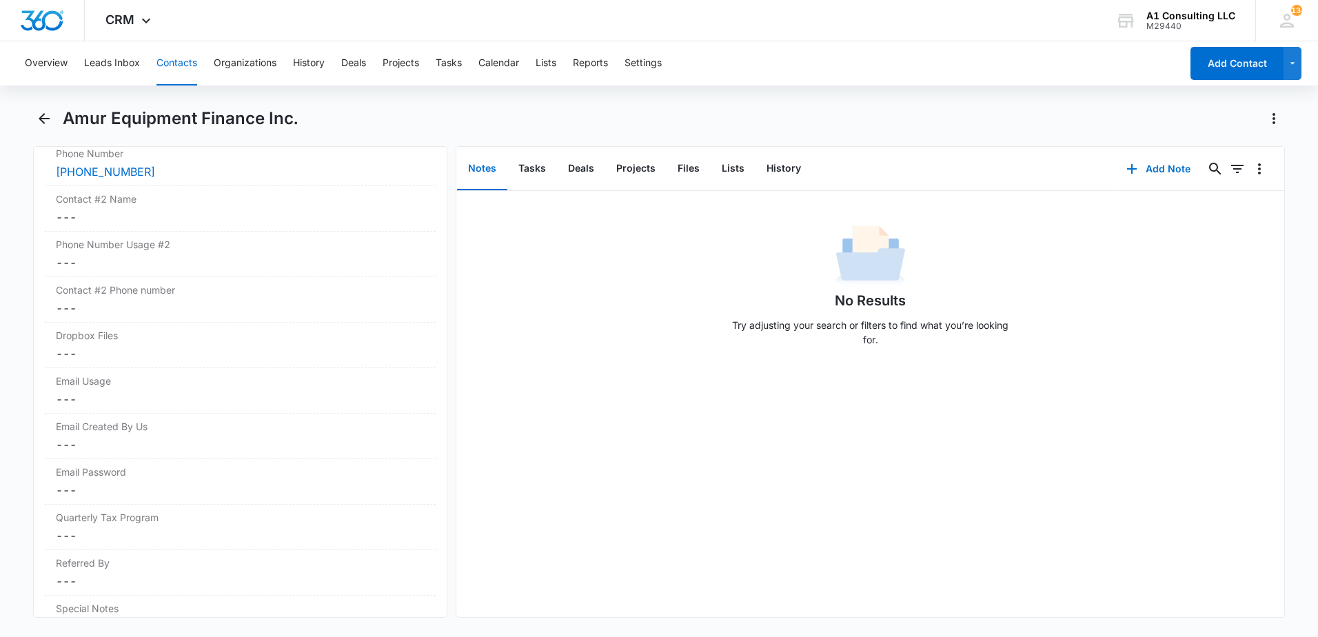
scroll to position [1193, 0]
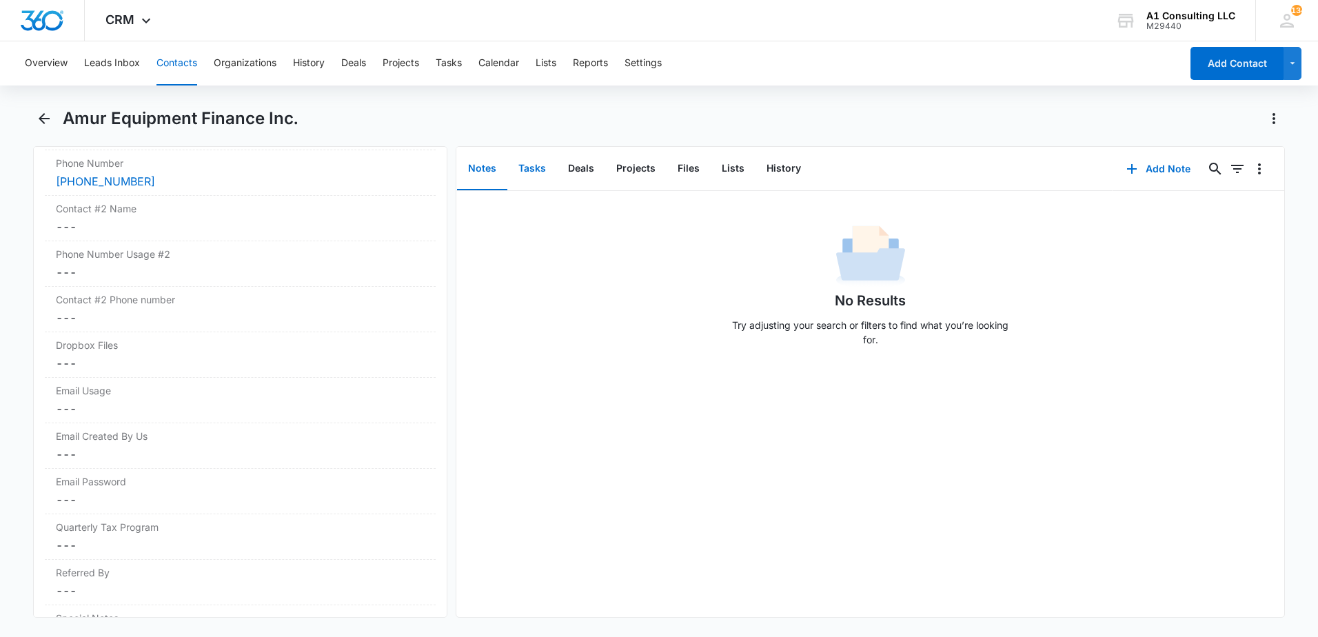
click at [539, 159] on button "Tasks" at bounding box center [532, 169] width 50 height 43
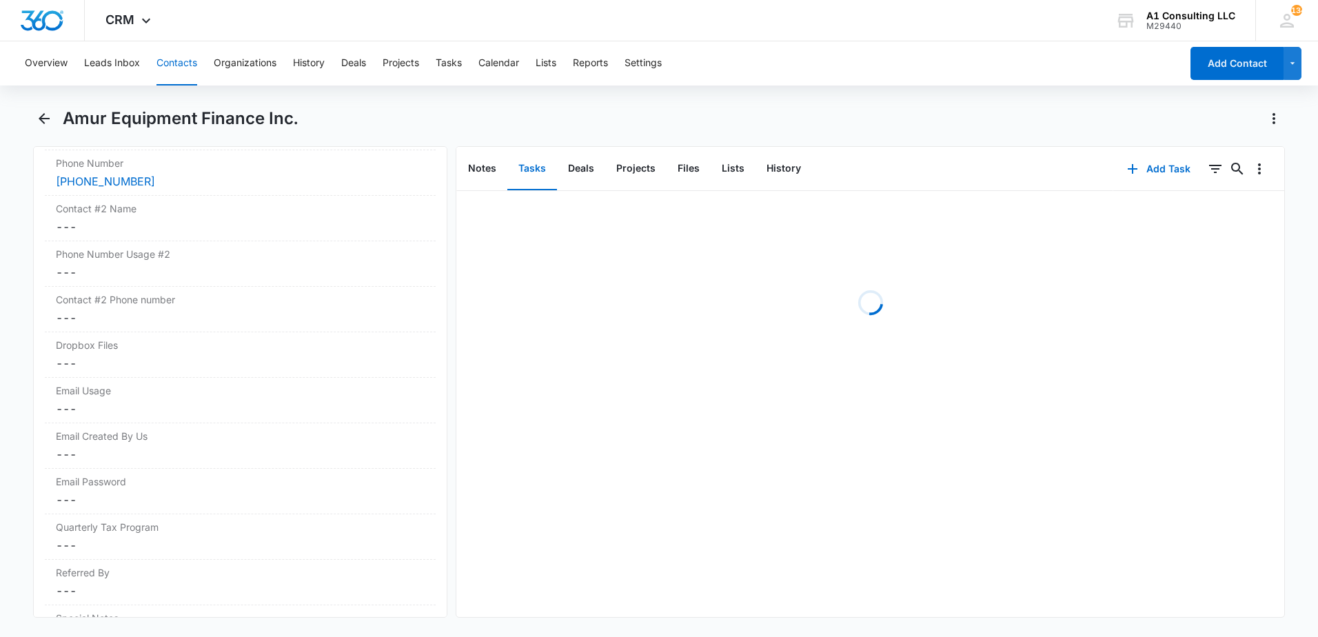
click at [643, 124] on div "Amur Equipment Finance Inc." at bounding box center [674, 119] width 1222 height 22
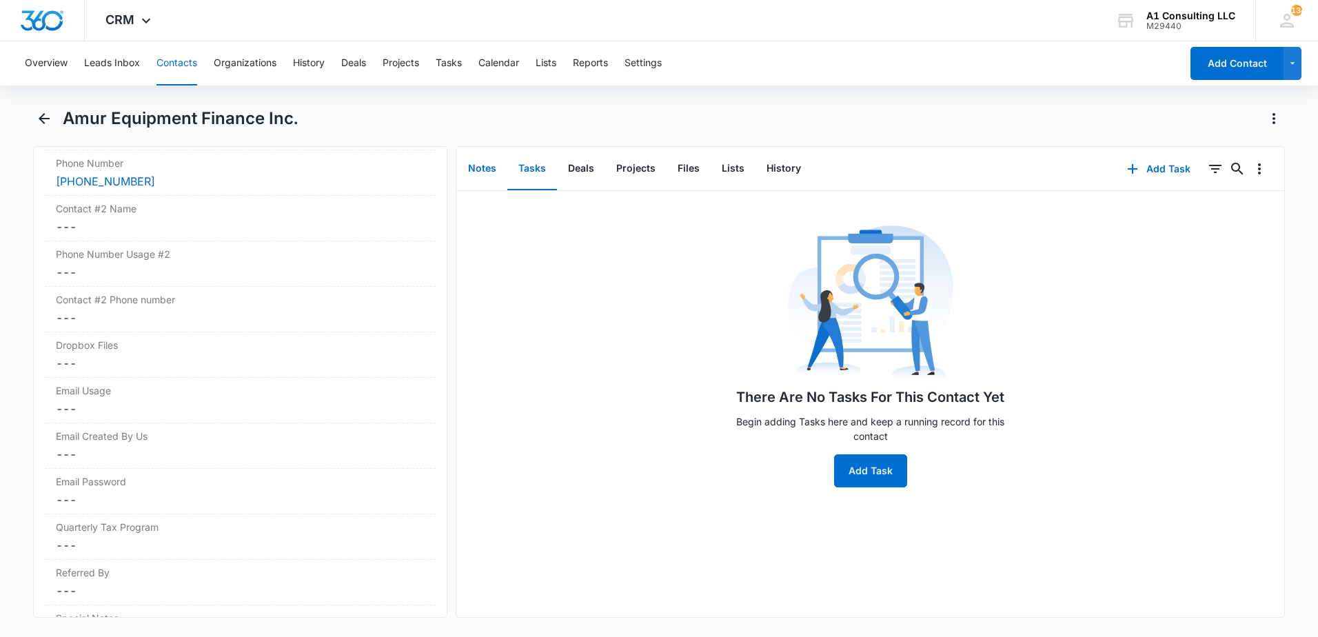
click at [476, 170] on button "Notes" at bounding box center [482, 169] width 50 height 43
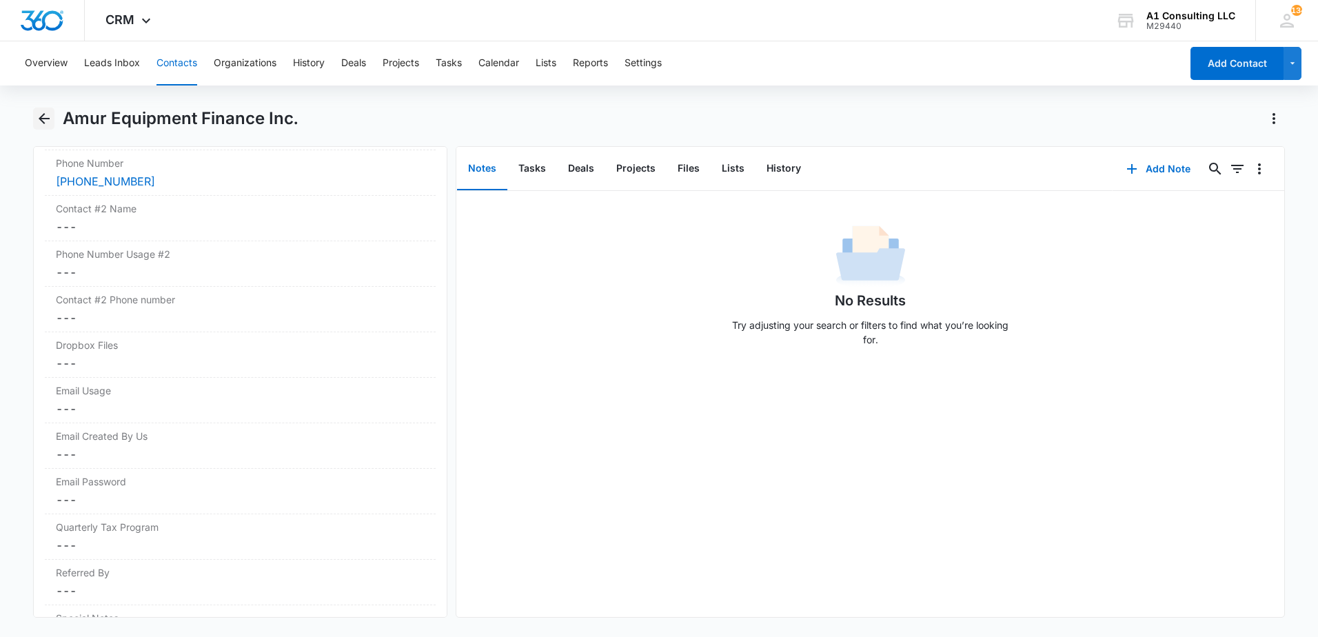
click at [42, 123] on icon "Back" at bounding box center [44, 118] width 17 height 17
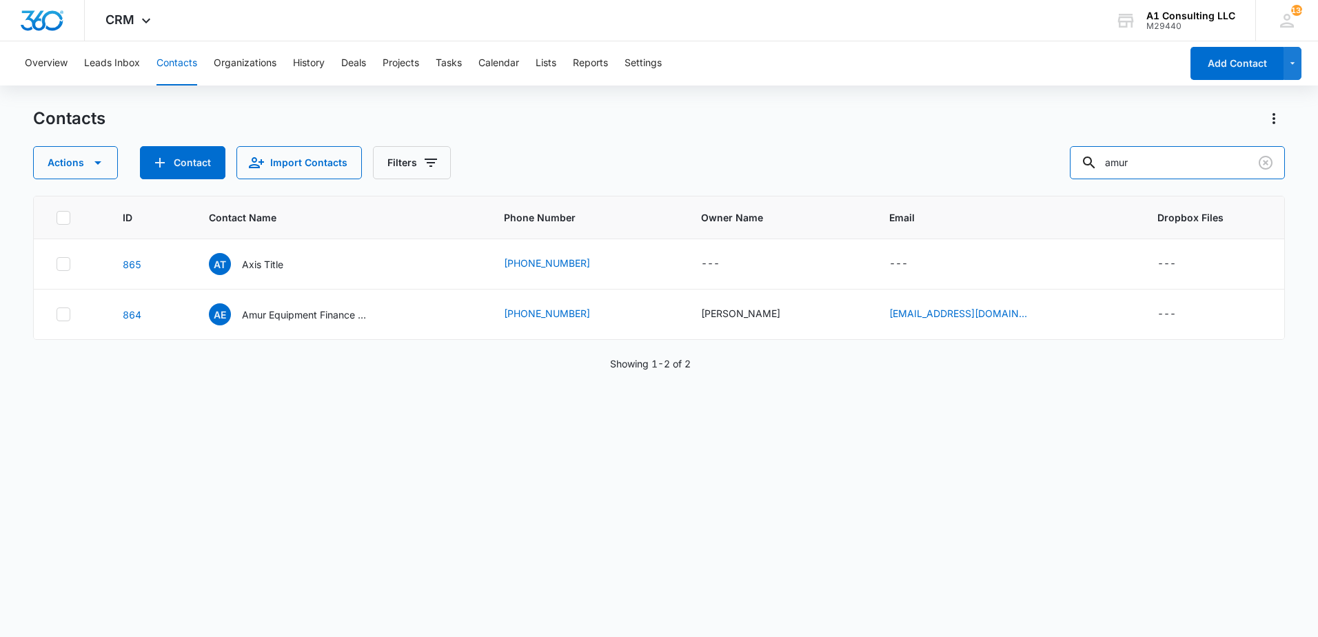
drag, startPoint x: 1077, startPoint y: 168, endPoint x: 1060, endPoint y: 168, distance: 17.2
click at [1066, 171] on div "Actions Contact Import Contacts Filters amur" at bounding box center [659, 162] width 1252 height 33
click at [717, 161] on div "Actions Contact Import Contacts Filters s diaz" at bounding box center [659, 162] width 1252 height 33
drag, startPoint x: 1162, startPoint y: 165, endPoint x: 1027, endPoint y: 160, distance: 134.5
click at [1039, 168] on div "Actions Contact Import Contacts Filters s diaz" at bounding box center [659, 162] width 1252 height 33
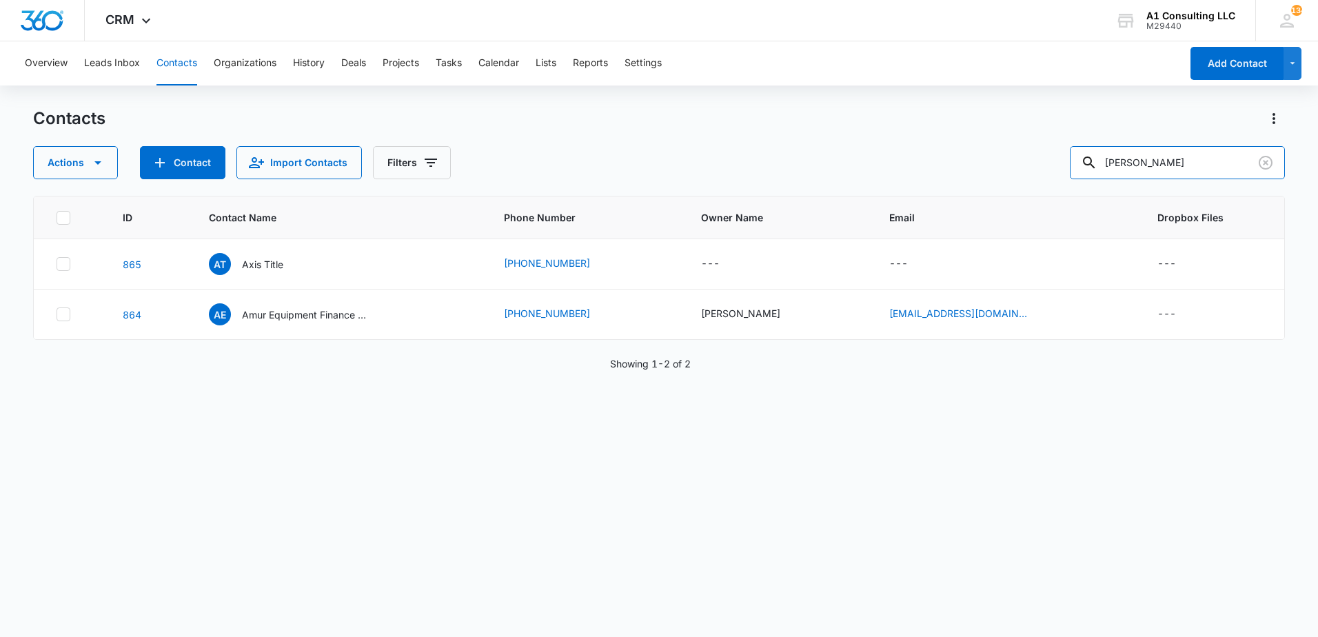
type input "diaz"
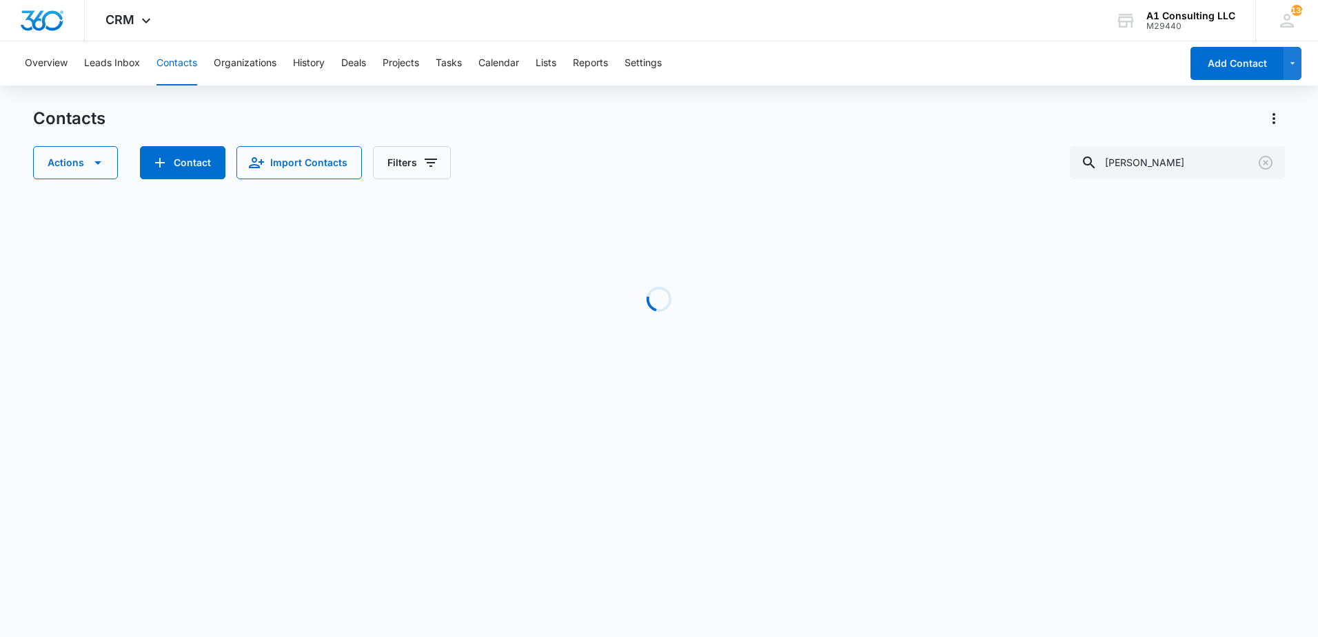
click at [665, 150] on div "Actions Contact Import Contacts Filters diaz" at bounding box center [659, 162] width 1252 height 33
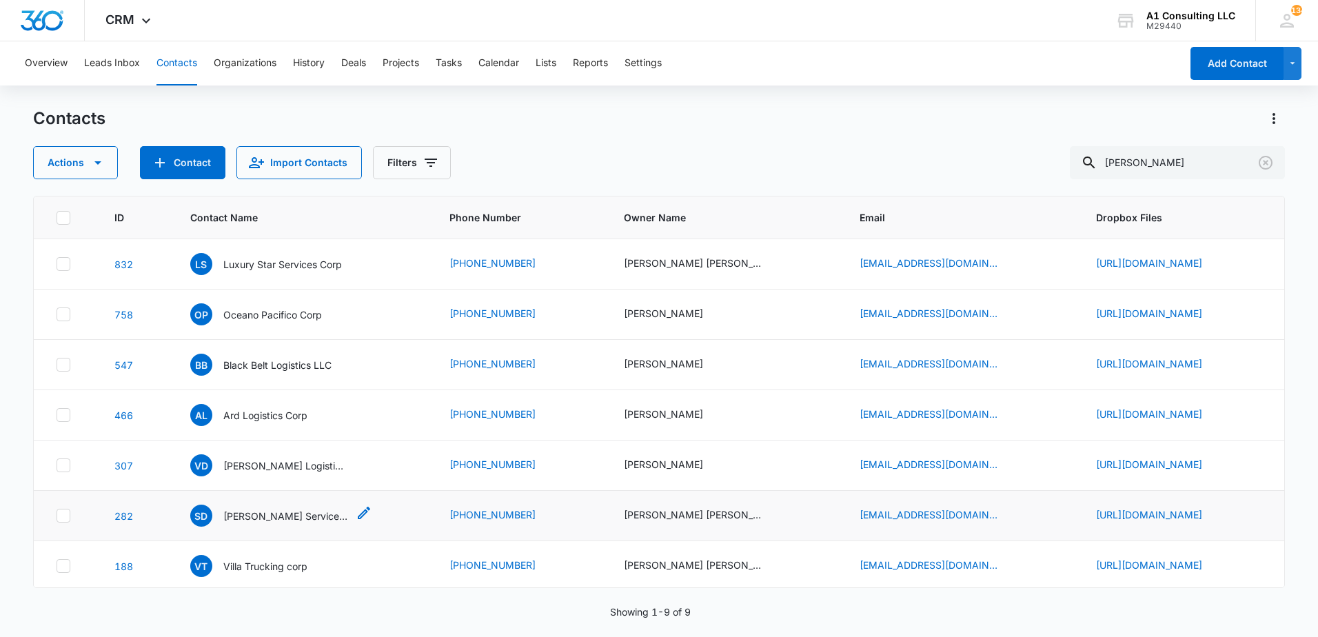
click at [223, 523] on p "S. Diaz Service LLC" at bounding box center [285, 516] width 124 height 14
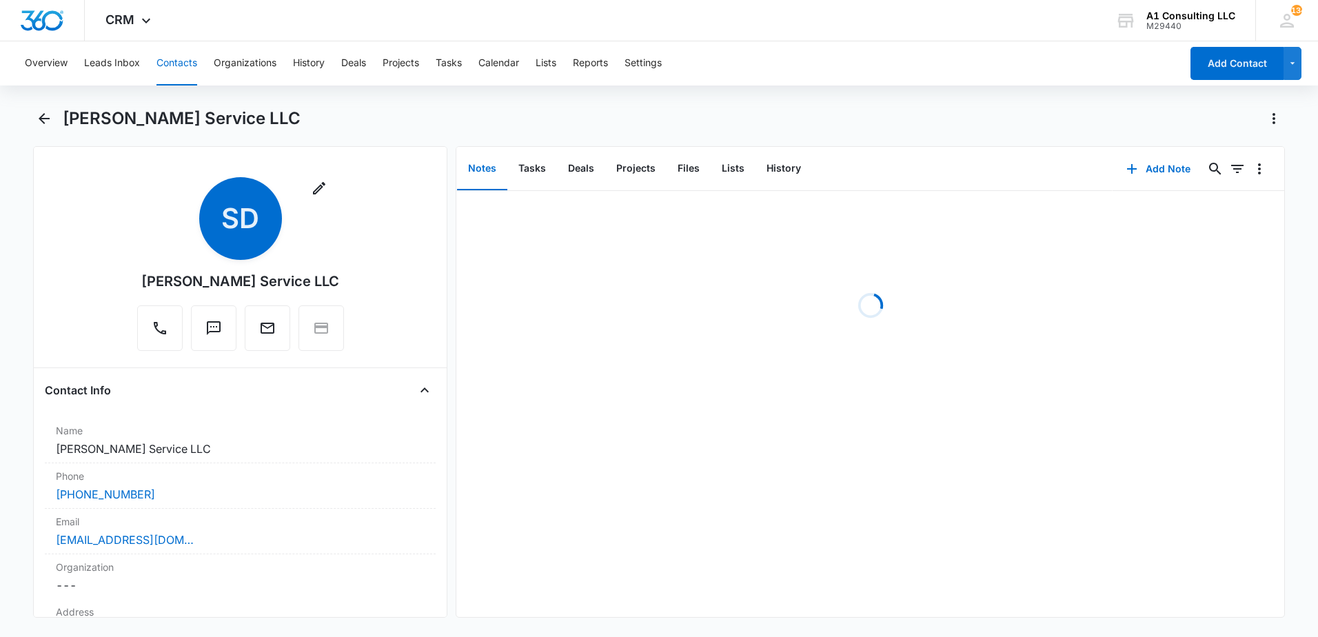
click at [855, 85] on div "Overview Leads Inbox Contacts Organizations History Deals Projects Tasks Calend…" at bounding box center [659, 337] width 1318 height 593
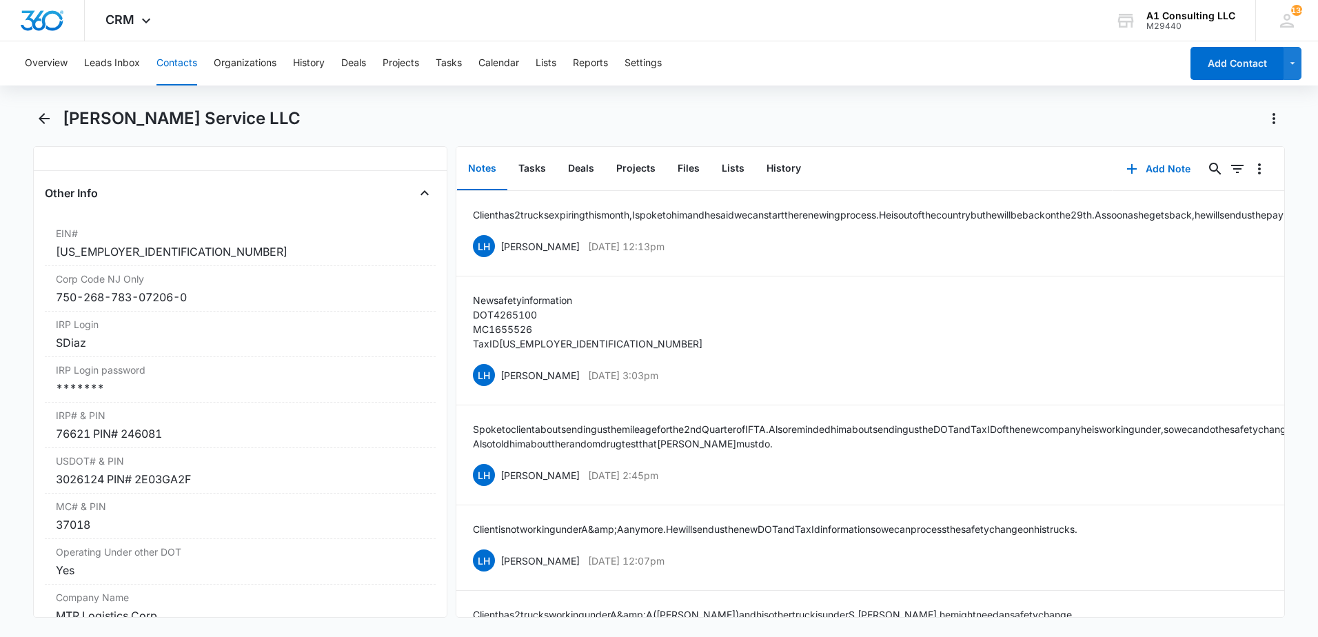
scroll to position [1770, 0]
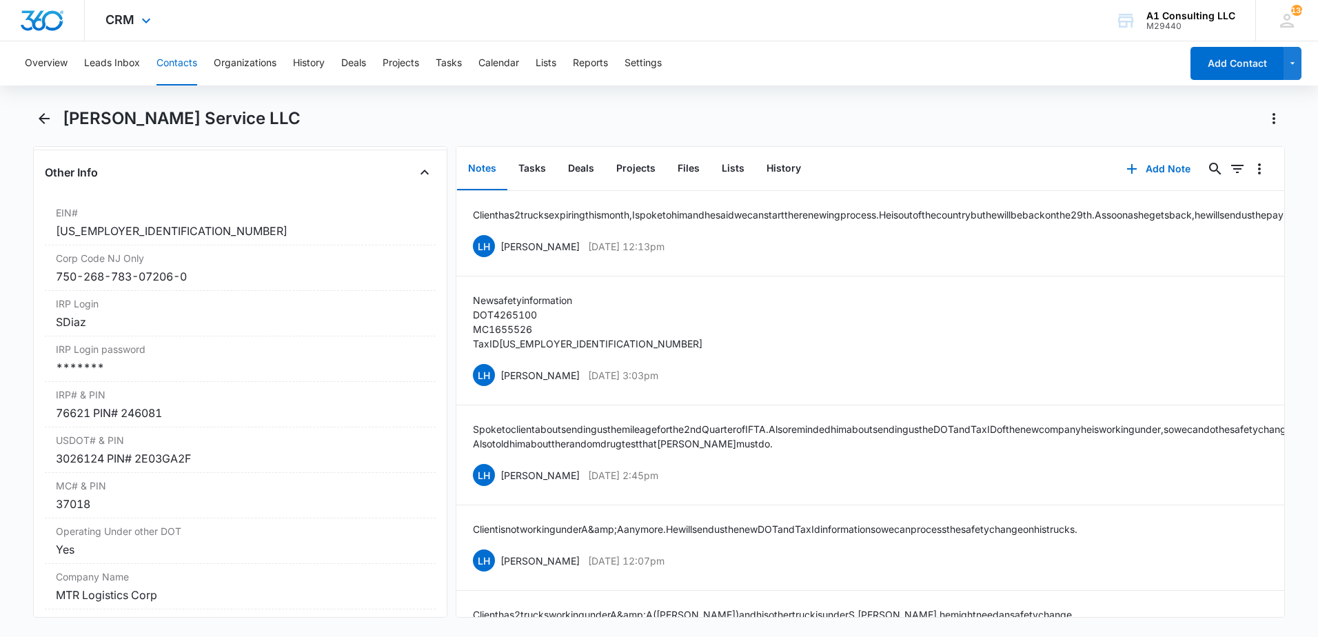
click at [752, 27] on div "CRM Apps Websites Forms CRM Email Social Payments POS Content Ads Intelligence …" at bounding box center [659, 20] width 1318 height 41
click at [489, 125] on div "S. Diaz Service LLC" at bounding box center [674, 119] width 1222 height 22
click at [727, 65] on div "Overview Leads Inbox Contacts Organizations History Deals Projects Tasks Calend…" at bounding box center [599, 63] width 1164 height 44
click at [693, 116] on div "S. Diaz Service LLC" at bounding box center [674, 119] width 1222 height 22
drag, startPoint x: 887, startPoint y: 101, endPoint x: 709, endPoint y: 130, distance: 179.6
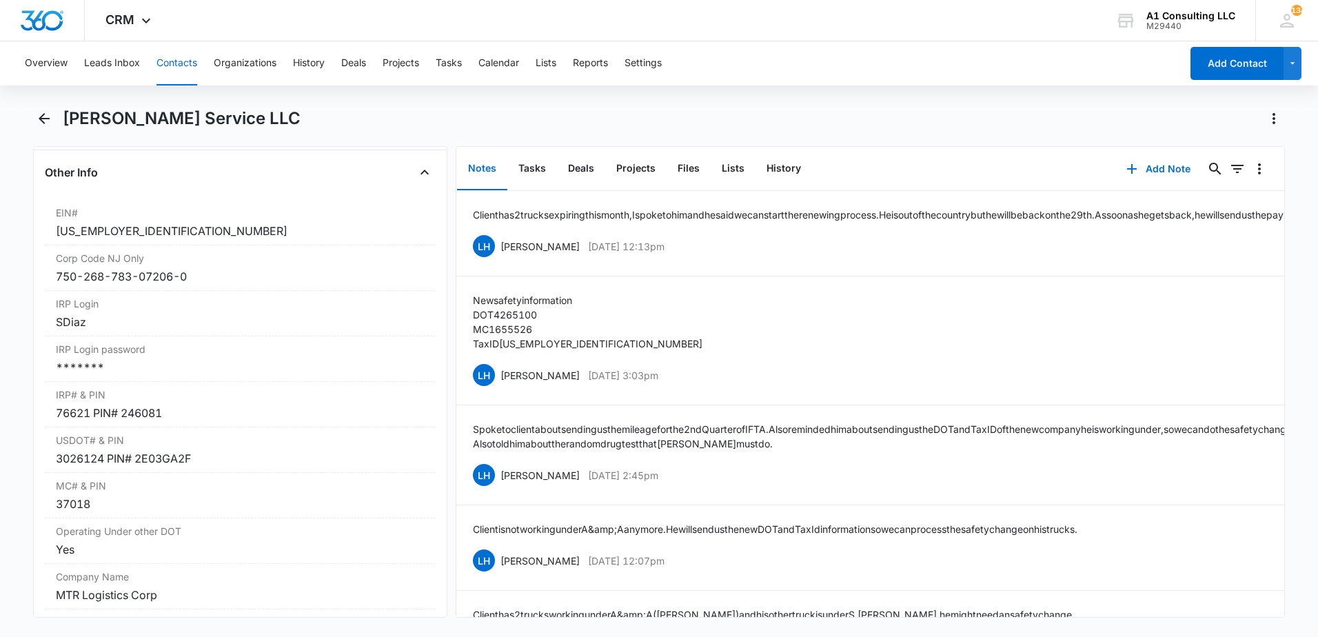
click at [882, 101] on div "Overview Leads Inbox Contacts Organizations History Deals Projects Tasks Calend…" at bounding box center [659, 337] width 1318 height 593
click at [537, 165] on button "Tasks" at bounding box center [532, 169] width 50 height 43
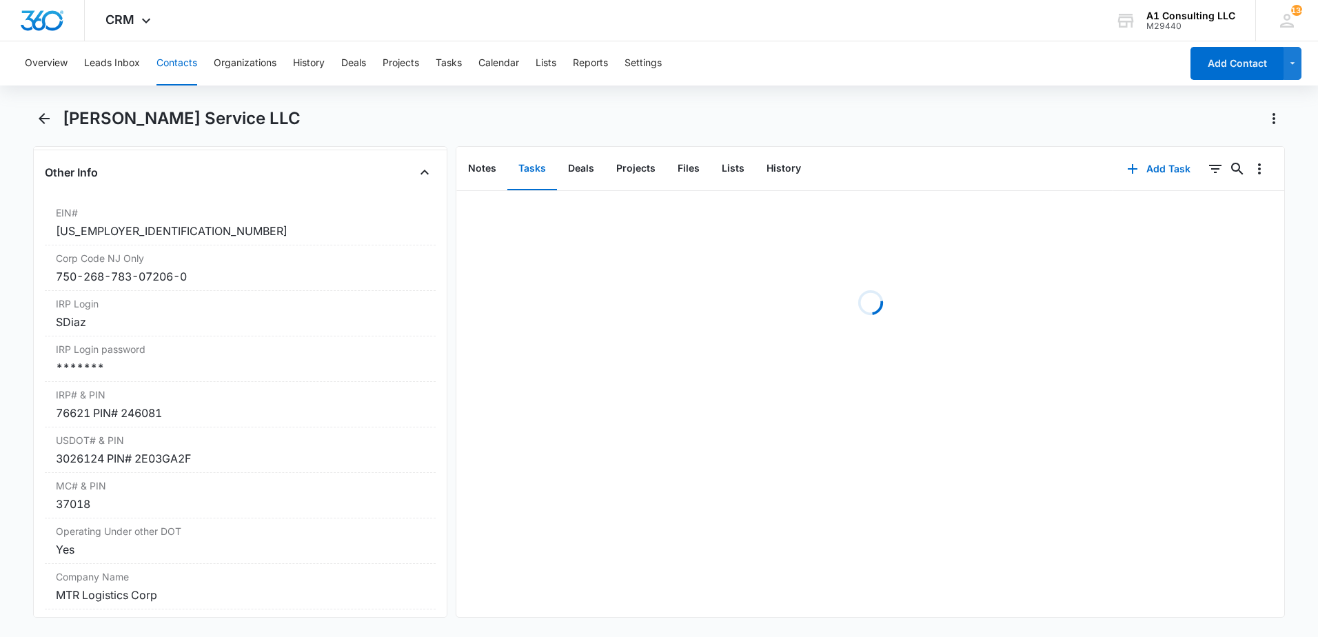
drag, startPoint x: 780, startPoint y: 121, endPoint x: 1081, endPoint y: 145, distance: 302.2
click at [780, 121] on div "S. Diaz Service LLC" at bounding box center [674, 119] width 1222 height 22
click at [1207, 171] on icon "Filters" at bounding box center [1215, 169] width 17 height 17
click at [1190, 287] on icon "Show Task status filters" at bounding box center [1198, 285] width 17 height 17
click at [1049, 339] on div "Completed Incomplete" at bounding box center [1130, 326] width 192 height 70
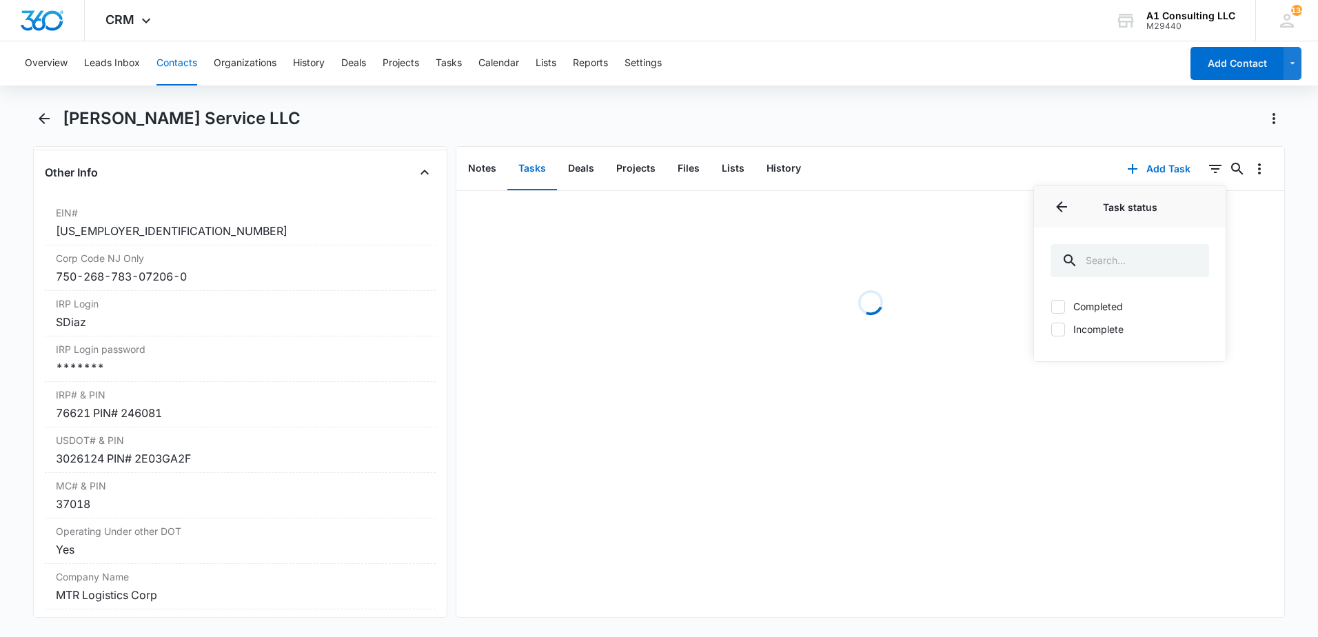
click at [1052, 333] on icon at bounding box center [1058, 329] width 12 height 12
click at [1051, 330] on input "Incomplete" at bounding box center [1051, 329] width 1 height 1
checkbox input "true"
click at [937, 129] on div "S. Diaz Service LLC" at bounding box center [674, 119] width 1222 height 22
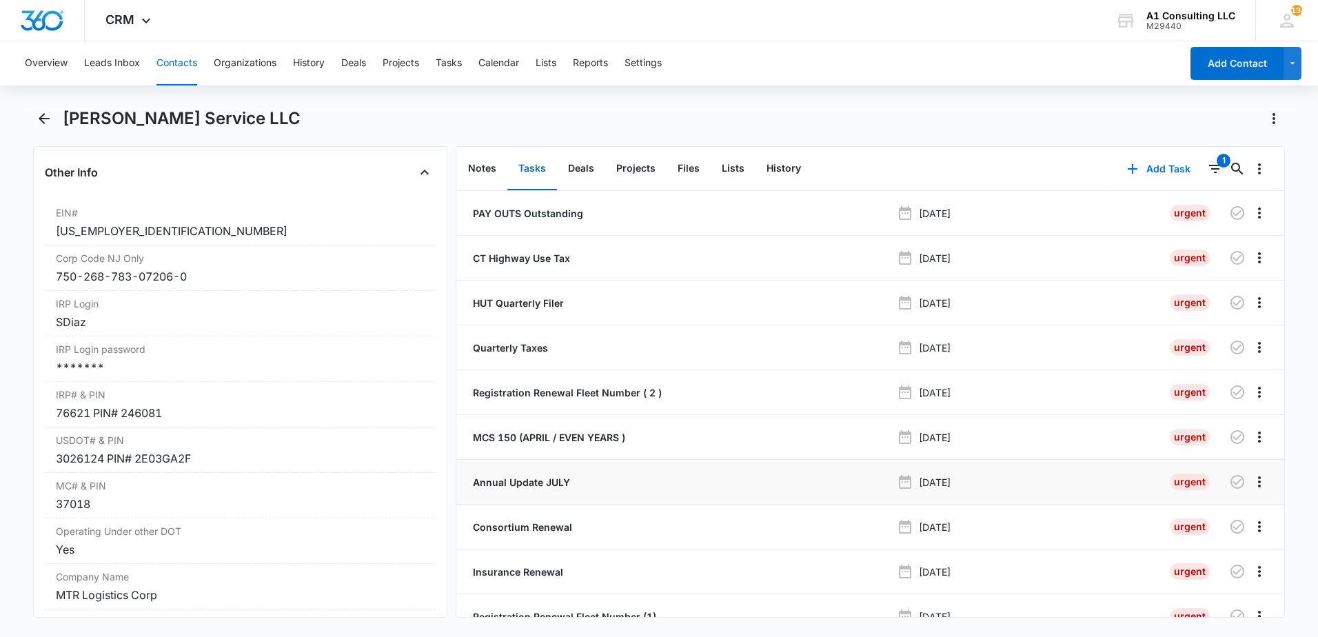
click at [518, 482] on p "Annual Update JULY" at bounding box center [520, 482] width 100 height 14
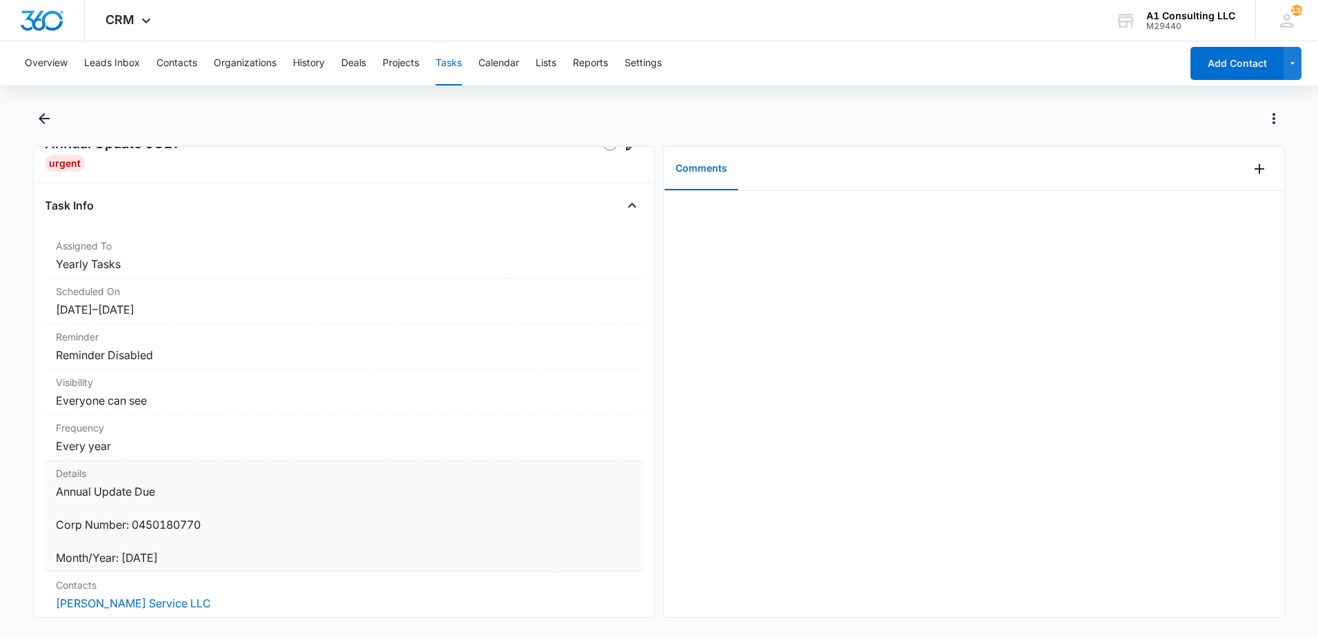
scroll to position [46, 0]
drag, startPoint x: 194, startPoint y: 556, endPoint x: 53, endPoint y: 524, distance: 144.2
click at [53, 524] on div "Details Annual Update Due Corp Number: 0450180770 Month/Year: JULY 2021" at bounding box center [344, 515] width 598 height 112
drag, startPoint x: 53, startPoint y: 524, endPoint x: 68, endPoint y: 521, distance: 15.4
copy dd "Corp Number: 0450180770 Month/Year: JULY 2021"
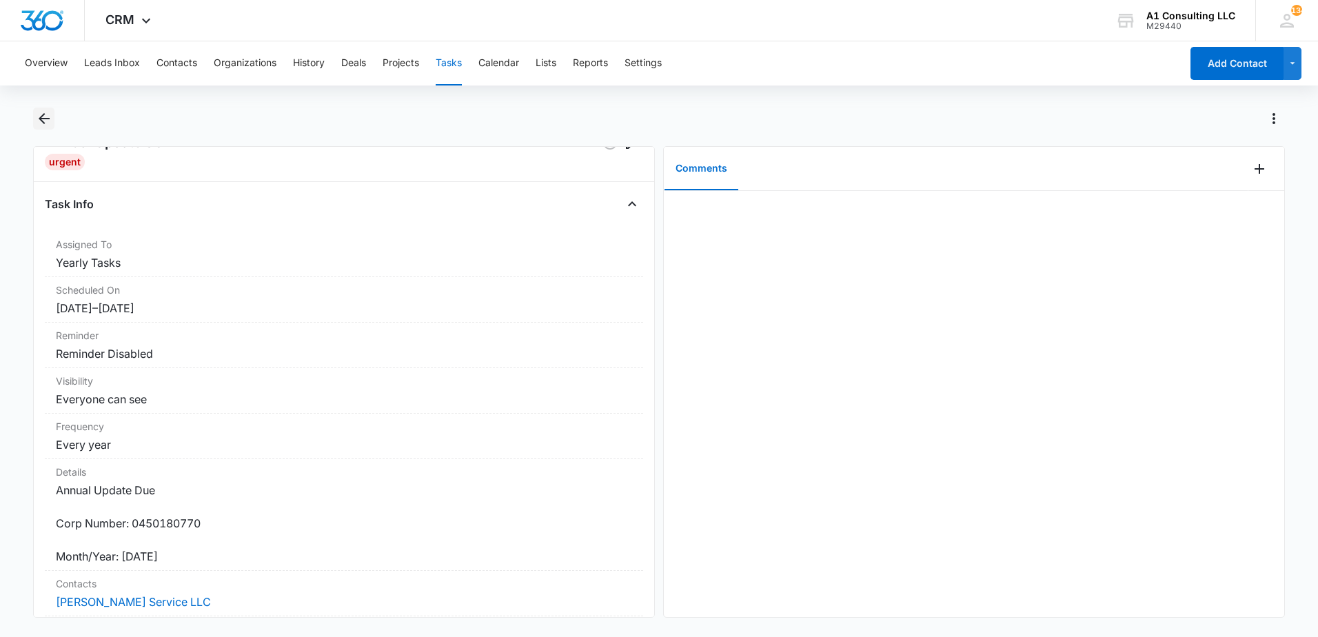
click at [38, 120] on icon "Back" at bounding box center [44, 118] width 17 height 17
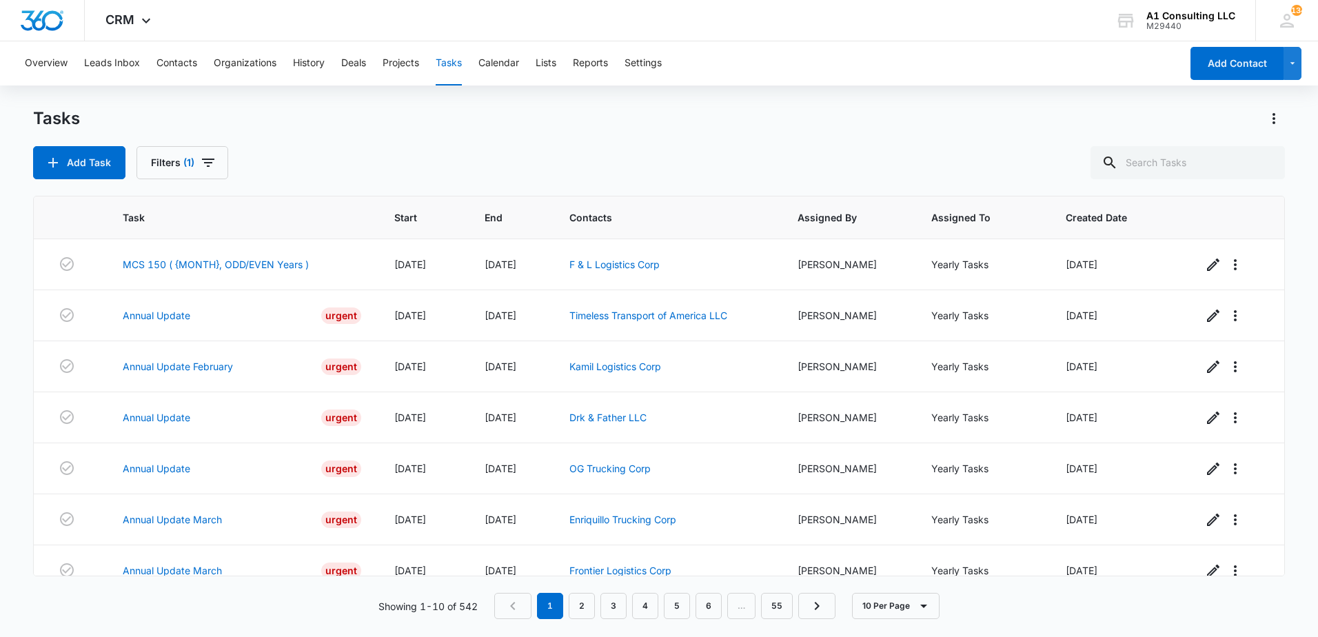
click at [446, 65] on button "Tasks" at bounding box center [449, 63] width 26 height 44
click at [447, 65] on button "Tasks" at bounding box center [449, 63] width 26 height 44
click at [176, 62] on button "Contacts" at bounding box center [177, 63] width 41 height 44
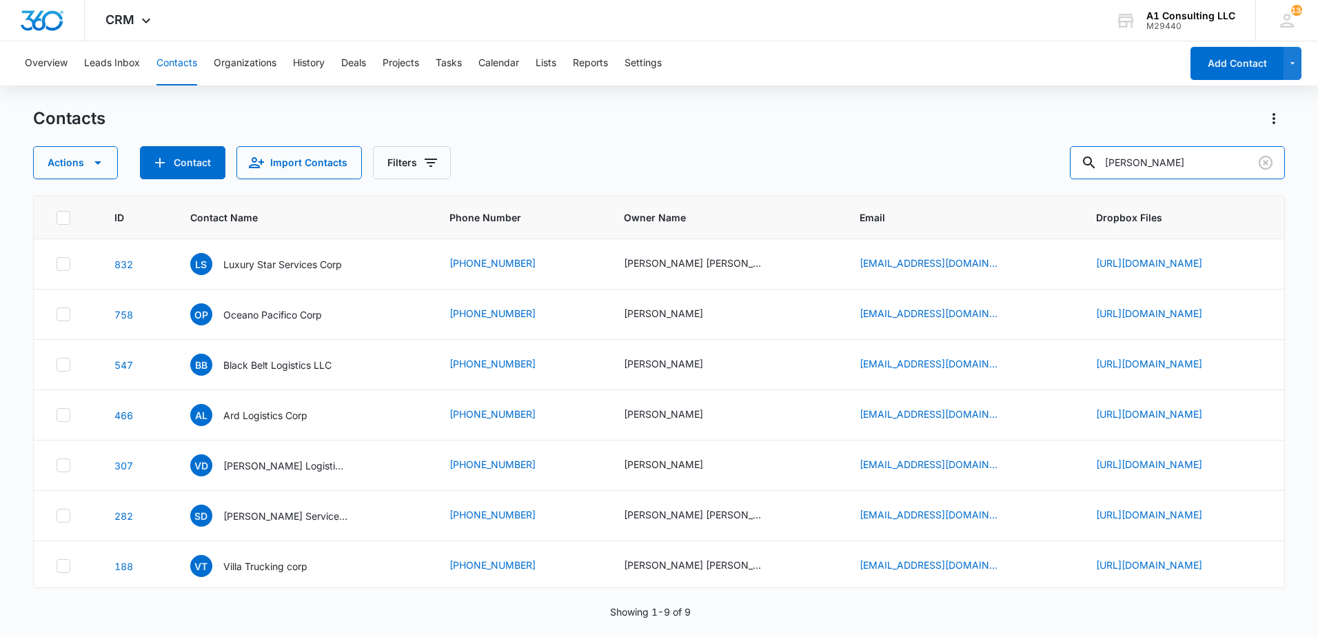
drag, startPoint x: 1156, startPoint y: 160, endPoint x: 1042, endPoint y: 172, distance: 115.1
click at [1043, 172] on div "Actions Contact Import Contacts Filters diaz" at bounding box center [659, 162] width 1252 height 33
type input "s diaz"
click at [232, 527] on div "SD S. Diaz Service LLC" at bounding box center [268, 516] width 157 height 22
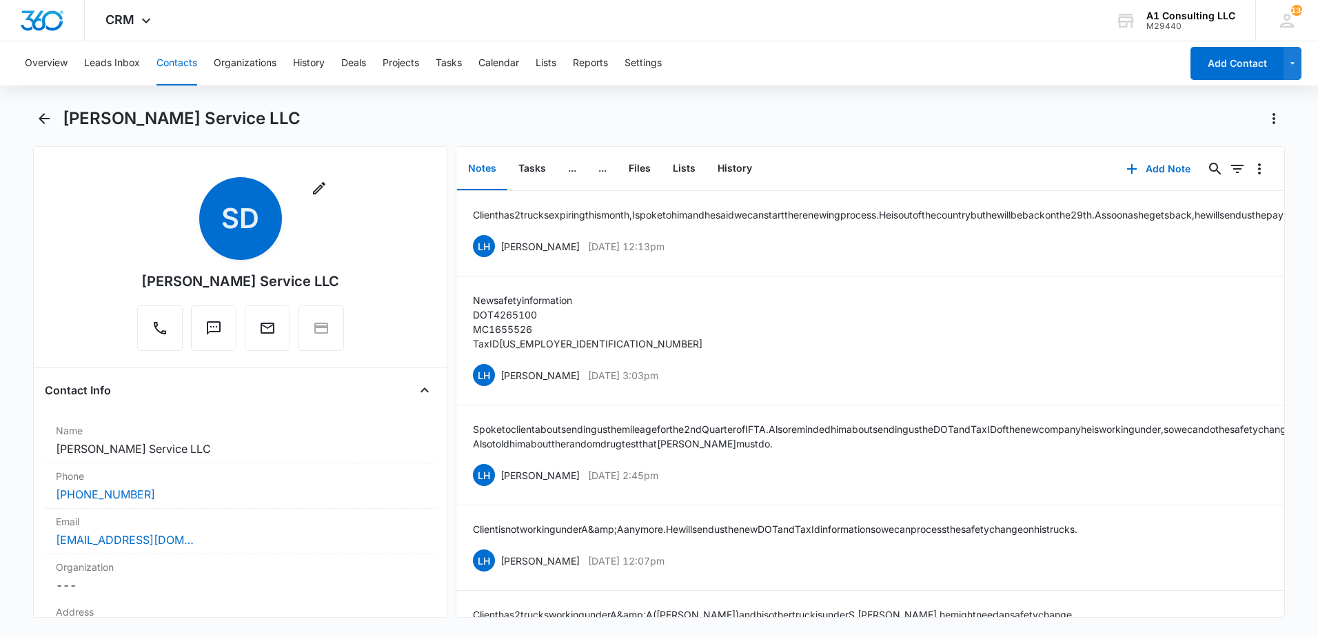
click at [227, 535] on div "sd23service@gmail.com" at bounding box center [240, 540] width 369 height 17
click at [534, 167] on button "Tasks" at bounding box center [532, 169] width 50 height 43
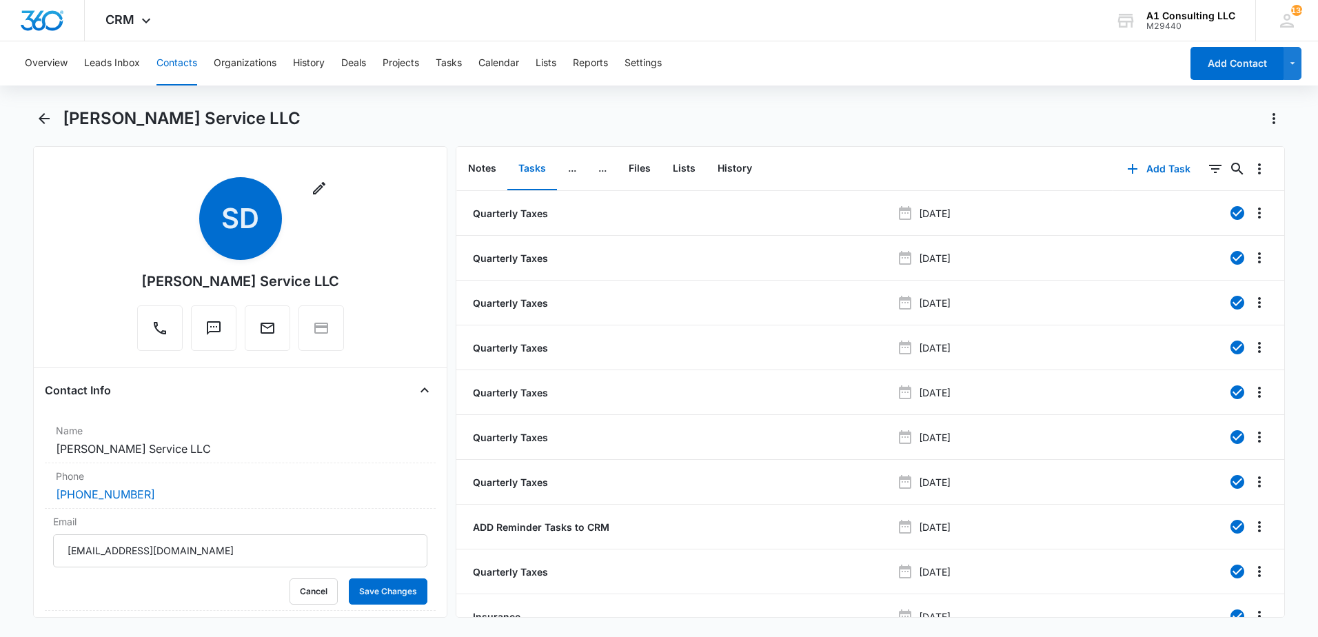
click at [962, 119] on div "S. Diaz Service LLC" at bounding box center [674, 119] width 1222 height 22
click at [1207, 163] on icon "Filters" at bounding box center [1215, 169] width 17 height 17
click at [1190, 281] on icon "Show Task status filters" at bounding box center [1198, 285] width 17 height 17
click at [1052, 332] on icon at bounding box center [1058, 329] width 12 height 12
click at [1051, 330] on input "Incomplete" at bounding box center [1051, 329] width 1 height 1
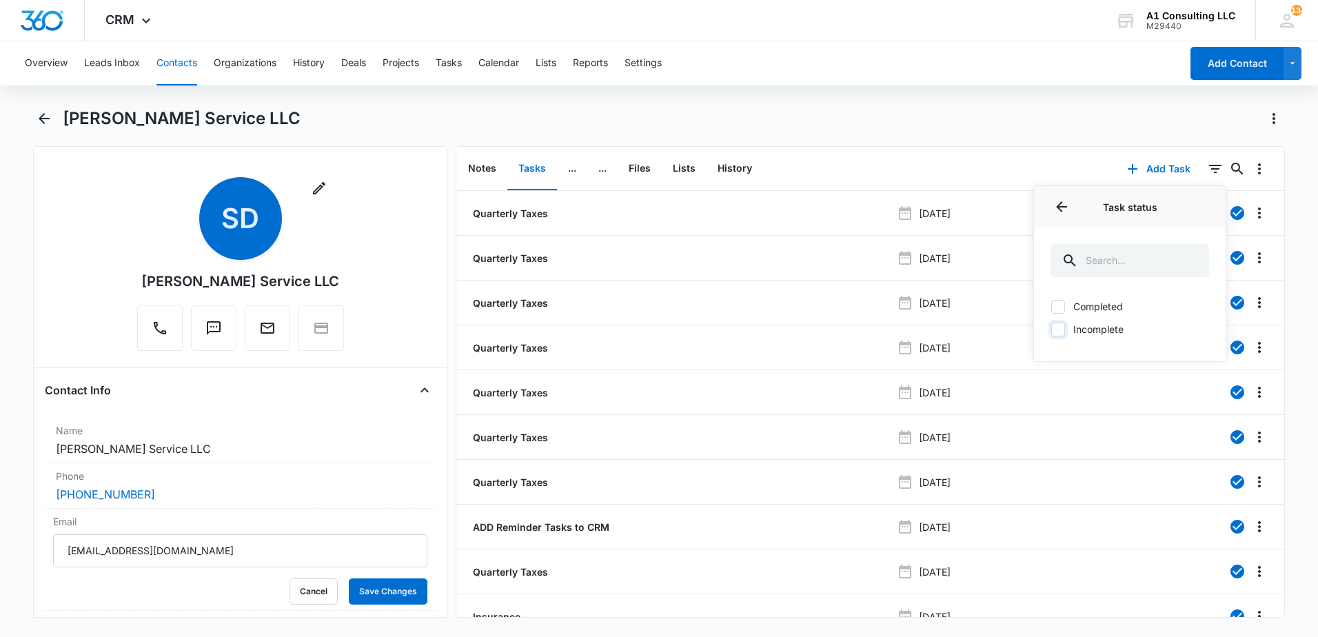
checkbox input "true"
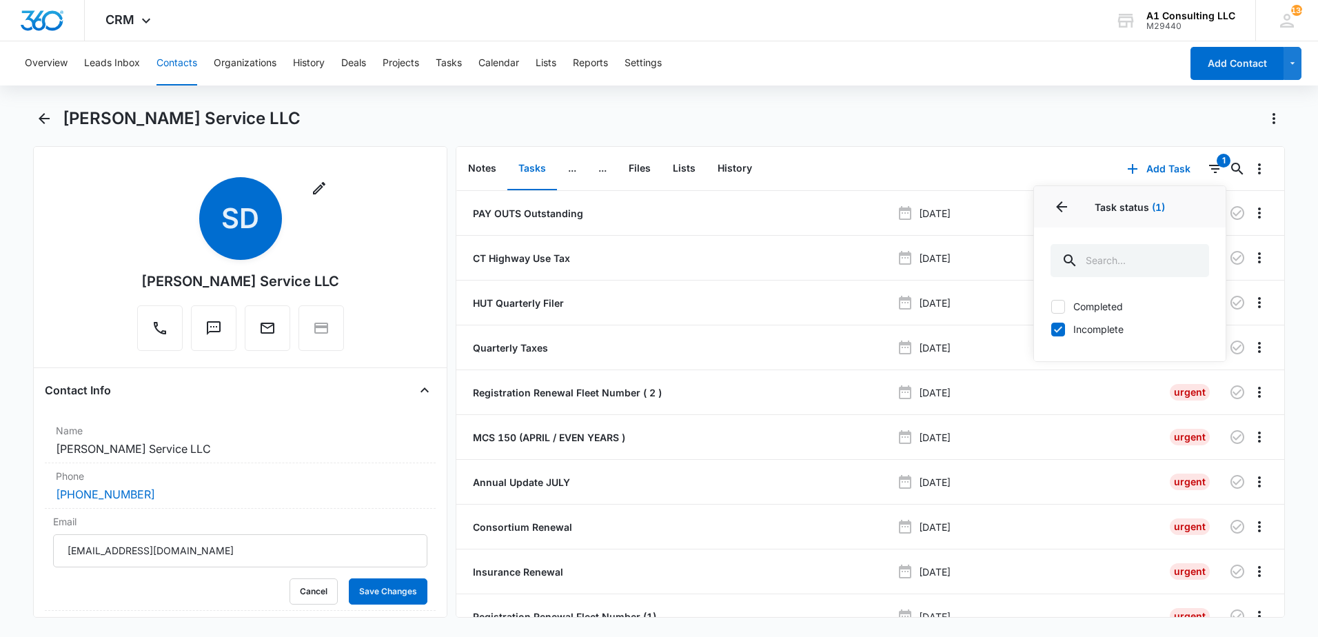
drag, startPoint x: 982, startPoint y: 118, endPoint x: 997, endPoint y: 116, distance: 14.6
click at [982, 117] on div "S. Diaz Service LLC" at bounding box center [674, 119] width 1222 height 22
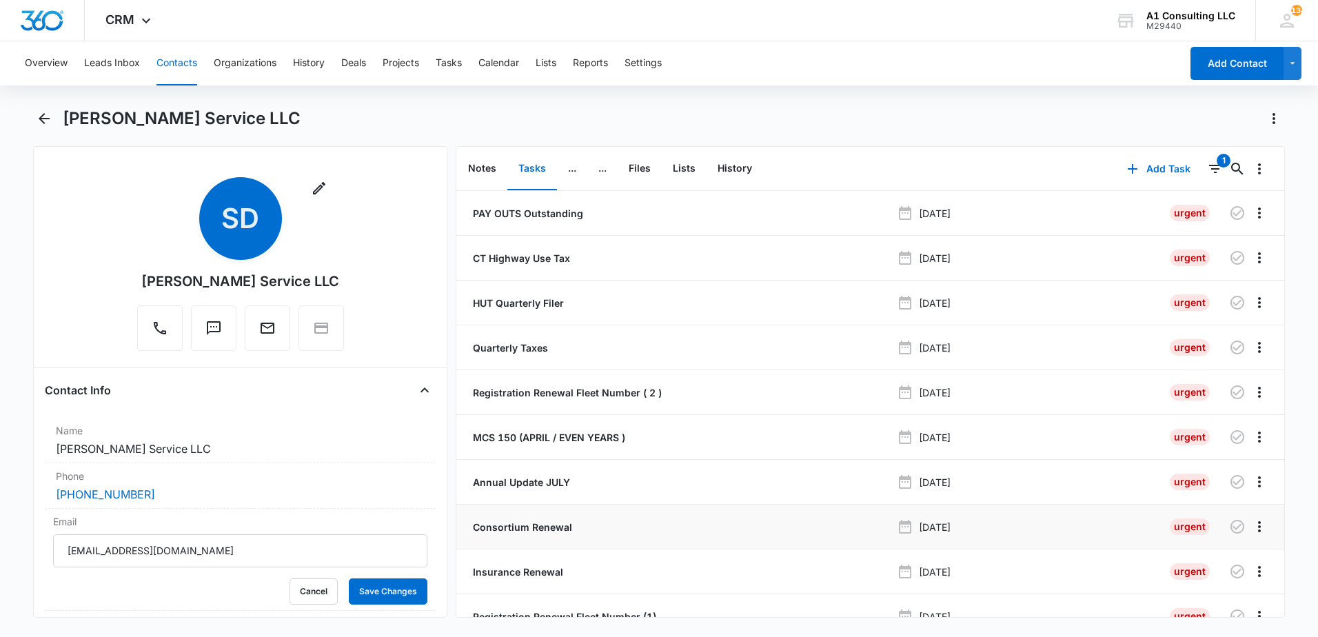
click at [494, 525] on p "Consortium Renewal" at bounding box center [521, 527] width 102 height 14
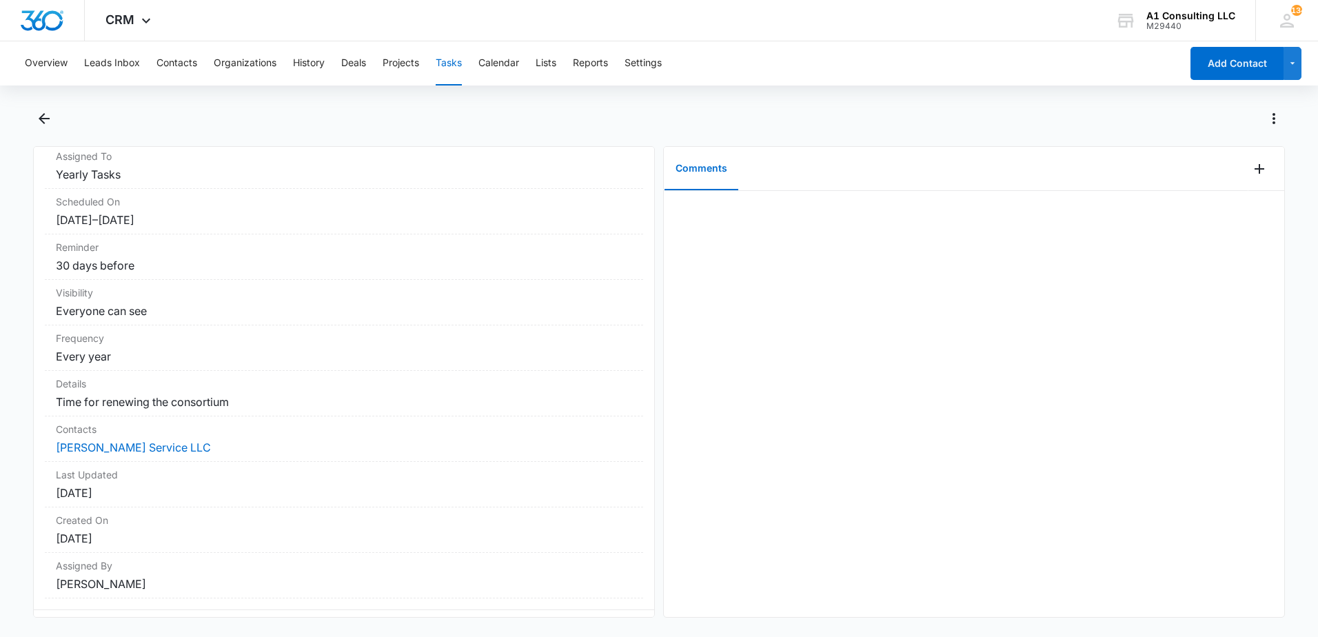
scroll to position [134, 0]
click at [46, 124] on icon "Back" at bounding box center [44, 118] width 17 height 17
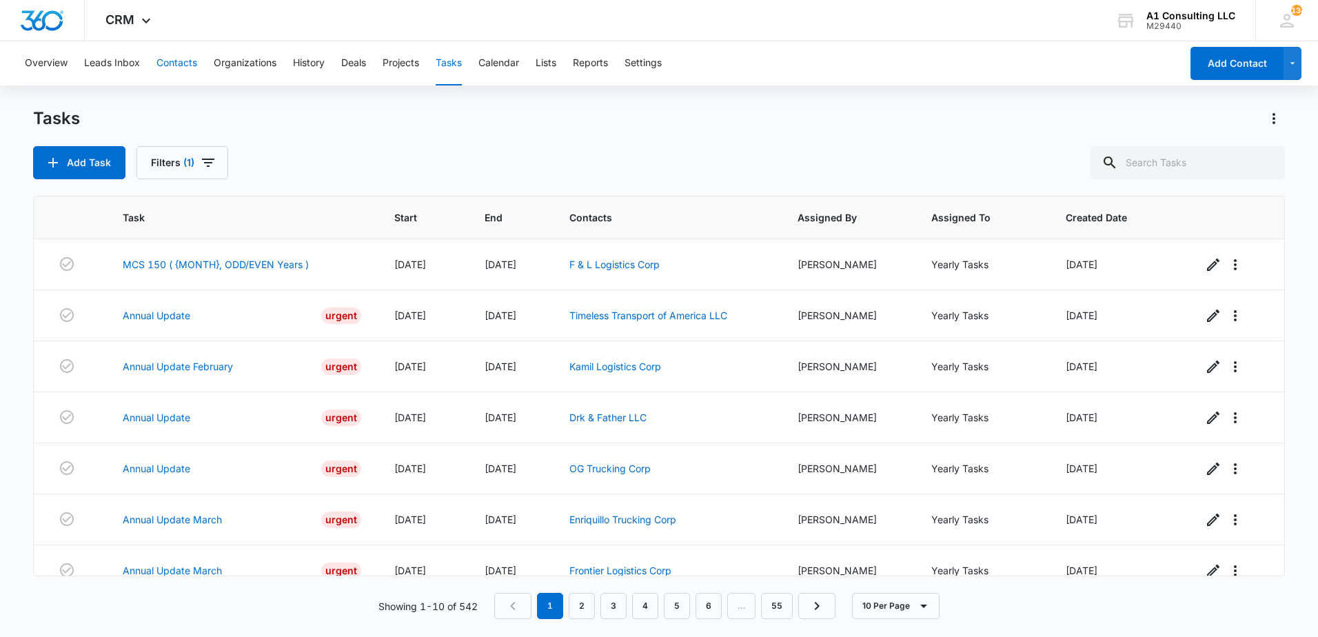
click at [168, 56] on button "Contacts" at bounding box center [177, 63] width 41 height 44
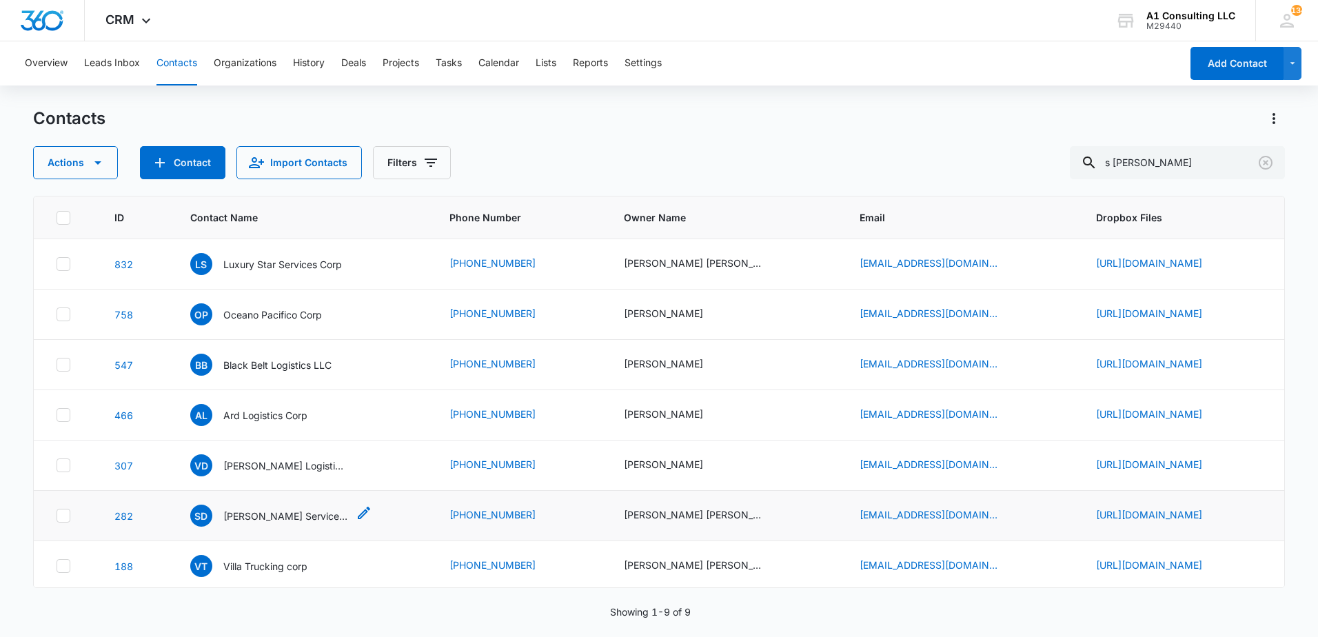
click at [241, 523] on p "S. Diaz Service LLC" at bounding box center [285, 516] width 124 height 14
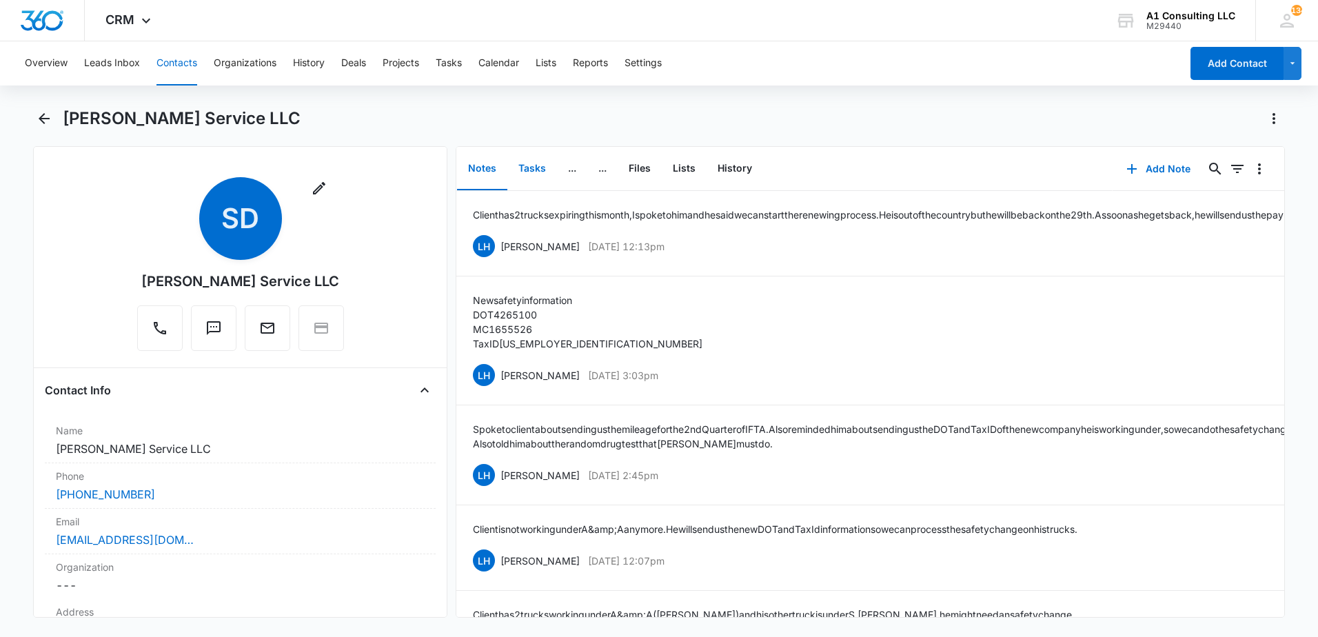
drag, startPoint x: 532, startPoint y: 165, endPoint x: 541, endPoint y: 163, distance: 9.9
click at [532, 165] on button "Tasks" at bounding box center [532, 169] width 50 height 43
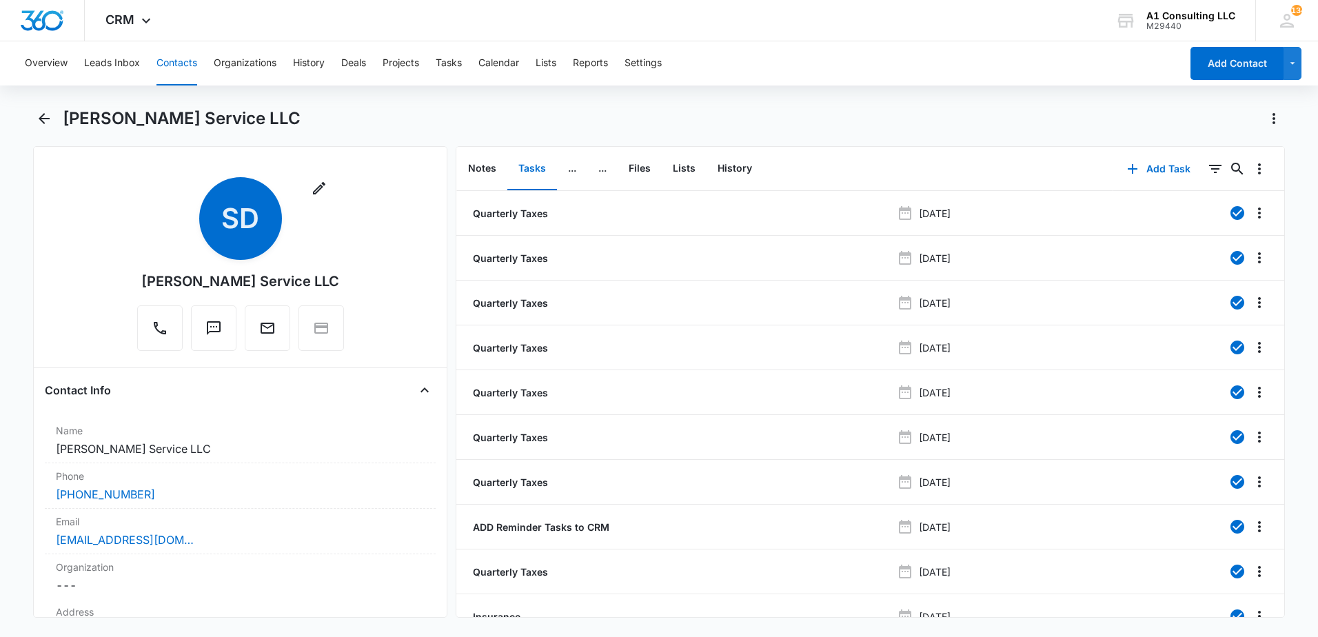
drag, startPoint x: 672, startPoint y: 116, endPoint x: 873, endPoint y: 152, distance: 204.5
click at [703, 119] on div "S. Diaz Service LLC" at bounding box center [674, 119] width 1222 height 22
click at [1207, 171] on icon "Filters" at bounding box center [1215, 169] width 17 height 17
click at [1192, 287] on icon "Show Task status filters" at bounding box center [1198, 285] width 17 height 17
click at [1052, 332] on icon at bounding box center [1058, 329] width 12 height 12
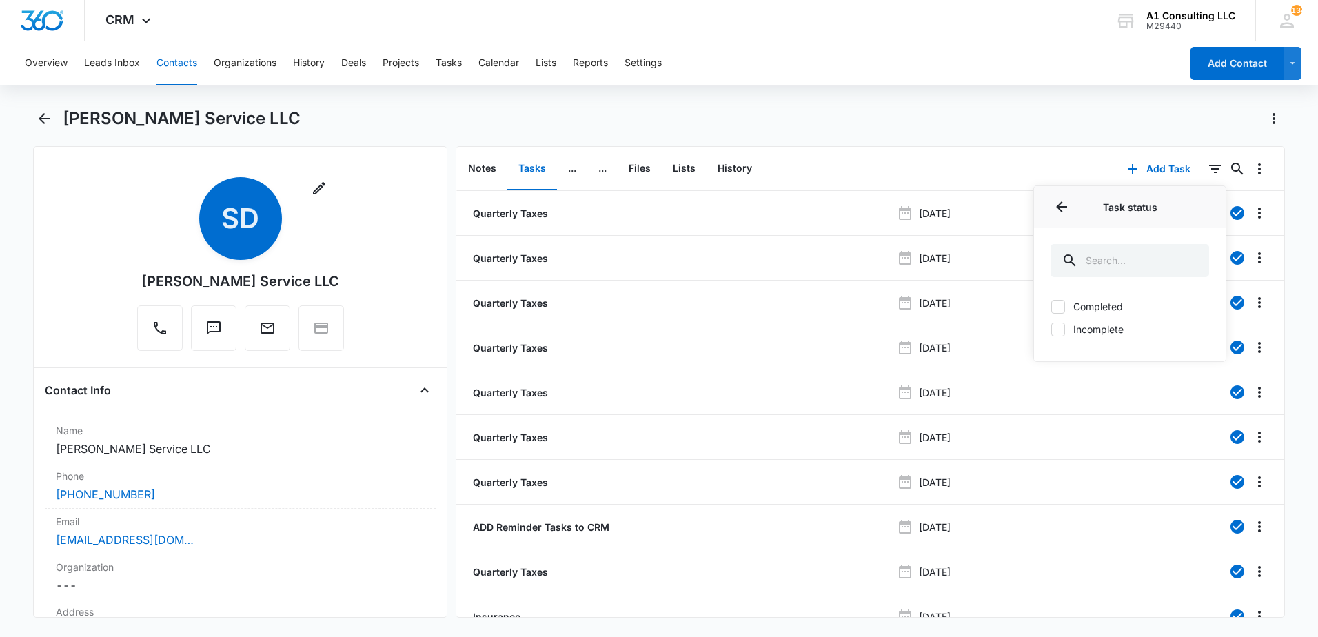
click at [1051, 330] on input "Incomplete" at bounding box center [1051, 329] width 1 height 1
checkbox input "true"
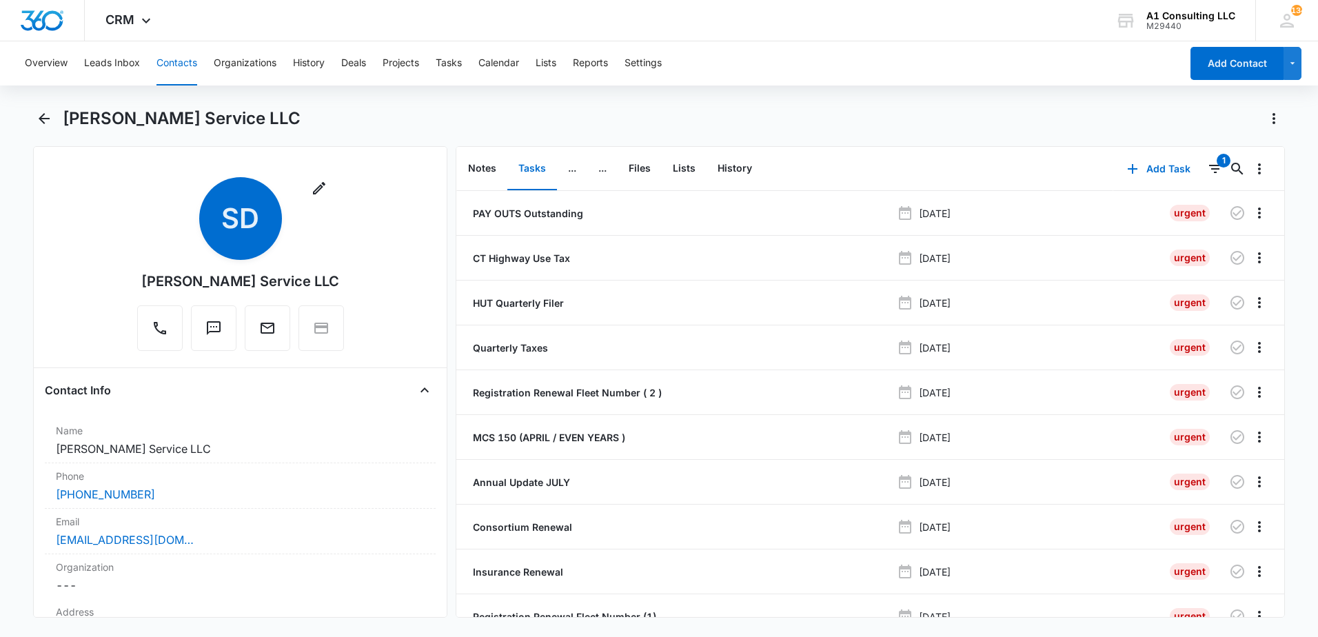
click at [947, 72] on div "Overview Leads Inbox Contacts Organizations History Deals Projects Tasks Calend…" at bounding box center [599, 63] width 1164 height 44
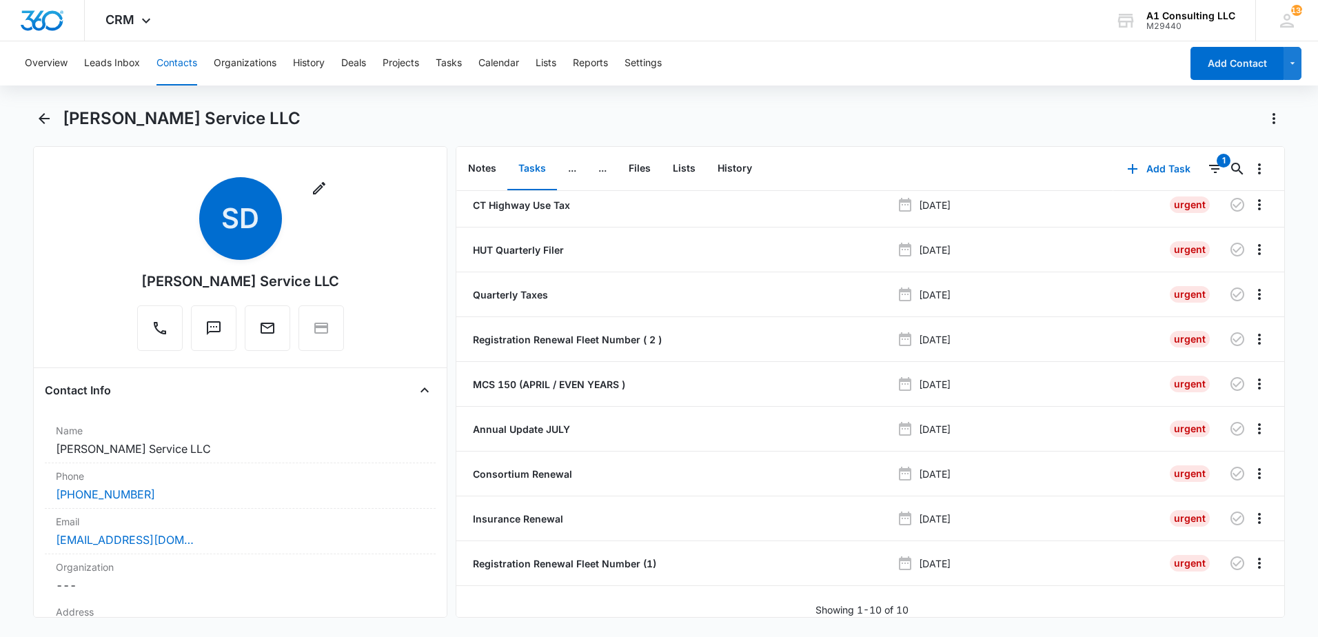
scroll to position [63, 0]
click at [922, 139] on div "S. Diaz Service LLC" at bounding box center [659, 127] width 1252 height 39
click at [945, 105] on div "Overview Leads Inbox Contacts Organizations History Deals Projects Tasks Calend…" at bounding box center [659, 337] width 1318 height 593
click at [523, 114] on div "S. Diaz Service LLC" at bounding box center [674, 119] width 1222 height 22
click at [707, 109] on div "S. Diaz Service LLC" at bounding box center [674, 119] width 1222 height 22
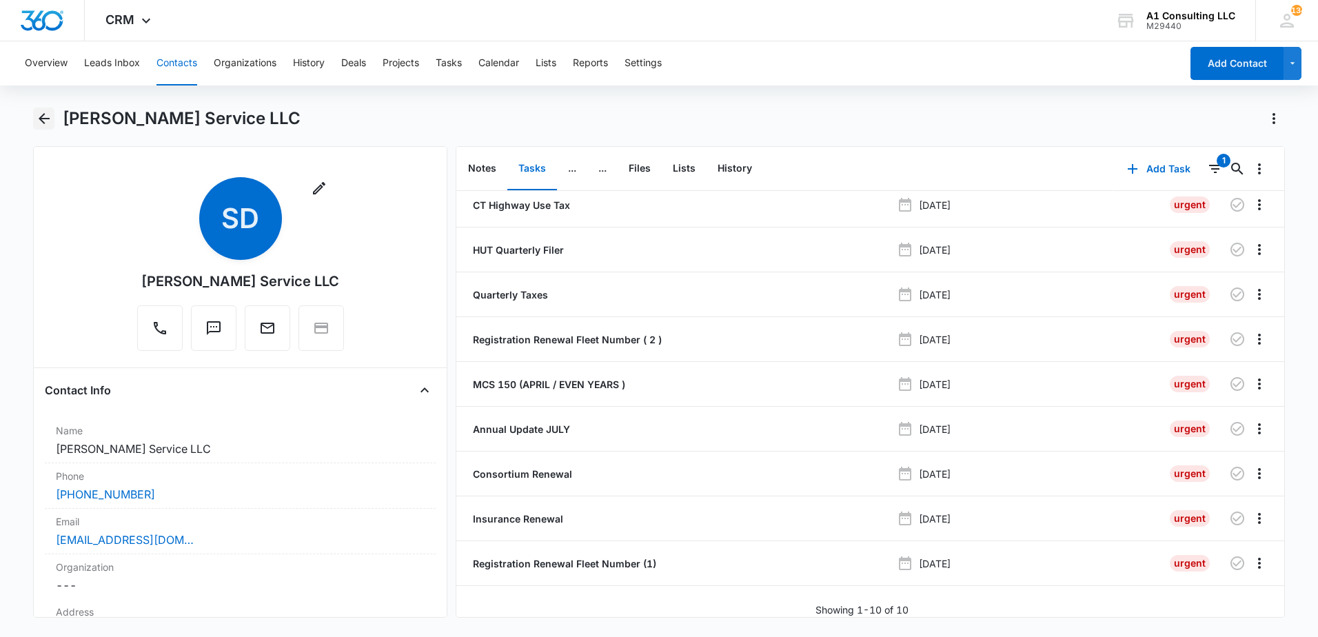
click at [45, 120] on icon "Back" at bounding box center [44, 118] width 17 height 17
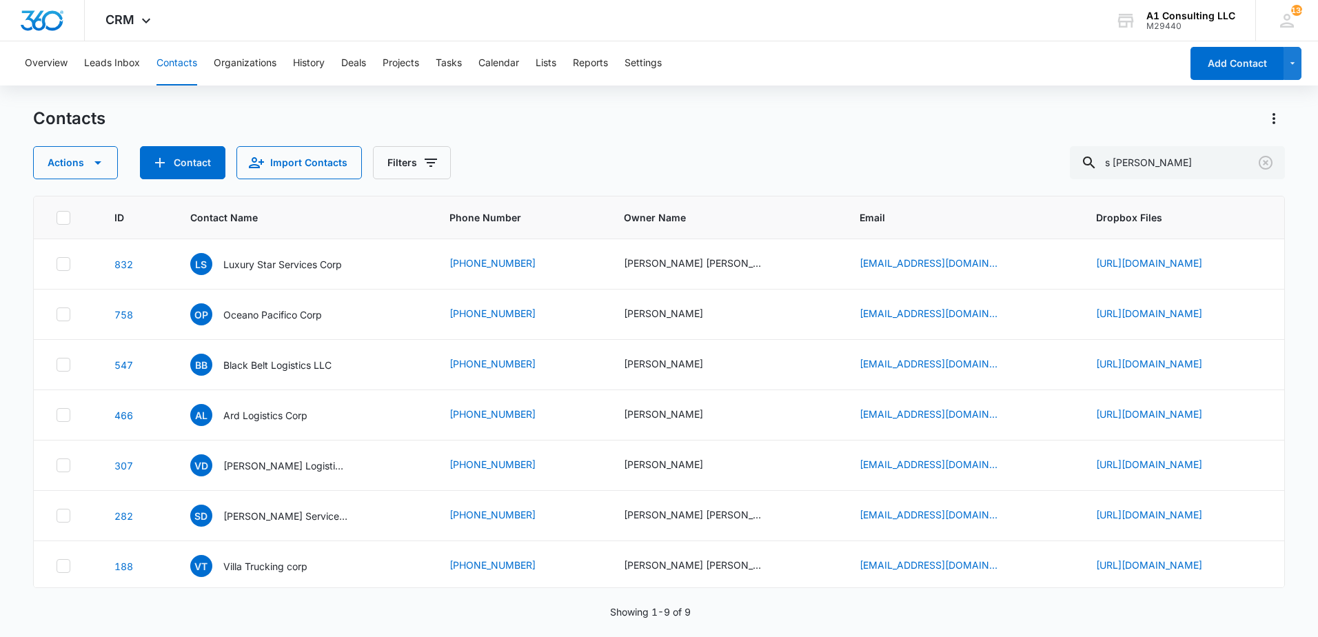
click at [822, 115] on div "Contacts" at bounding box center [659, 119] width 1252 height 22
click at [1267, 164] on icon "Clear" at bounding box center [1266, 163] width 14 height 14
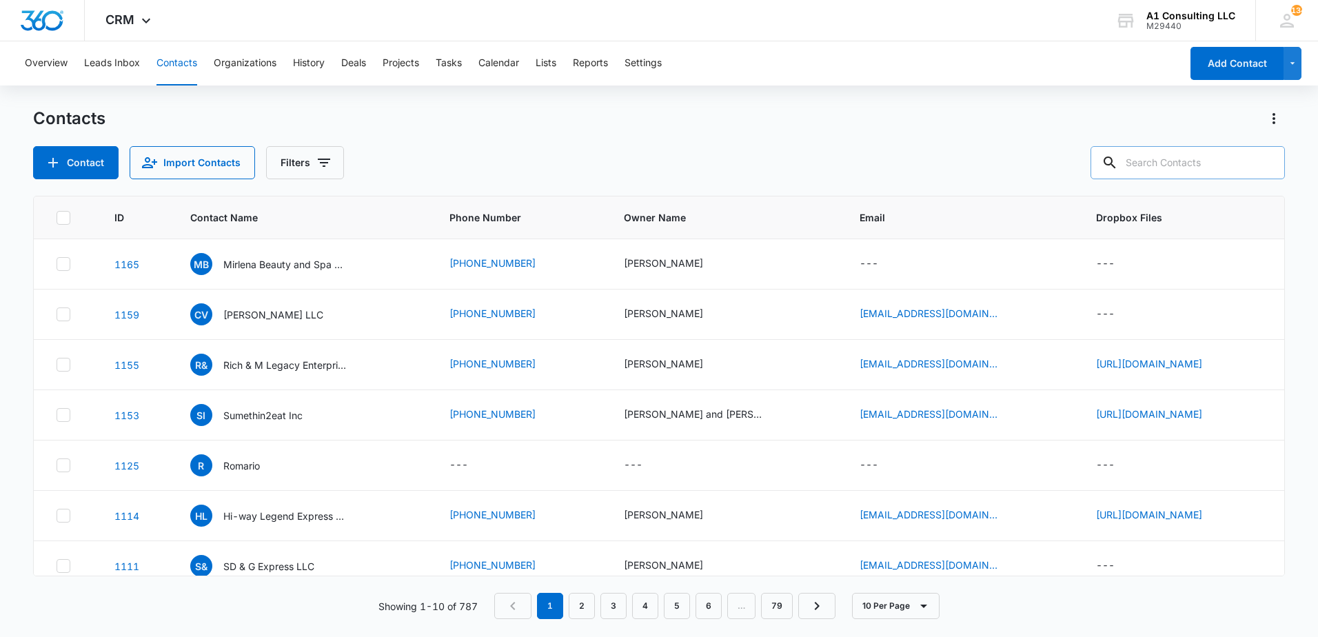
click at [919, 135] on div "Contacts Contact Import Contacts Filters" at bounding box center [659, 144] width 1252 height 72
click at [1206, 165] on input "text" at bounding box center [1188, 162] width 194 height 33
type input "in seconds"
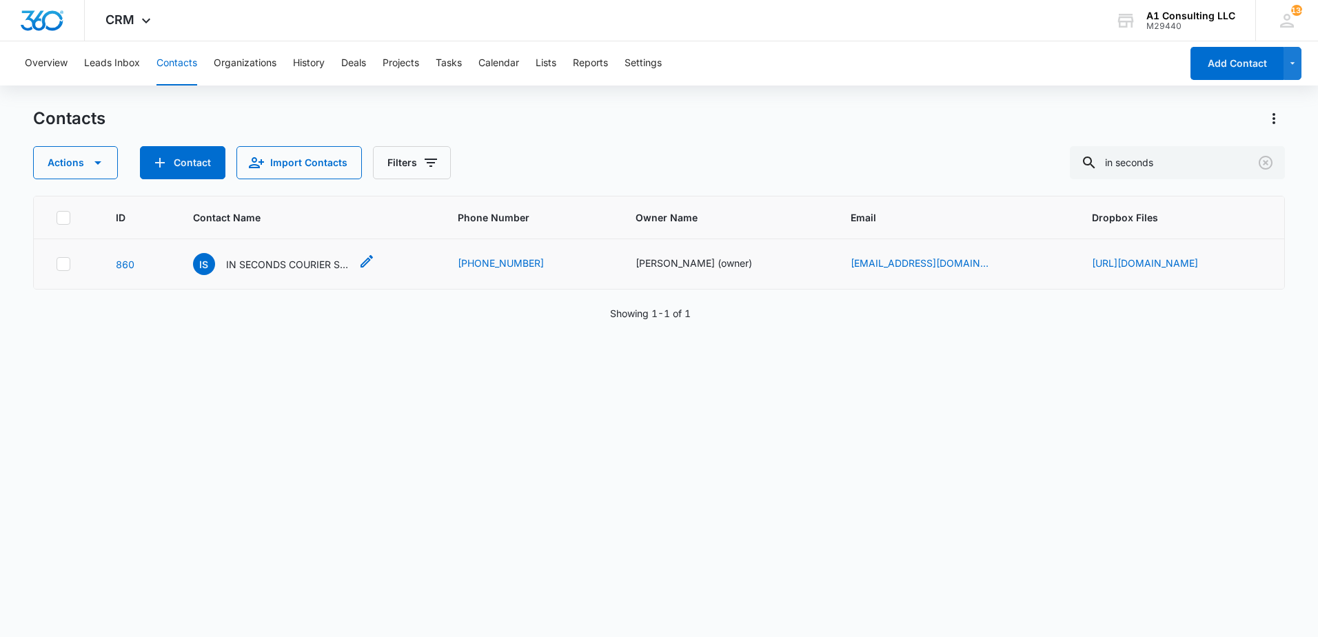
click at [261, 270] on p "IN SECONDS COURIER SERVICE LLC" at bounding box center [288, 264] width 124 height 14
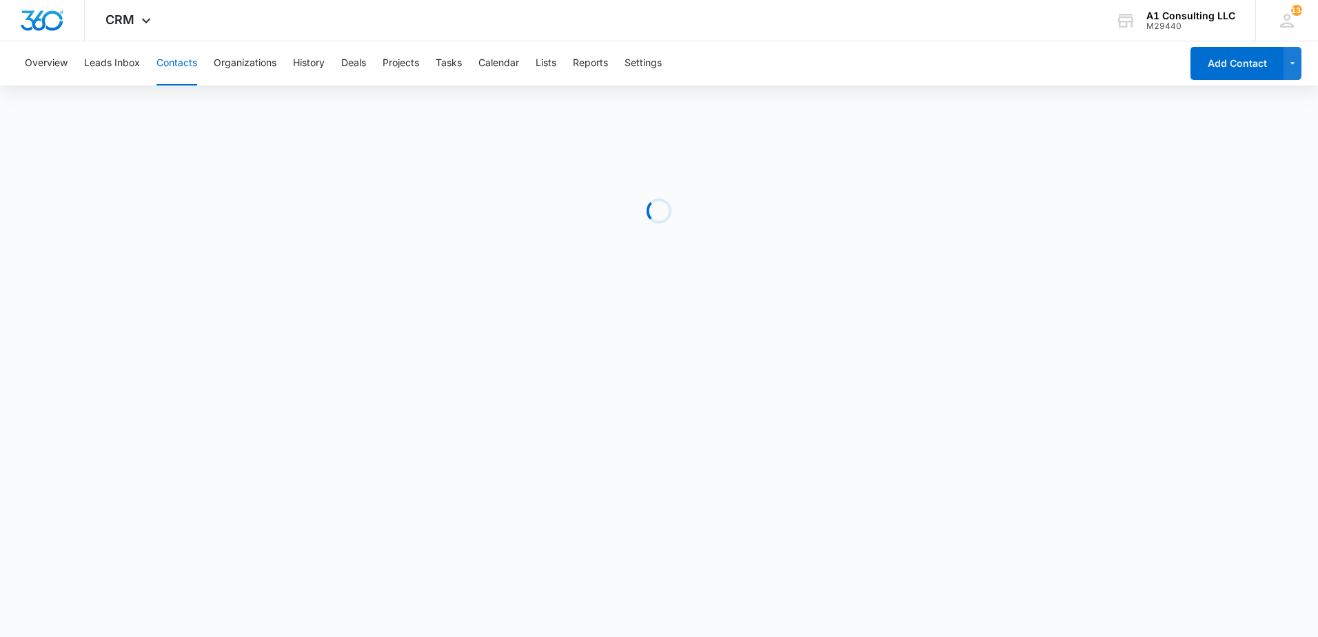
click at [869, 97] on div "Overview Leads Inbox Contacts Organizations History Deals Projects Tasks Calend…" at bounding box center [659, 186] width 1318 height 290
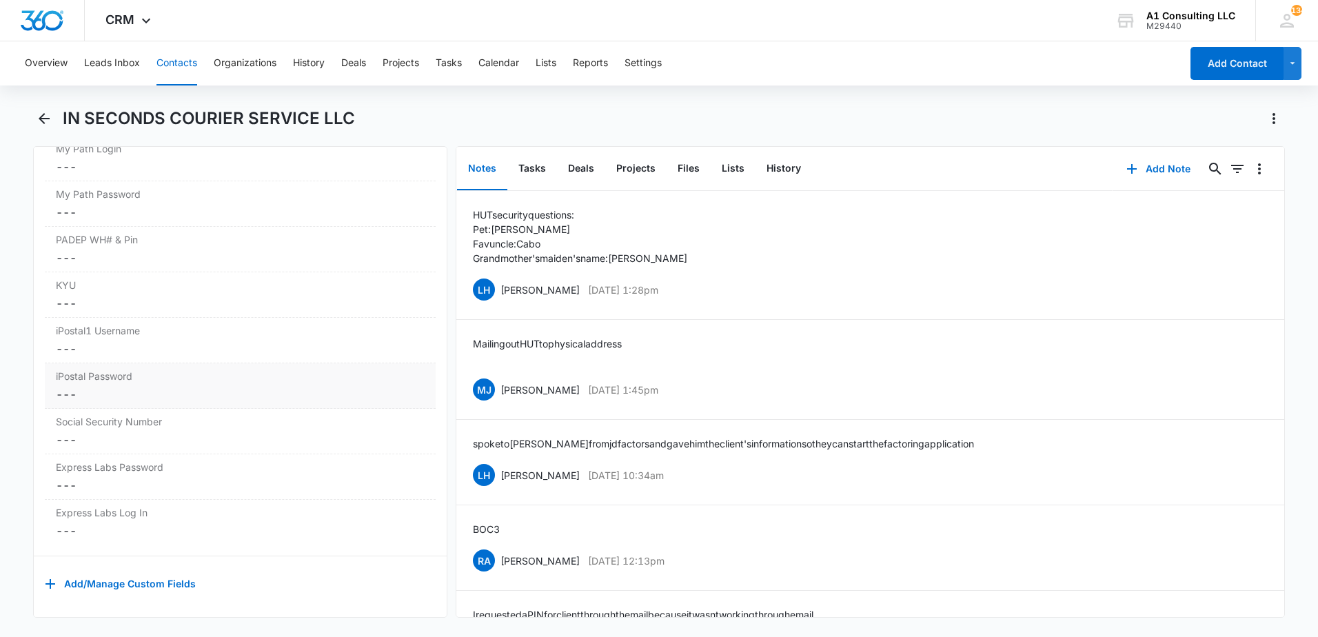
scroll to position [2298, 0]
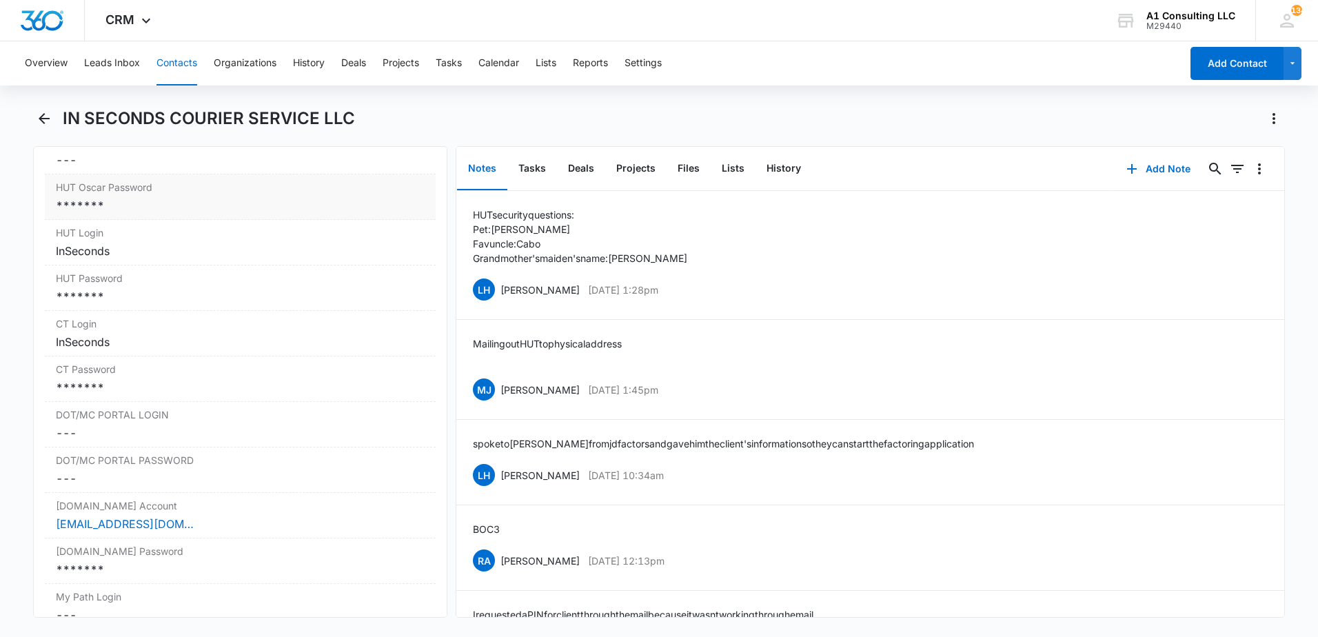
click at [192, 214] on div "*******" at bounding box center [240, 205] width 369 height 17
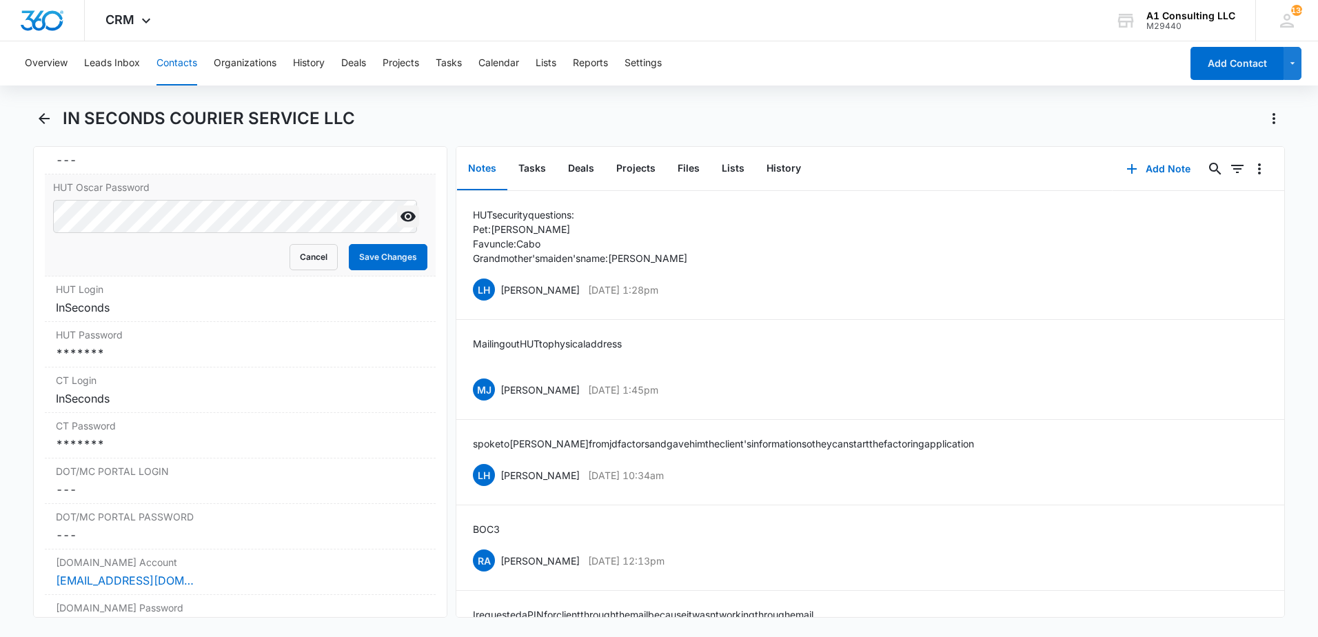
click at [400, 225] on icon "Show" at bounding box center [408, 216] width 17 height 17
click at [0, 244] on html "CRM Apps Websites Forms CRM Email Social Payments POS Content Ads Intelligence …" at bounding box center [659, 318] width 1318 height 637
click at [174, 361] on div "*******" at bounding box center [240, 353] width 369 height 17
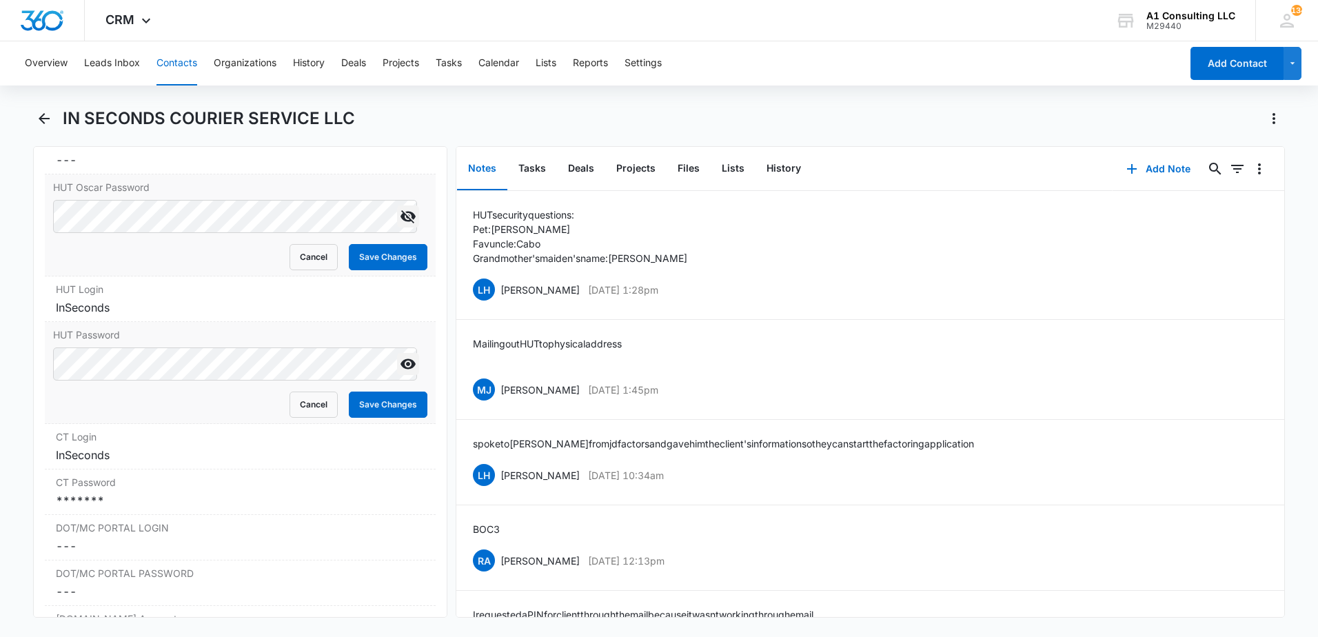
click at [400, 372] on icon "Show" at bounding box center [408, 364] width 17 height 17
click at [0, 393] on html "CRM Apps Websites Forms CRM Email Social Payments POS Content Ads Intelligence …" at bounding box center [659, 318] width 1318 height 637
click at [162, 509] on div "*******" at bounding box center [240, 500] width 369 height 17
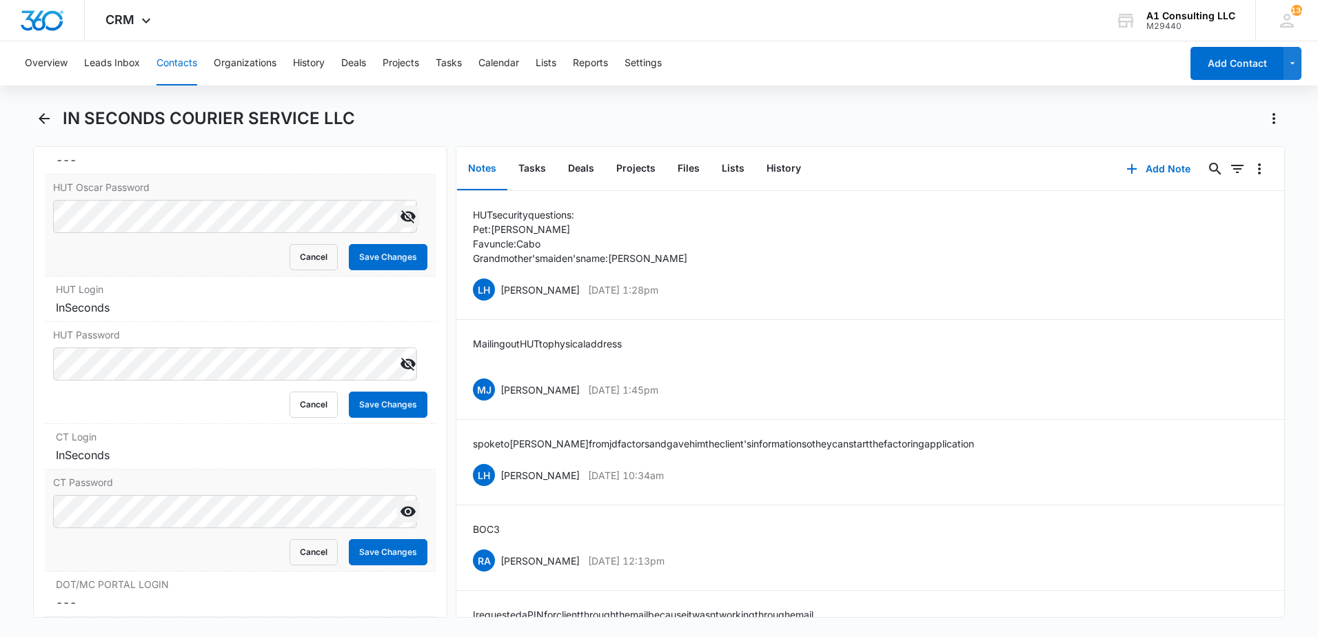
click at [400, 520] on icon "Show" at bounding box center [408, 511] width 17 height 17
click at [25, 536] on main "IN SECONDS COURIER SERVICE LLC Remove IS IN SECONDS COURIER SERVICE LLC Contact…" at bounding box center [659, 371] width 1318 height 527
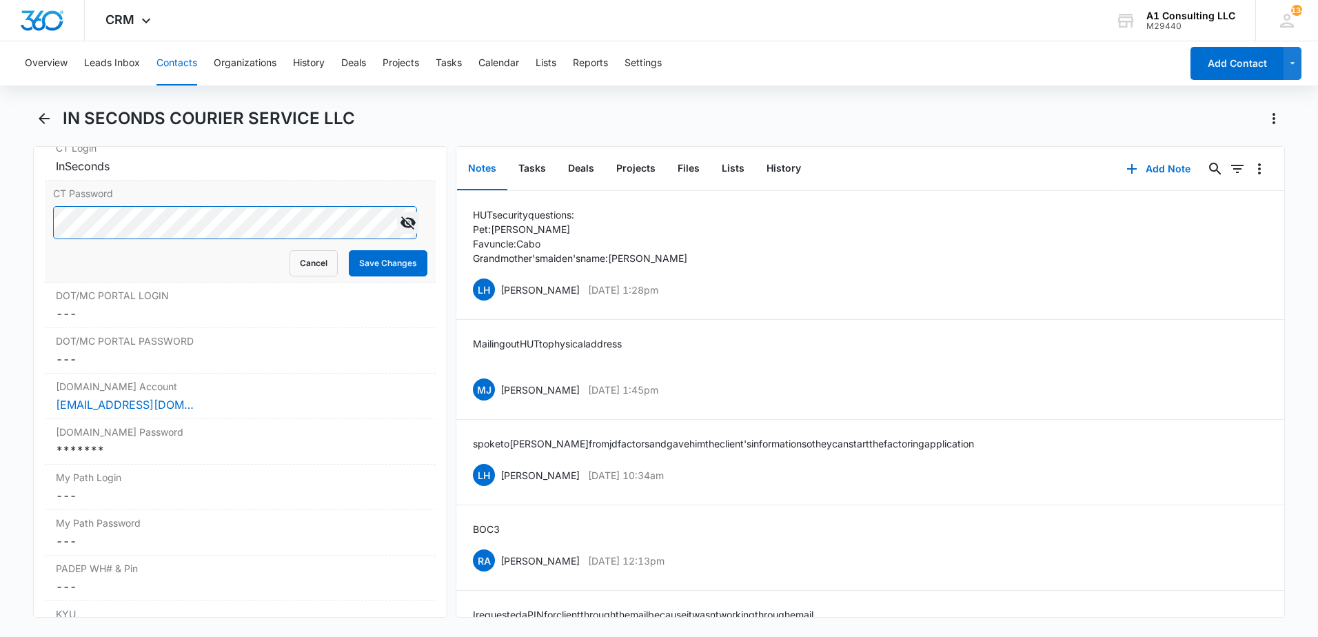
scroll to position [2597, 0]
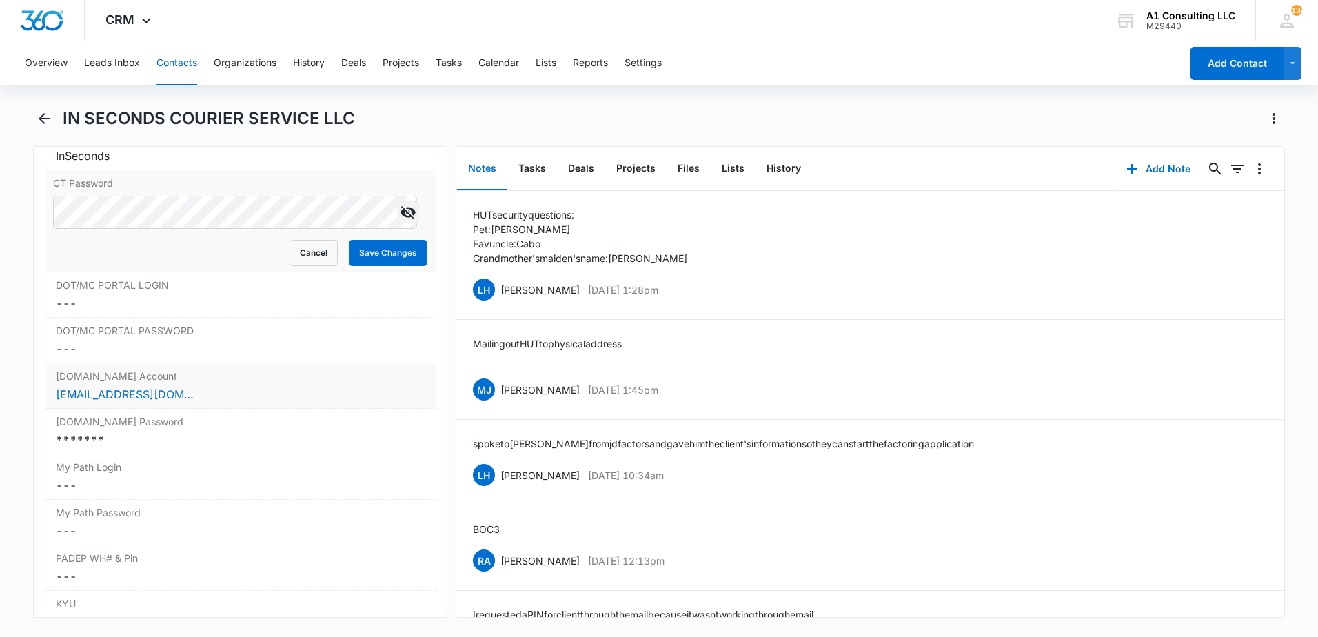
click at [248, 409] on div "Login.gov Account Cancel Save Changes bootcamp80@icloud.com" at bounding box center [240, 386] width 391 height 46
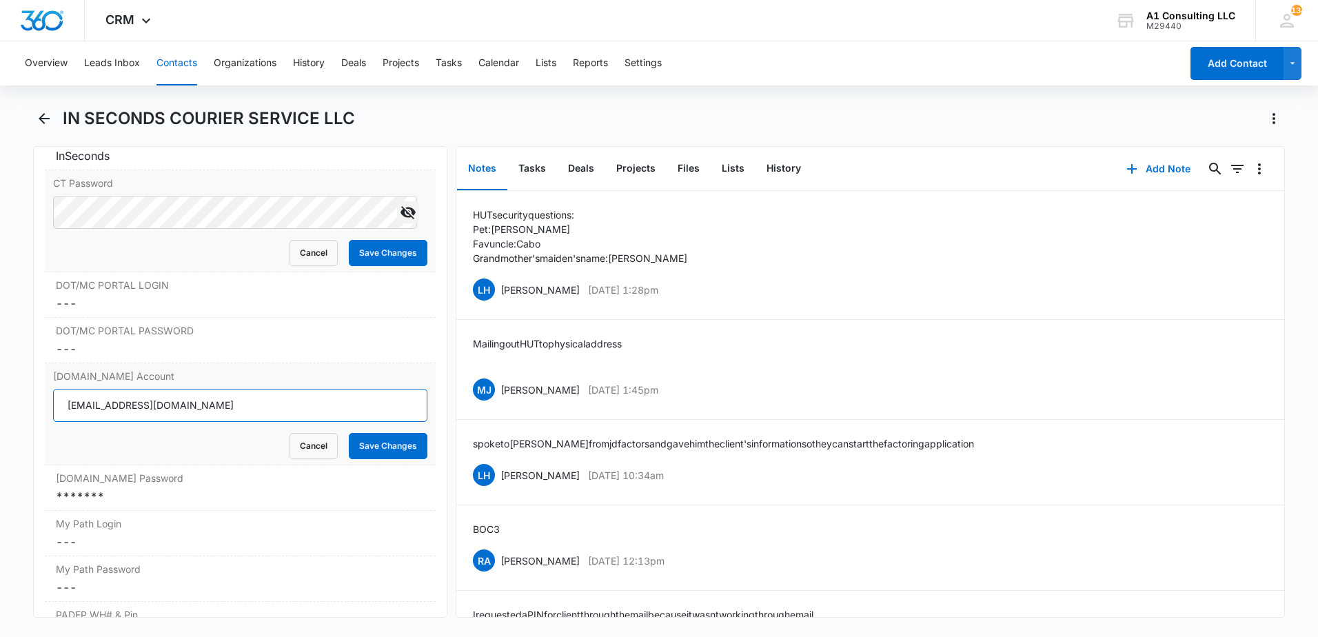
drag, startPoint x: 216, startPoint y: 428, endPoint x: 52, endPoint y: 431, distance: 164.1
click at [52, 431] on div "Login.gov Account bootcamp80@icloud.com Cancel Save Changes" at bounding box center [240, 414] width 391 height 102
click at [173, 505] on div "*******" at bounding box center [240, 496] width 369 height 17
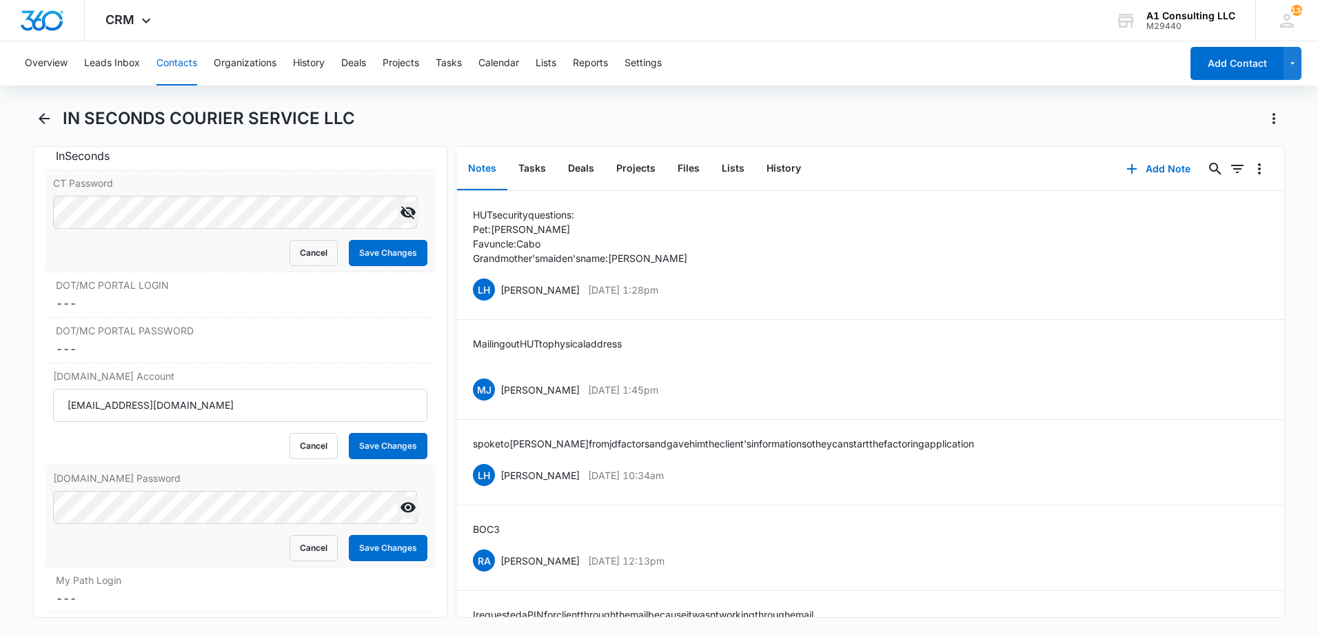
click at [401, 513] on icon "Show" at bounding box center [408, 508] width 15 height 10
click at [52, 534] on div "Login.gov Password Cancel Save Changes" at bounding box center [240, 516] width 391 height 102
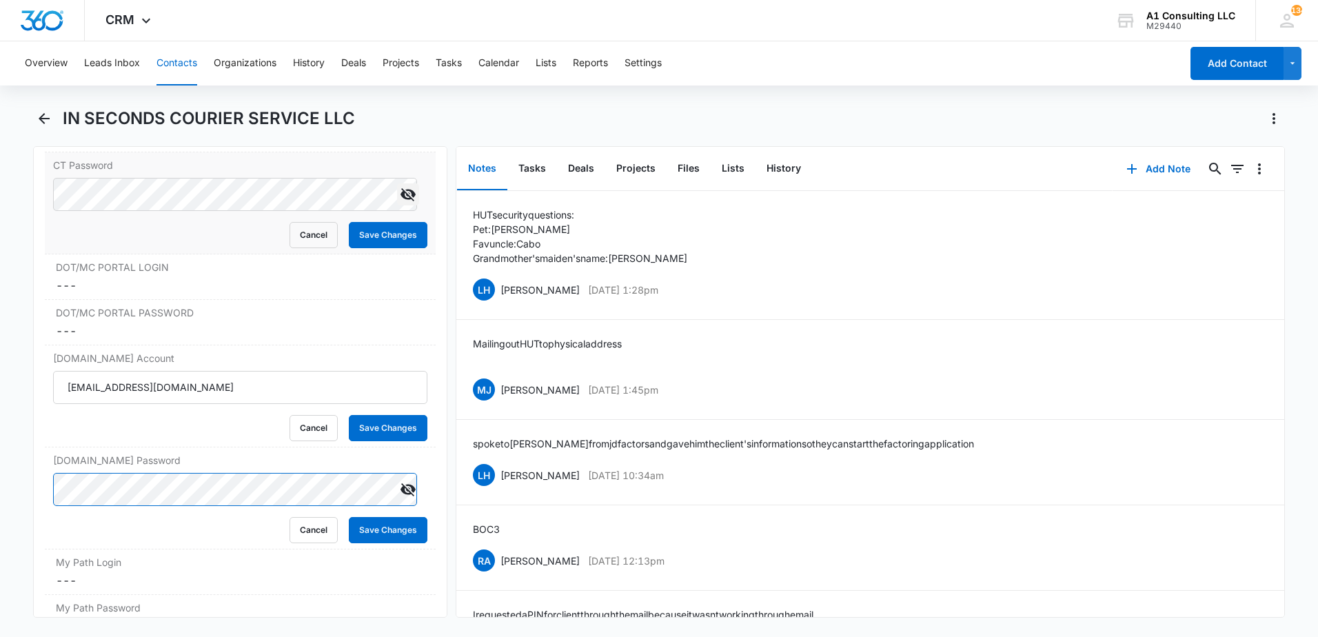
scroll to position [2601, 0]
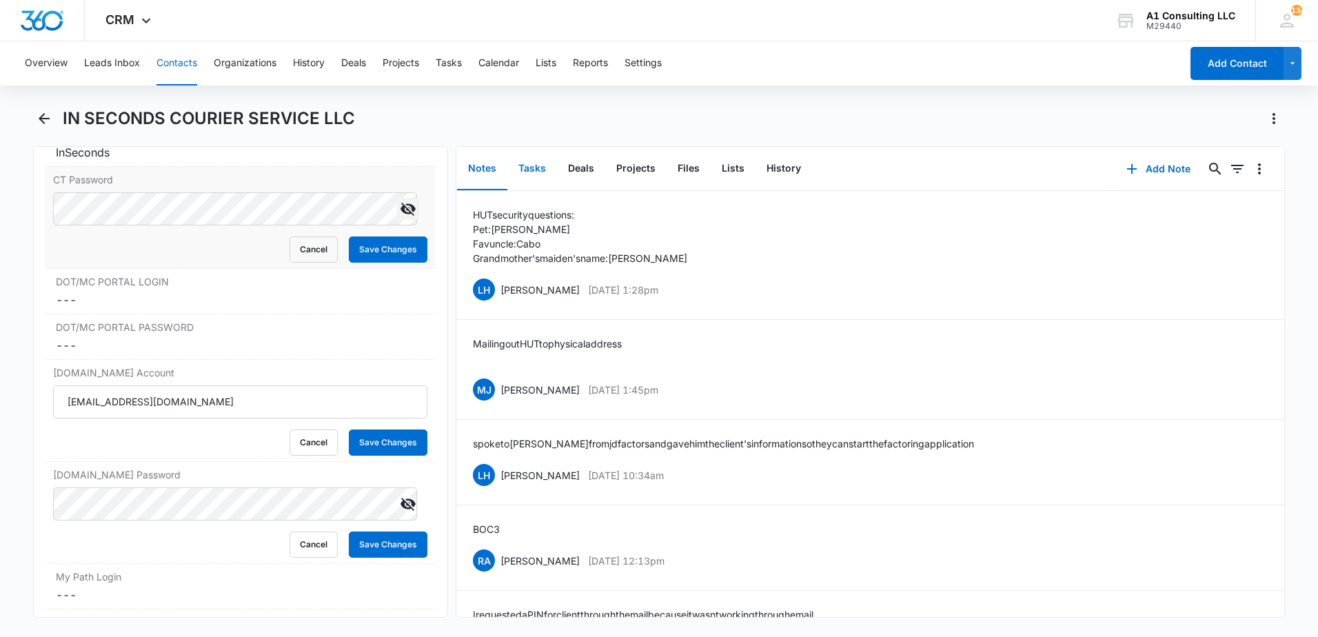
click at [538, 167] on button "Tasks" at bounding box center [532, 169] width 50 height 43
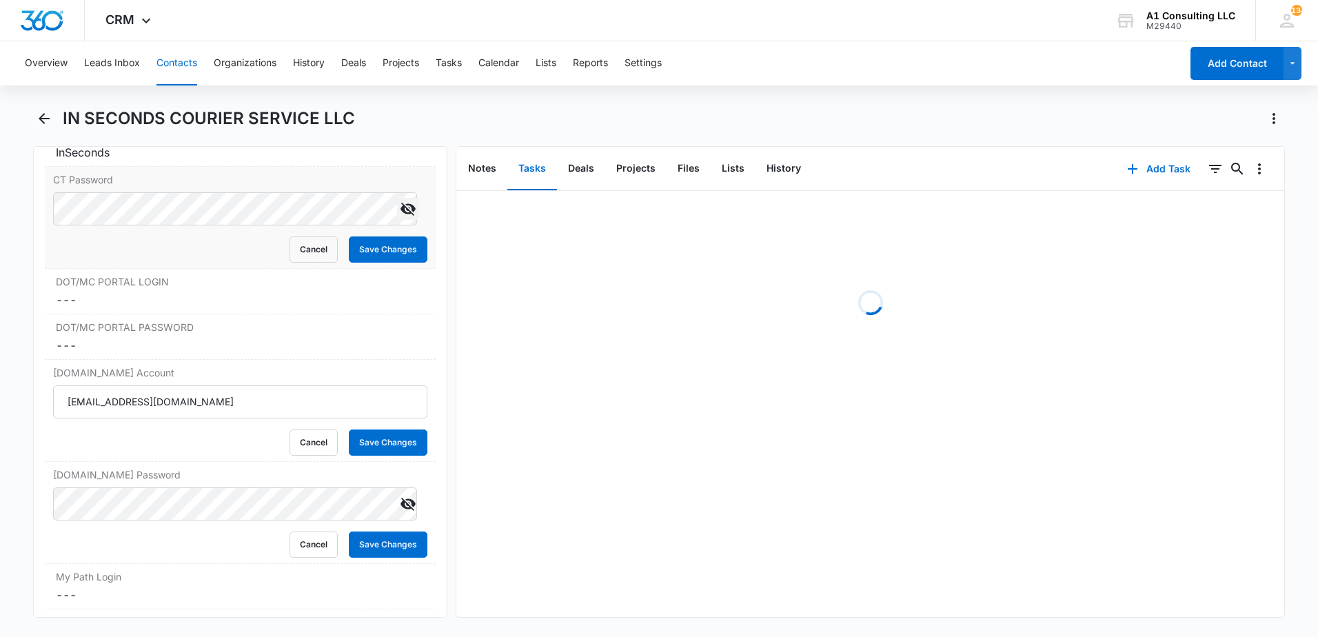
drag, startPoint x: 633, startPoint y: 118, endPoint x: 643, endPoint y: 133, distance: 18.4
click at [633, 118] on div "IN SECONDS COURIER SERVICE LLC" at bounding box center [674, 119] width 1222 height 22
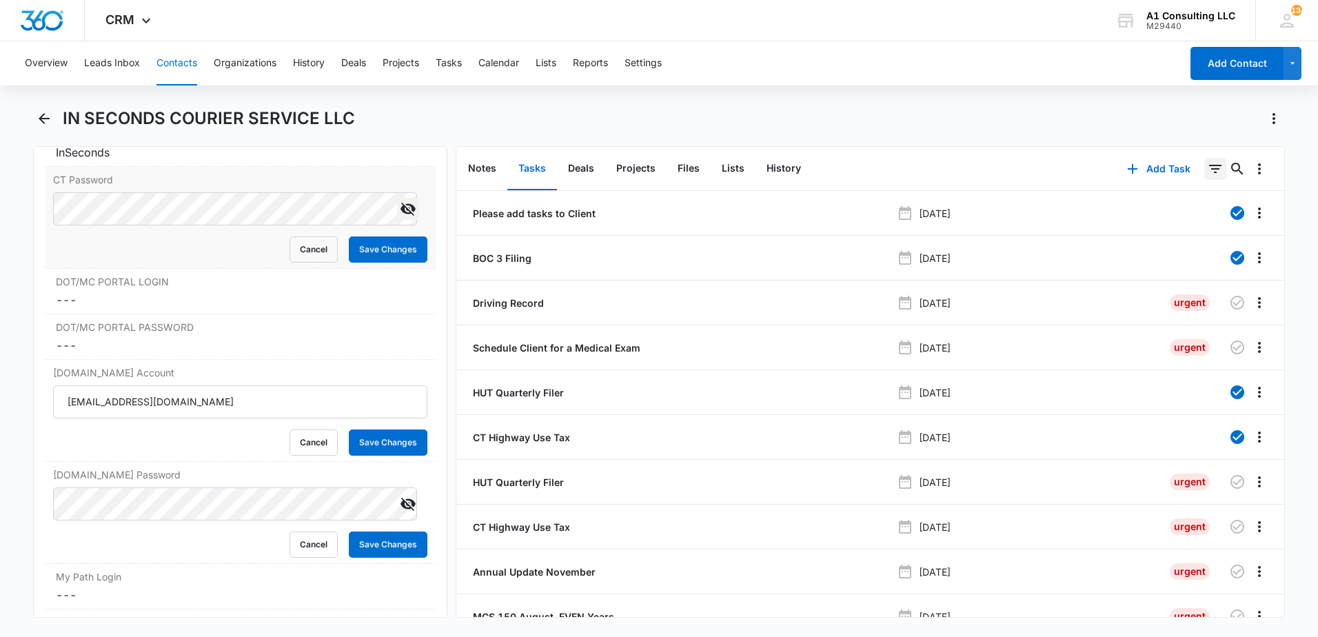
click at [1209, 172] on icon "Filters" at bounding box center [1215, 169] width 12 height 8
click at [1191, 281] on icon "Show Task status filters" at bounding box center [1198, 285] width 17 height 17
click at [1056, 333] on label "Incomplete" at bounding box center [1130, 329] width 159 height 14
click at [1051, 330] on input "Incomplete" at bounding box center [1051, 329] width 1 height 1
checkbox input "true"
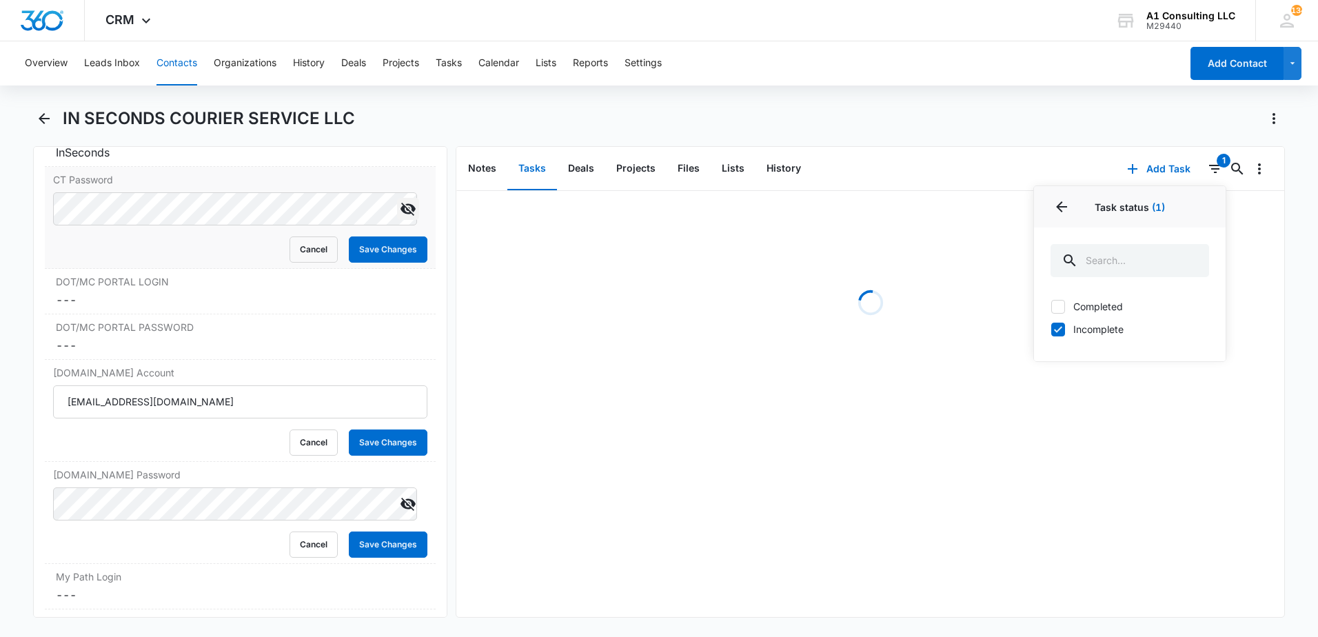
click at [976, 123] on div "IN SECONDS COURIER SERVICE LLC" at bounding box center [674, 119] width 1222 height 22
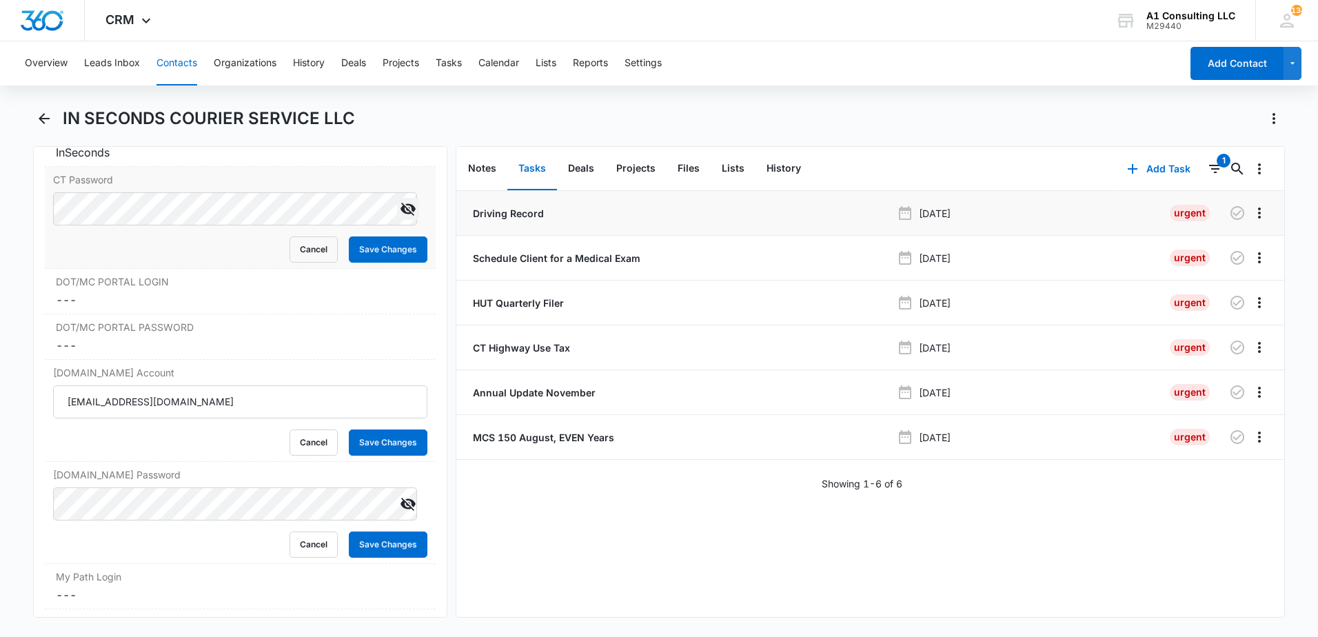
click at [535, 212] on p "Driving Record" at bounding box center [507, 213] width 74 height 14
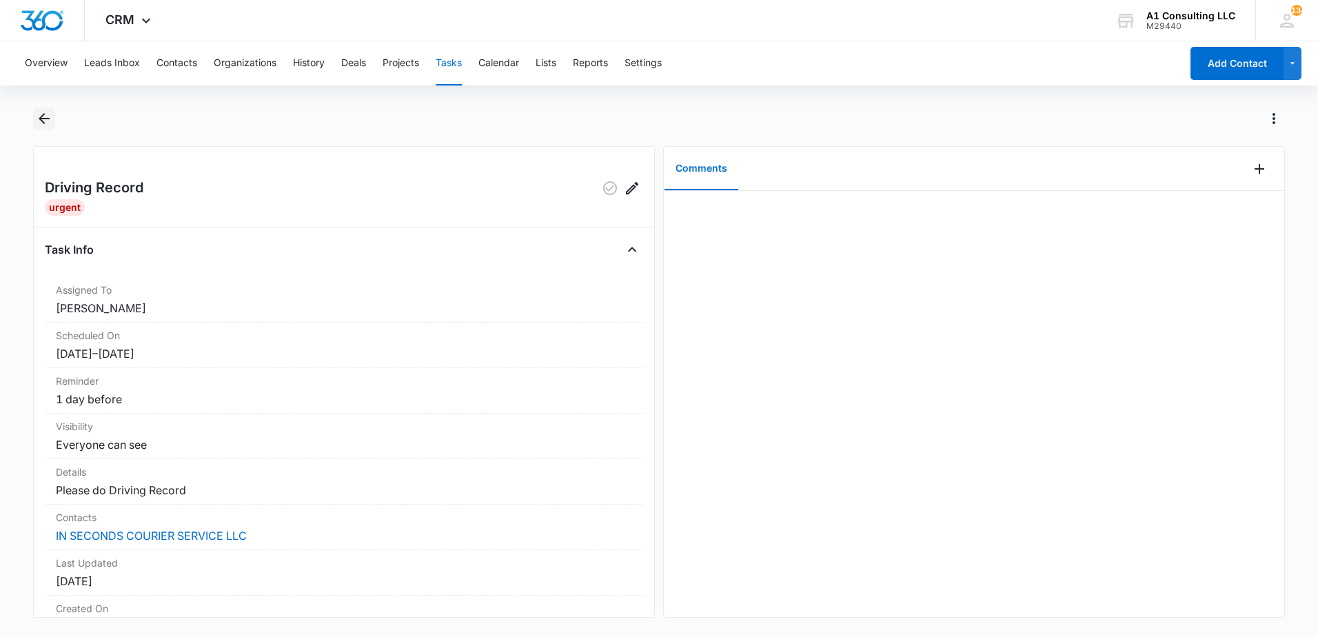
click at [47, 114] on icon "Back" at bounding box center [44, 118] width 17 height 17
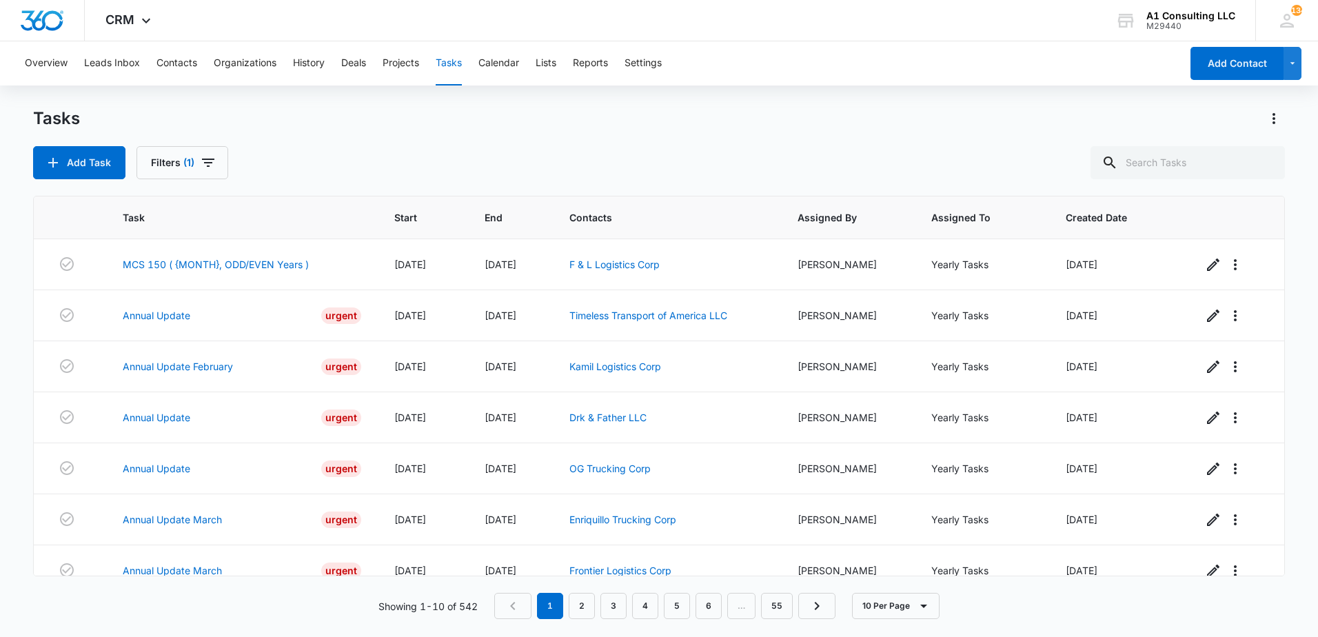
click at [956, 131] on div "Tasks Add Task Filters (1)" at bounding box center [659, 144] width 1252 height 72
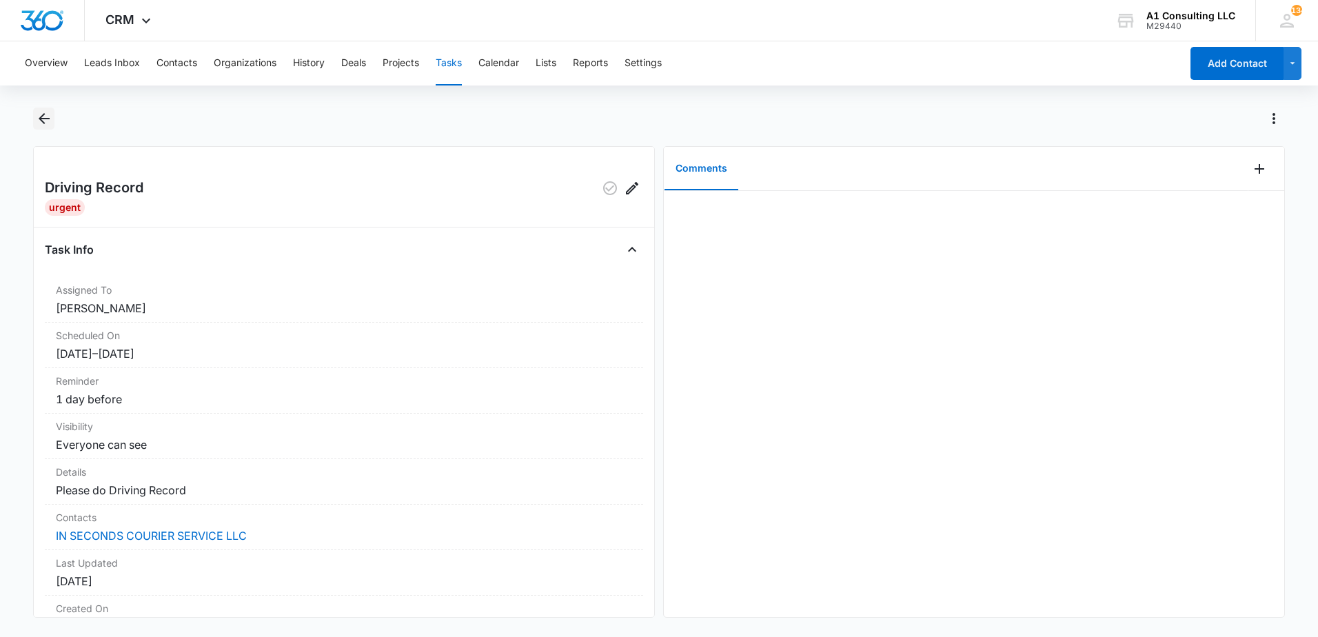
click at [48, 116] on icon "Back" at bounding box center [44, 118] width 17 height 17
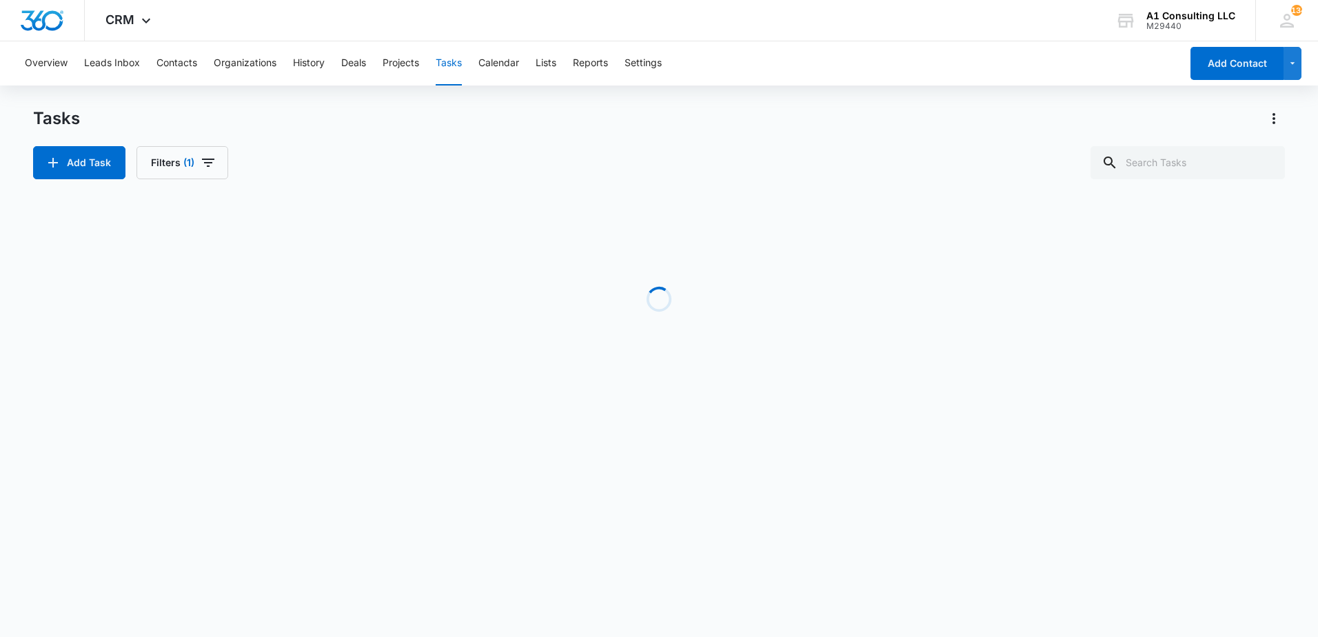
click at [922, 96] on div "Overview Leads Inbox Contacts Organizations History Deals Projects Tasks Calend…" at bounding box center [659, 230] width 1318 height 378
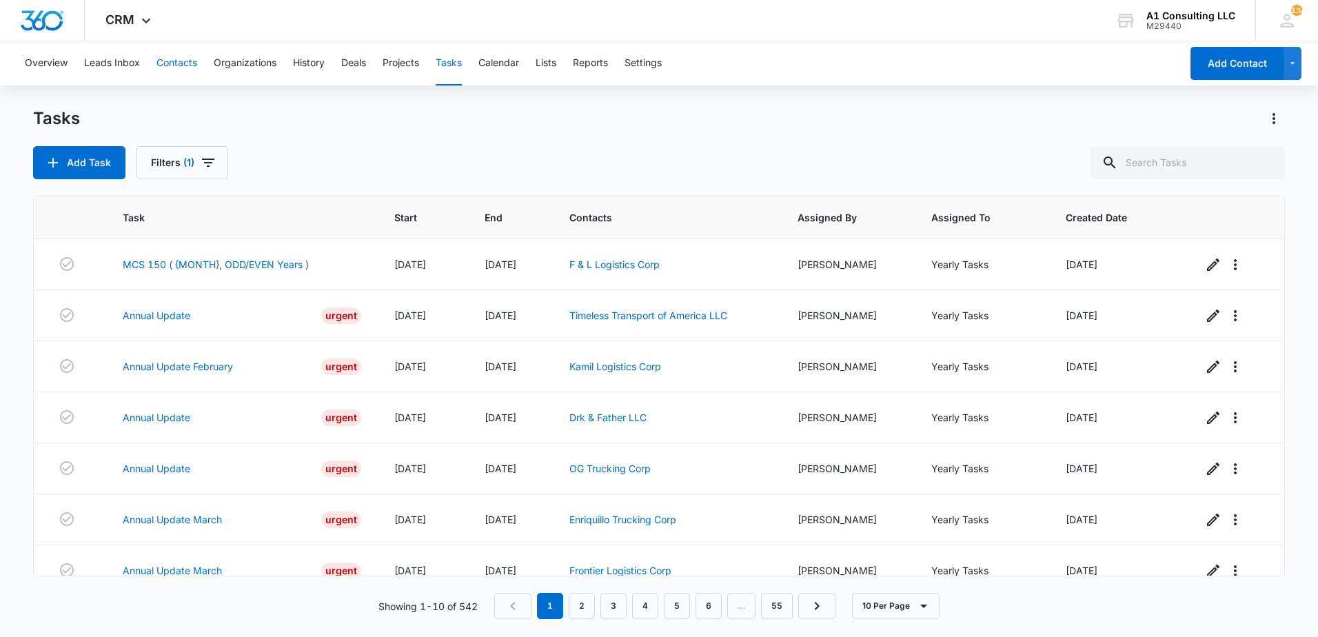
click at [180, 61] on button "Contacts" at bounding box center [177, 63] width 41 height 44
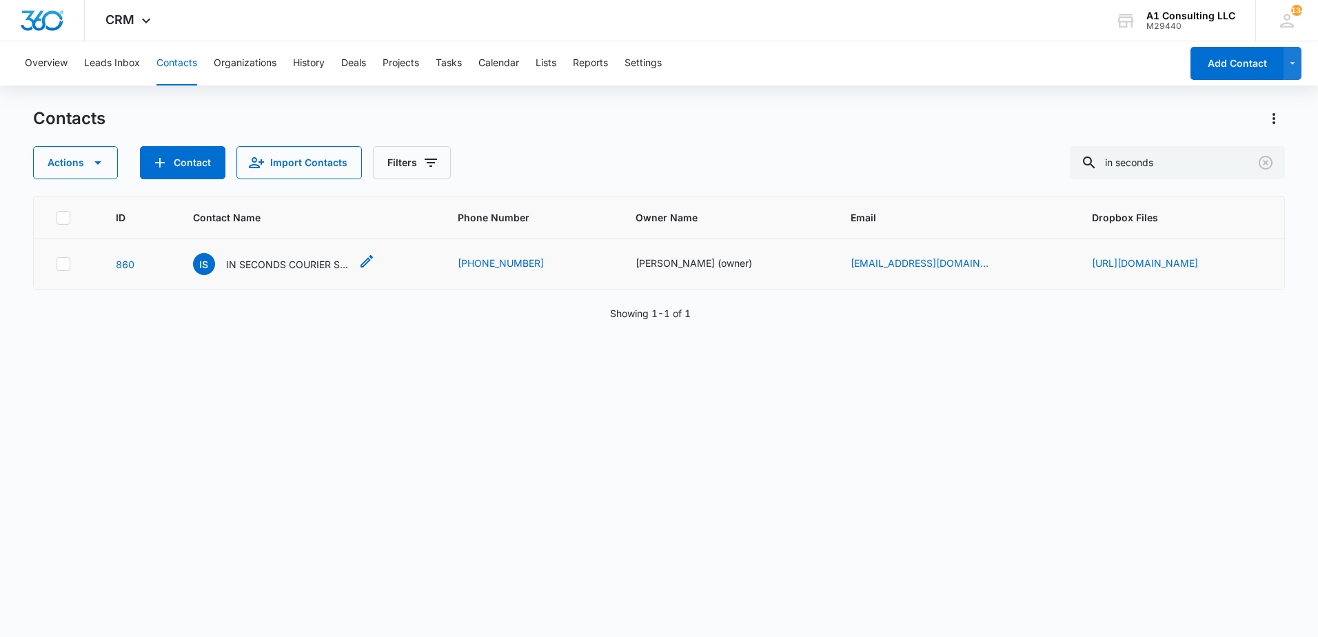
click at [258, 271] on p "IN SECONDS COURIER SERVICE LLC" at bounding box center [288, 264] width 124 height 14
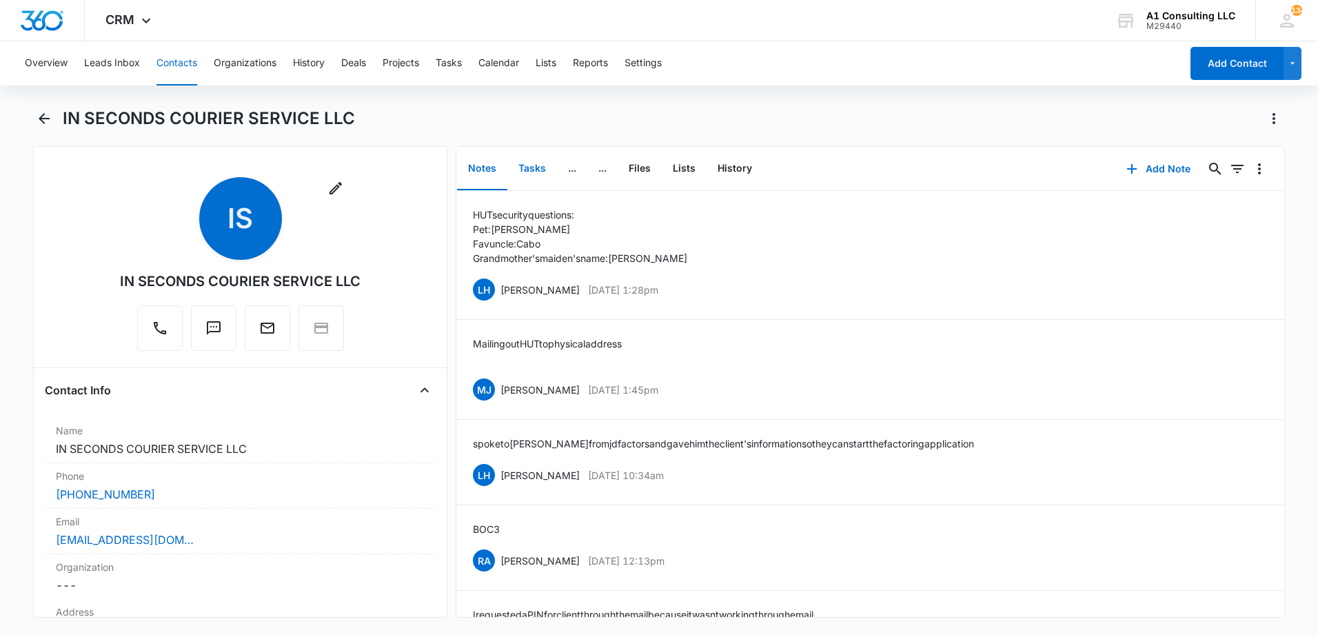
click at [536, 163] on button "Tasks" at bounding box center [532, 169] width 50 height 43
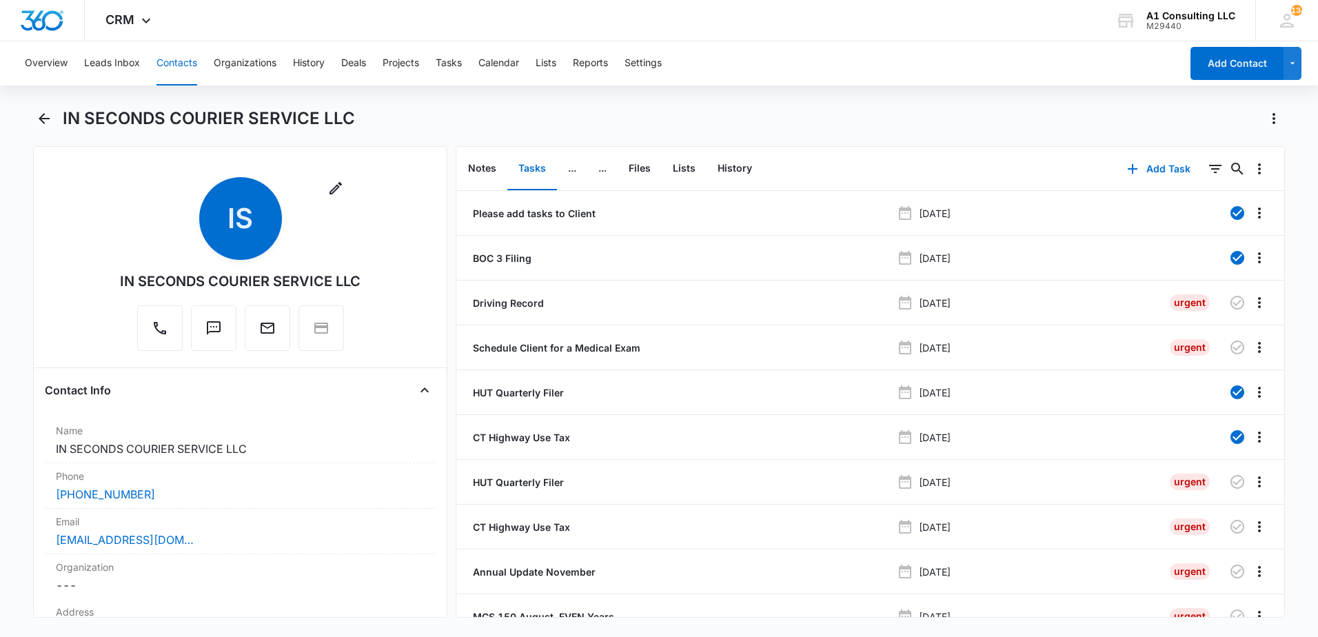
drag, startPoint x: 799, startPoint y: 112, endPoint x: 818, endPoint y: 112, distance: 19.3
click at [818, 112] on div "IN SECONDS COURIER SERVICE LLC" at bounding box center [674, 119] width 1222 height 22
click at [1207, 171] on icon "Filters" at bounding box center [1215, 169] width 17 height 17
click at [1194, 288] on icon "Show Task status filters" at bounding box center [1198, 285] width 17 height 17
drag, startPoint x: 1047, startPoint y: 334, endPoint x: 1009, endPoint y: 259, distance: 83.2
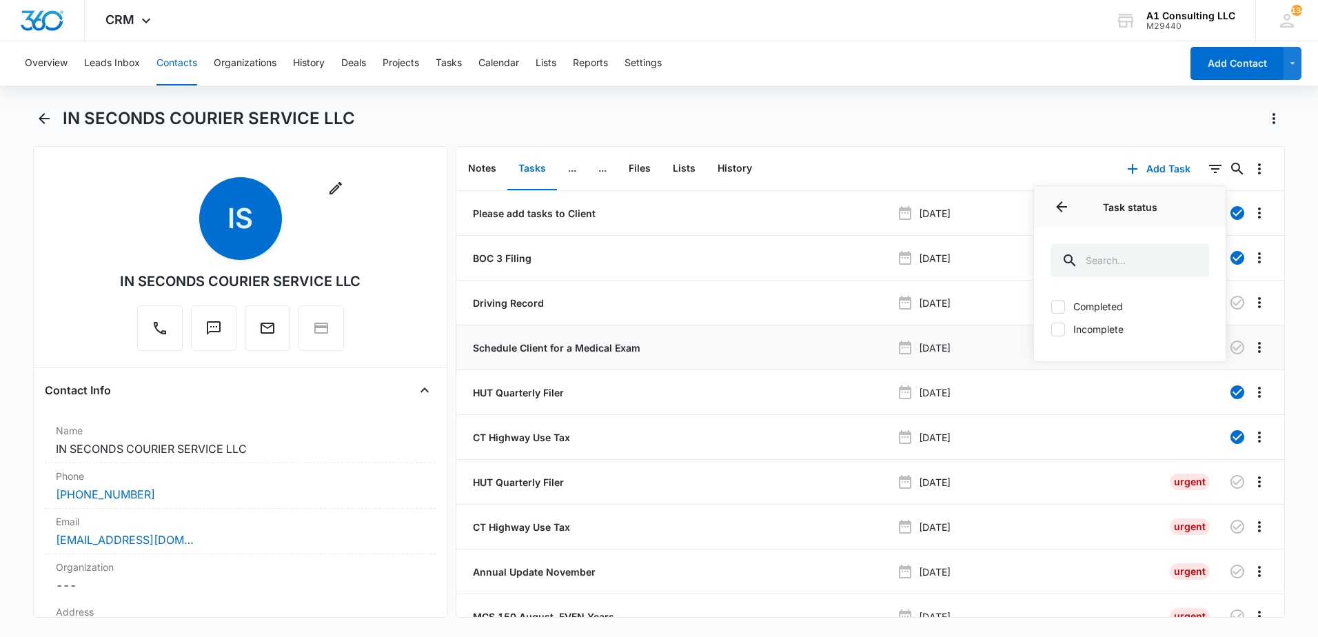
click at [1052, 331] on icon at bounding box center [1058, 329] width 12 height 12
click at [1051, 330] on input "Incomplete" at bounding box center [1051, 329] width 1 height 1
checkbox input "true"
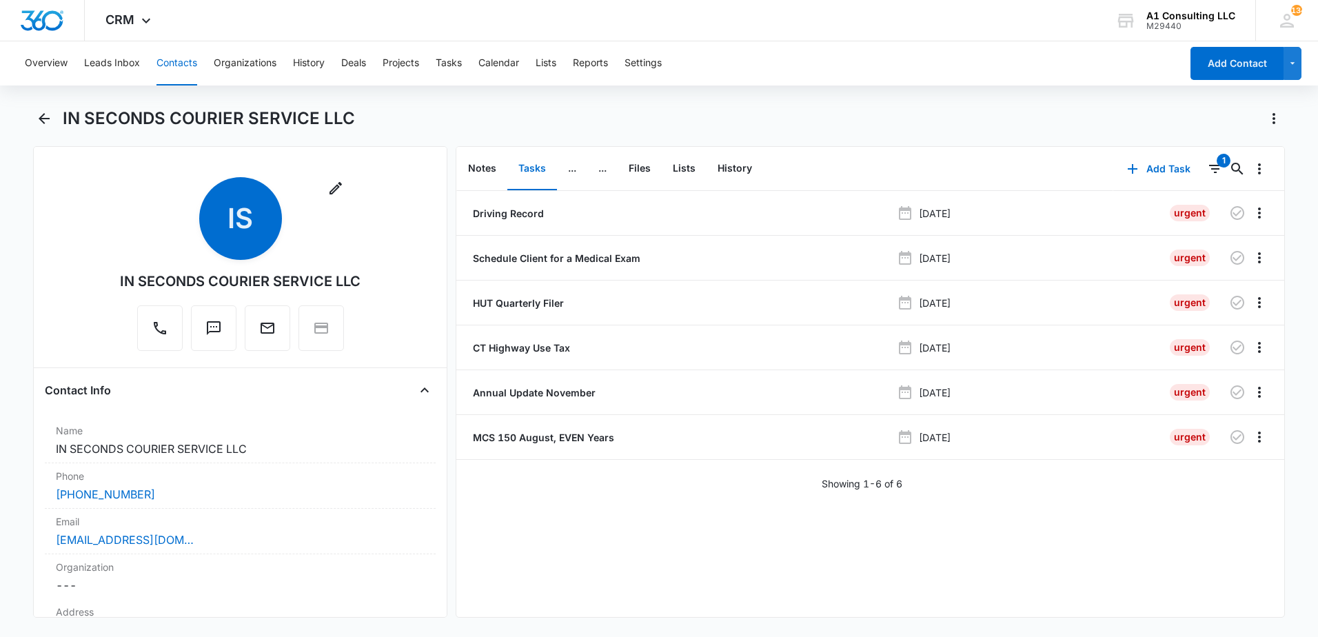
drag, startPoint x: 958, startPoint y: 135, endPoint x: 970, endPoint y: 172, distance: 39.0
click at [953, 134] on div "IN SECONDS COURIER SERVICE LLC" at bounding box center [659, 127] width 1252 height 39
click at [513, 395] on p "Annual Update November" at bounding box center [532, 392] width 125 height 14
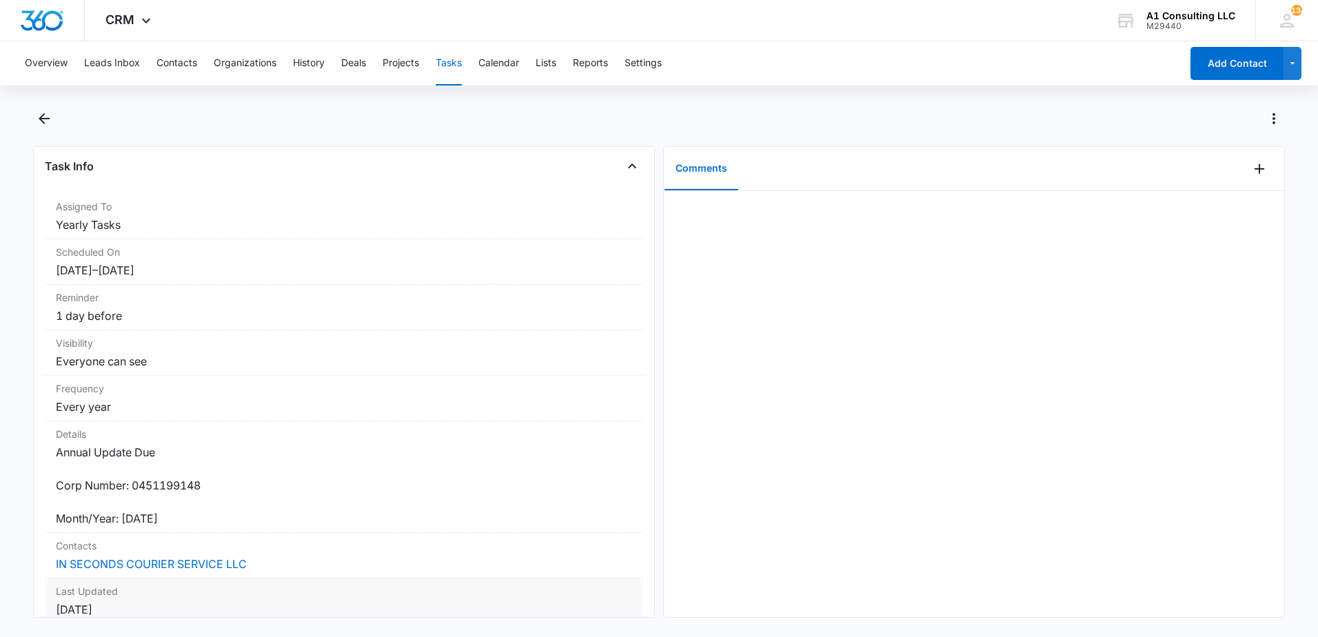
scroll to position [178, 0]
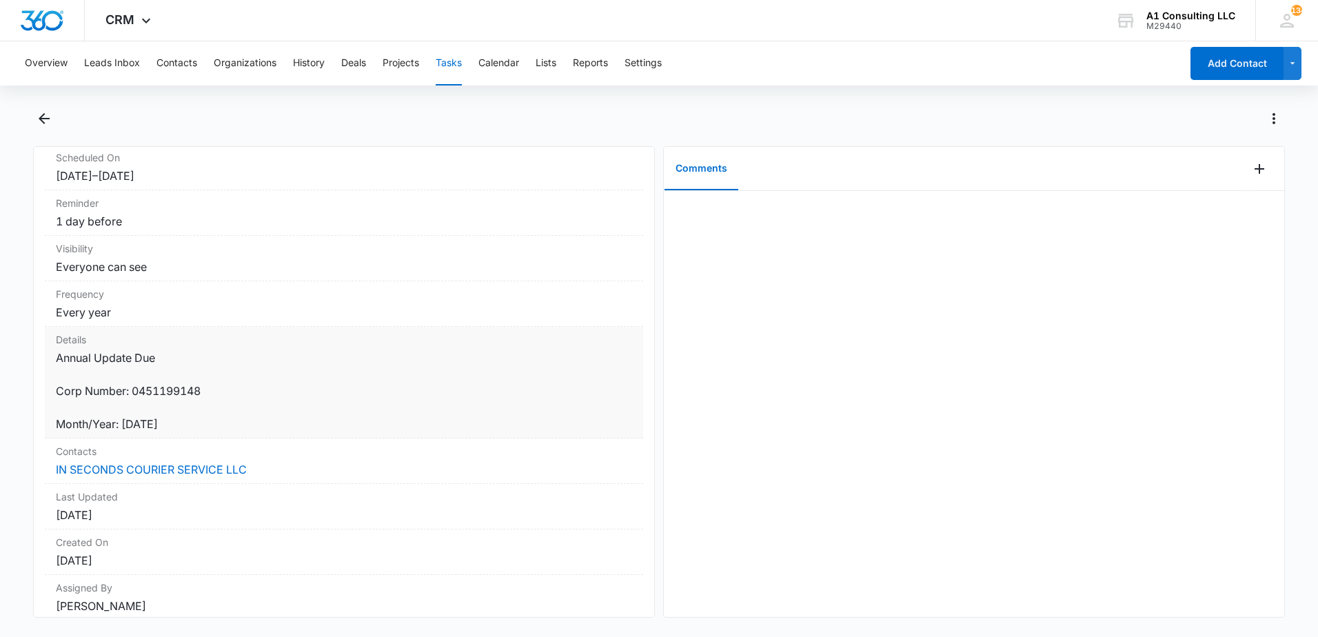
drag, startPoint x: 57, startPoint y: 536, endPoint x: 224, endPoint y: 432, distance: 197.0
click at [224, 432] on dd "Annual Update Due Corp Number: 0451199148 Month/Year: November, 2024" at bounding box center [344, 391] width 576 height 83
drag, startPoint x: 225, startPoint y: 432, endPoint x: 123, endPoint y: 385, distance: 112.3
copy dd "Annual Update Due Corp Number: 0451199148 Month/Year: November, 2024"
click at [41, 121] on icon "Back" at bounding box center [44, 118] width 11 height 11
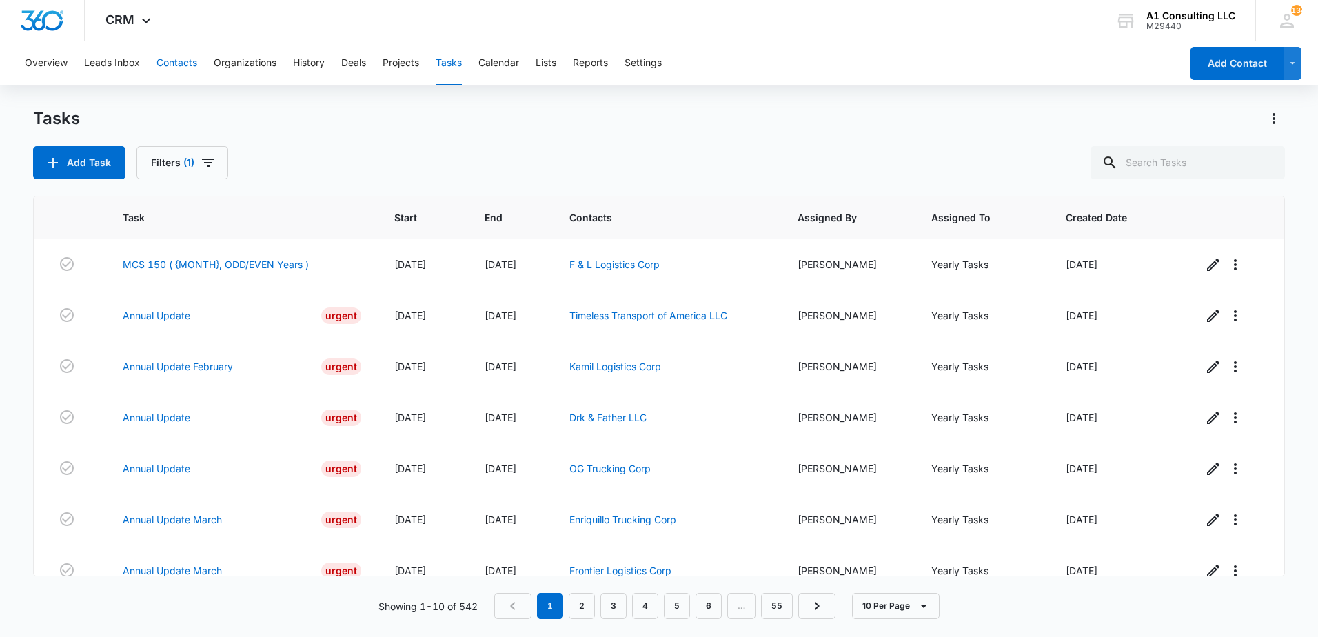
click at [178, 62] on button "Contacts" at bounding box center [177, 63] width 41 height 44
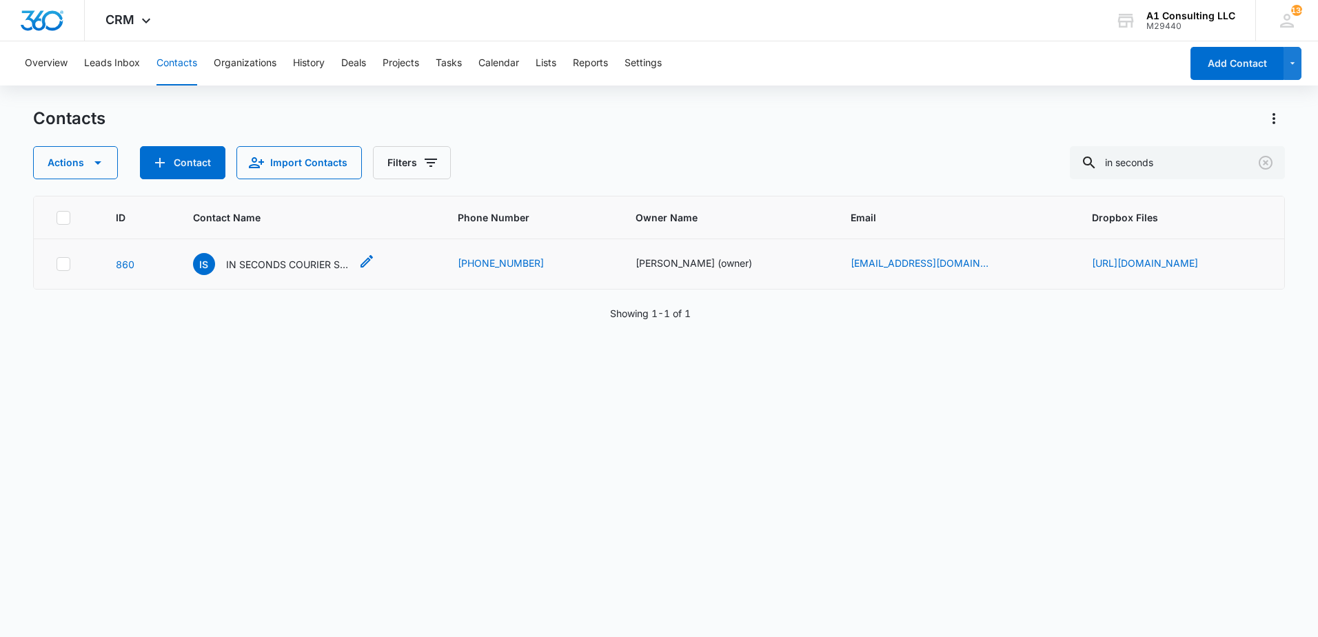
click at [239, 272] on p "IN SECONDS COURIER SERVICE LLC" at bounding box center [288, 264] width 124 height 14
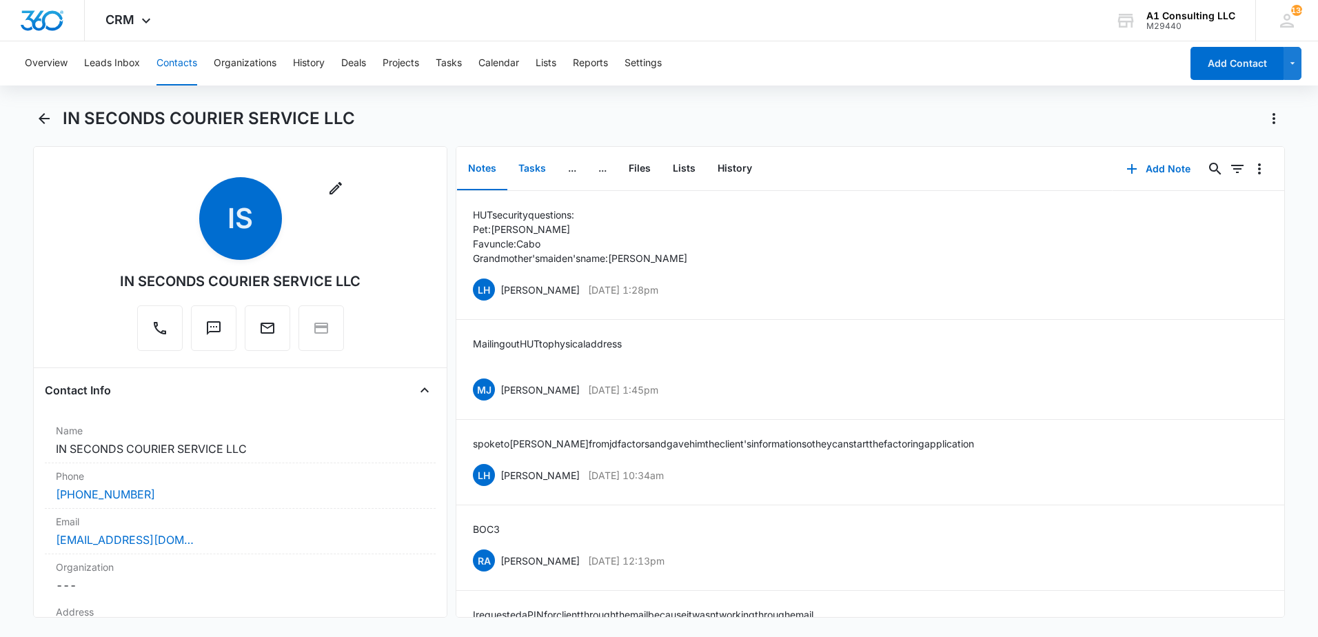
click at [527, 168] on button "Tasks" at bounding box center [532, 169] width 50 height 43
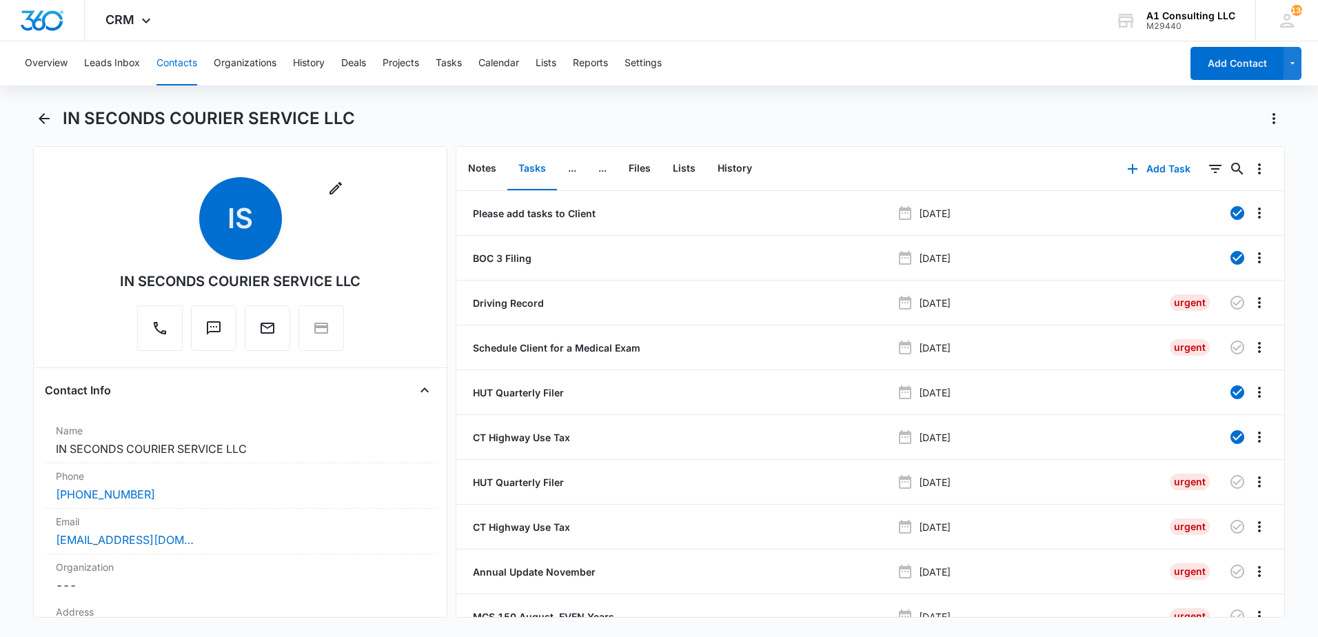
drag, startPoint x: 753, startPoint y: 133, endPoint x: 767, endPoint y: 130, distance: 14.2
click at [763, 130] on div "IN SECONDS COURIER SERVICE LLC" at bounding box center [659, 127] width 1252 height 39
click at [1207, 174] on icon "Filters" at bounding box center [1215, 169] width 17 height 17
click at [1190, 283] on icon "Show Task status filters" at bounding box center [1198, 285] width 17 height 17
click at [1052, 334] on icon at bounding box center [1058, 329] width 12 height 12
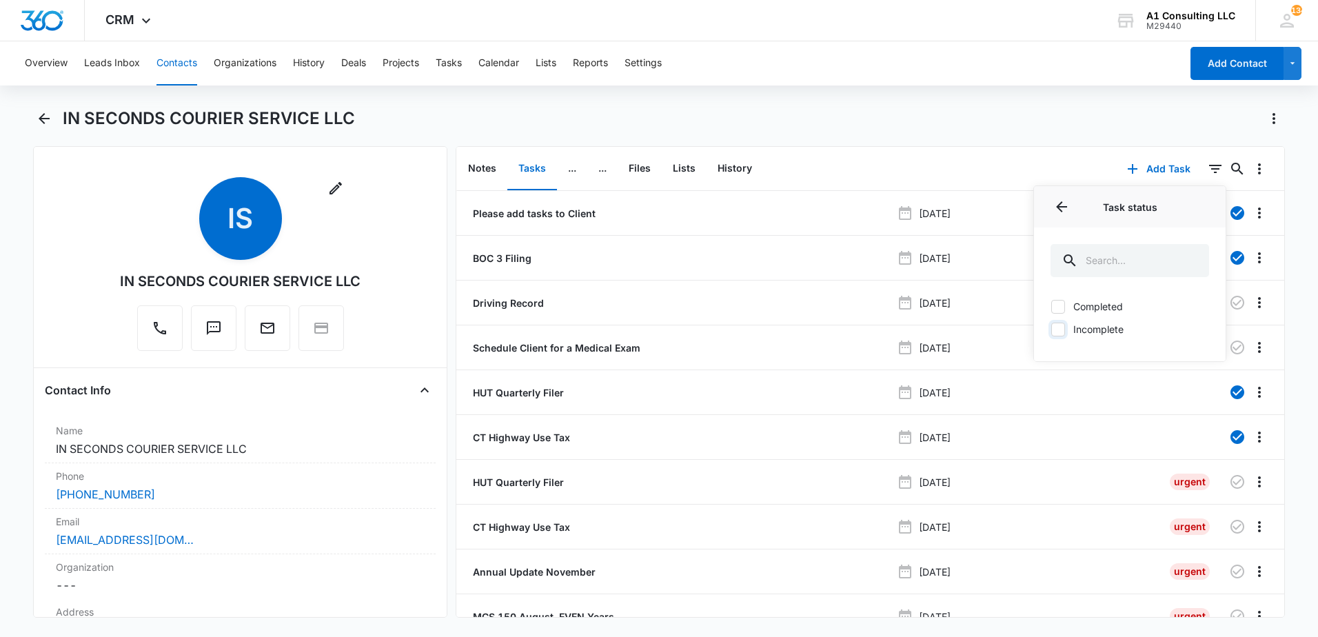
click at [1051, 330] on input "Incomplete" at bounding box center [1051, 329] width 1 height 1
checkbox input "true"
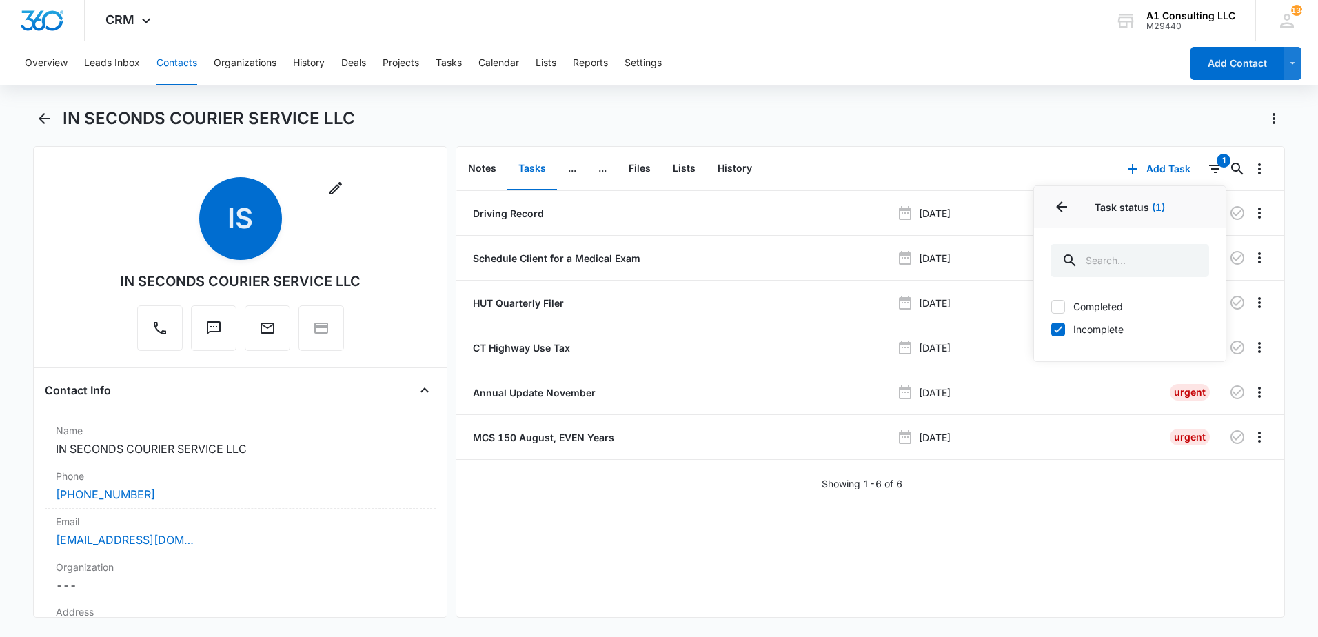
click at [982, 117] on div "IN SECONDS COURIER SERVICE LLC" at bounding box center [674, 119] width 1222 height 22
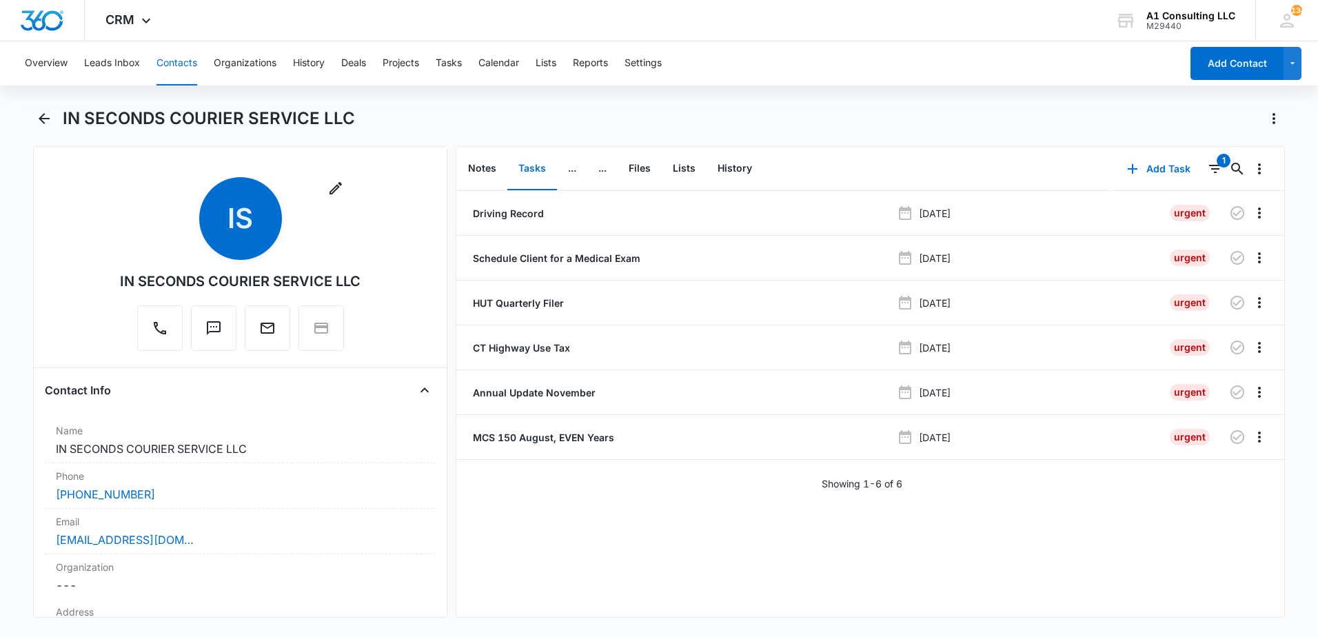
click at [46, 100] on div "Overview Leads Inbox Contacts Organizations History Deals Projects Tasks Calend…" at bounding box center [659, 337] width 1318 height 593
click at [50, 117] on icon "Back" at bounding box center [44, 118] width 17 height 17
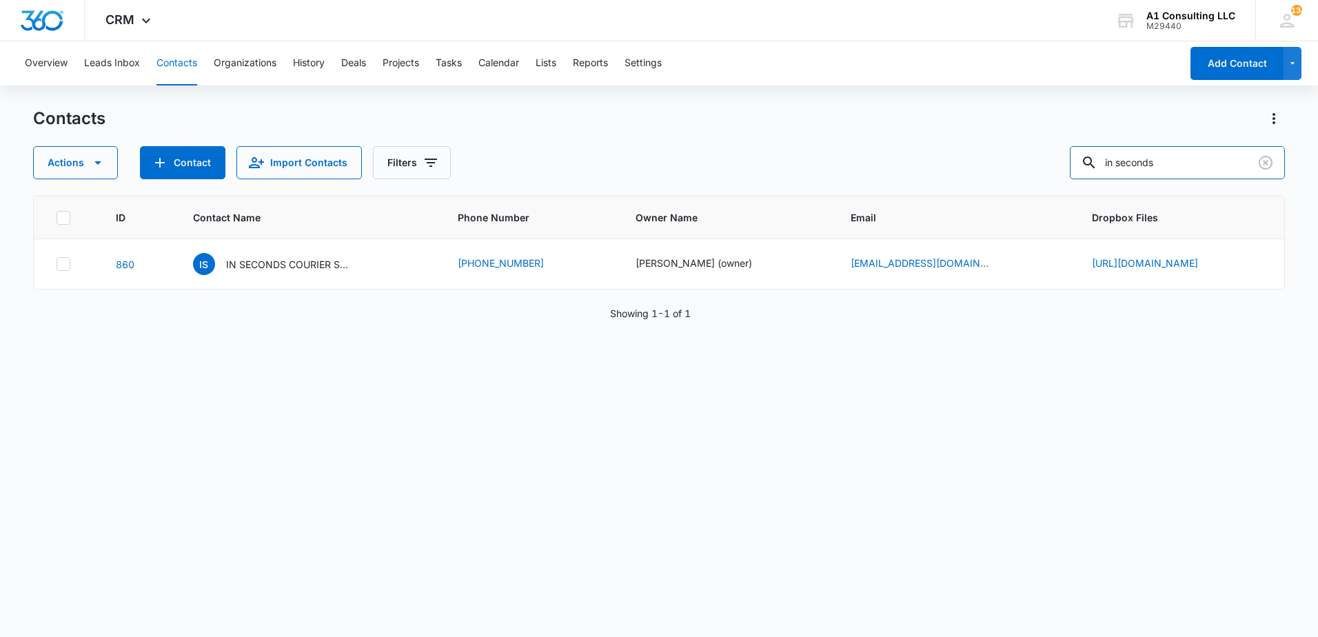
drag, startPoint x: 1187, startPoint y: 168, endPoint x: 975, endPoint y: 196, distance: 213.4
click at [973, 196] on div "Contacts Actions Contact Import Contacts Filters in seconds ID Contact Name Pho…" at bounding box center [659, 372] width 1252 height 528
type input "sabor"
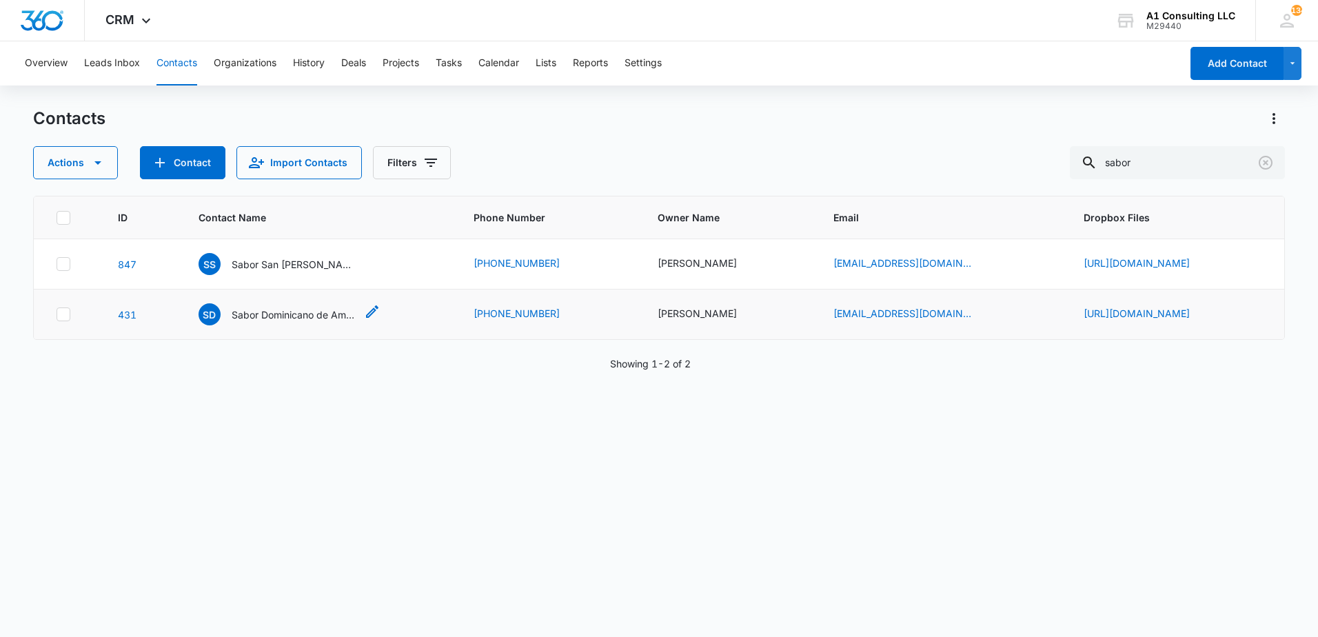
click at [255, 322] on p "Sabor Dominicano de Amilka LLC" at bounding box center [294, 314] width 124 height 14
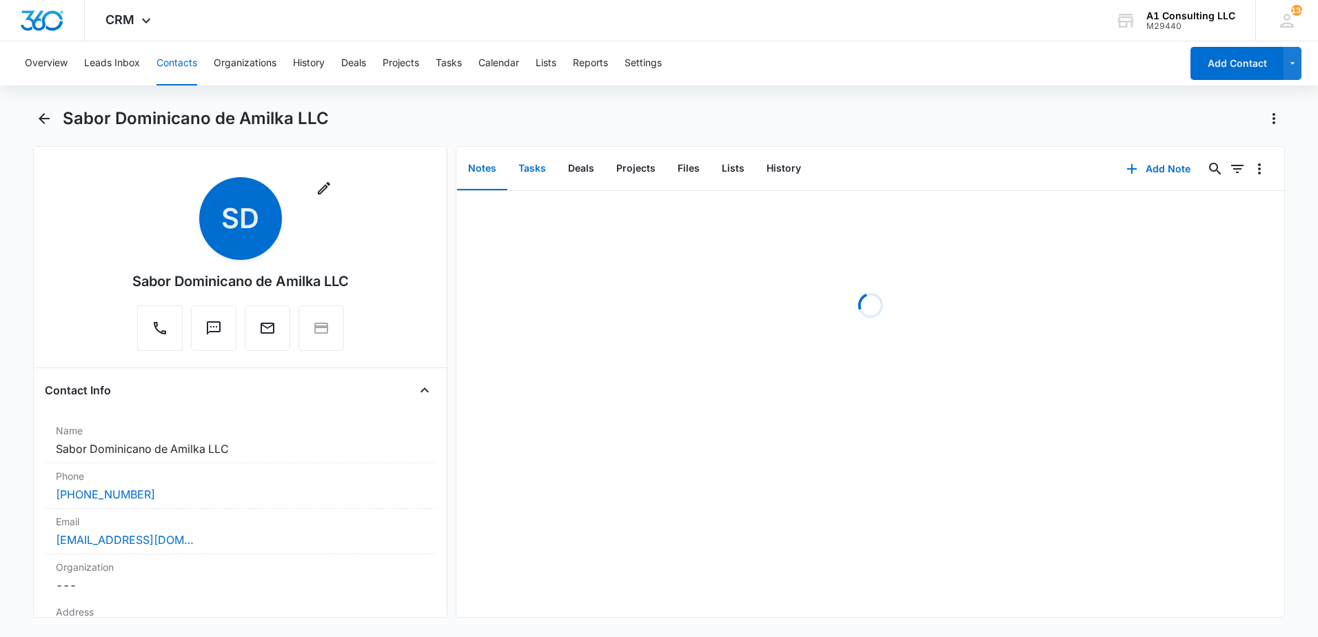
click at [544, 167] on button "Tasks" at bounding box center [532, 169] width 50 height 43
click at [812, 101] on div "Overview Leads Inbox Contacts Organizations History Deals Projects Tasks Calend…" at bounding box center [659, 337] width 1318 height 593
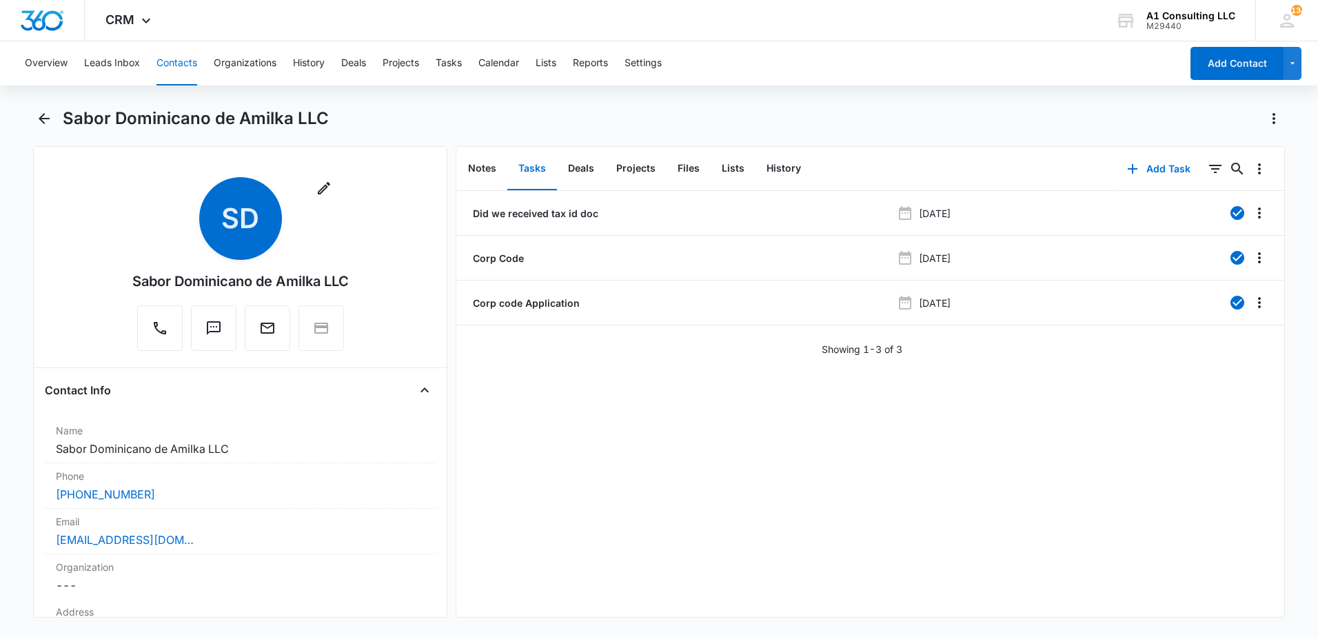
click at [860, 82] on div "Overview Leads Inbox Contacts Organizations History Deals Projects Tasks Calend…" at bounding box center [599, 63] width 1164 height 44
